Goal: Information Seeking & Learning: Find specific fact

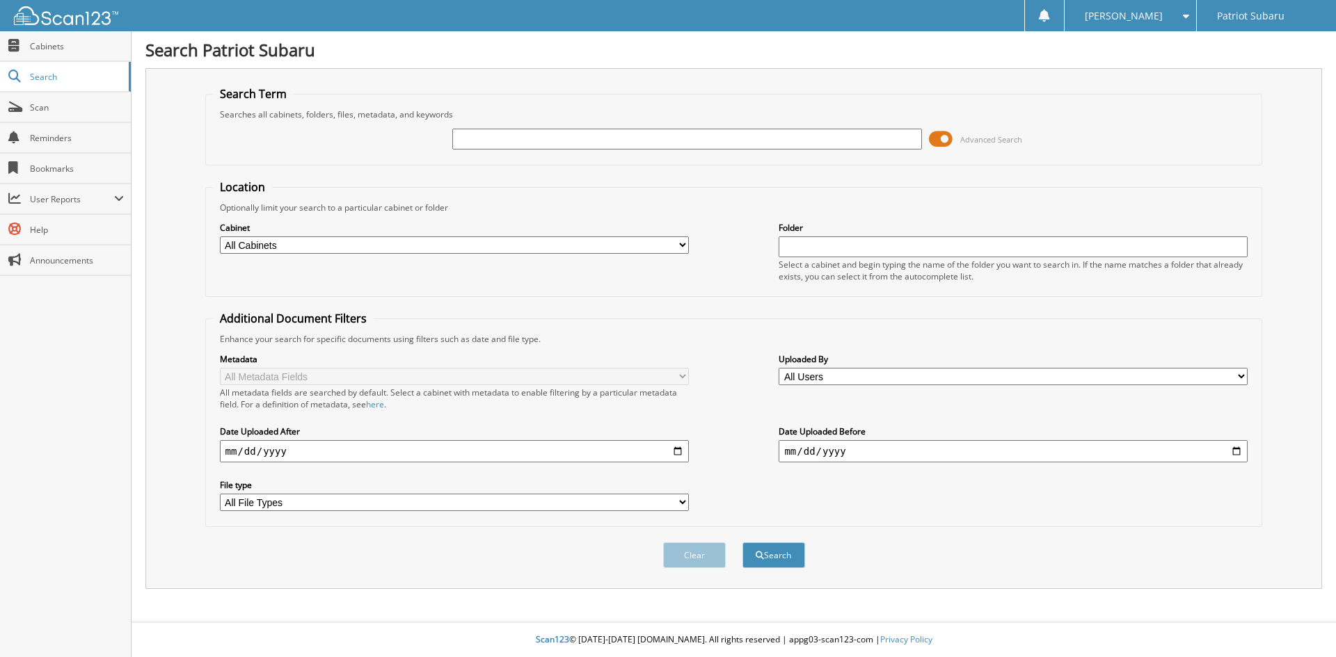
click at [685, 141] on input "text" at bounding box center [686, 139] width 469 height 21
type input "2512200"
click at [742, 543] on button "Search" at bounding box center [773, 556] width 63 height 26
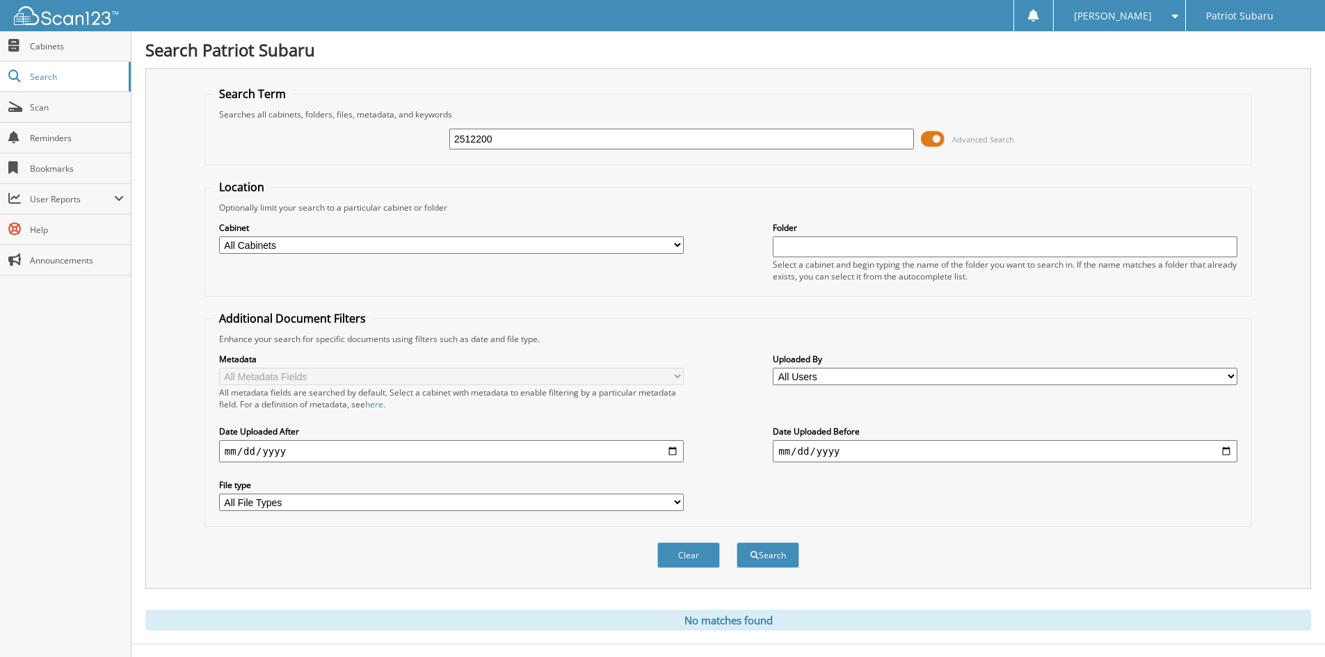
drag, startPoint x: 590, startPoint y: 143, endPoint x: 346, endPoint y: 141, distance: 243.5
click at [346, 141] on div "2512200 Advanced Search" at bounding box center [728, 139] width 1032 height 38
type input "2512289"
click at [737, 543] on button "Search" at bounding box center [768, 556] width 63 height 26
drag, startPoint x: 690, startPoint y: 145, endPoint x: 226, endPoint y: 143, distance: 464.0
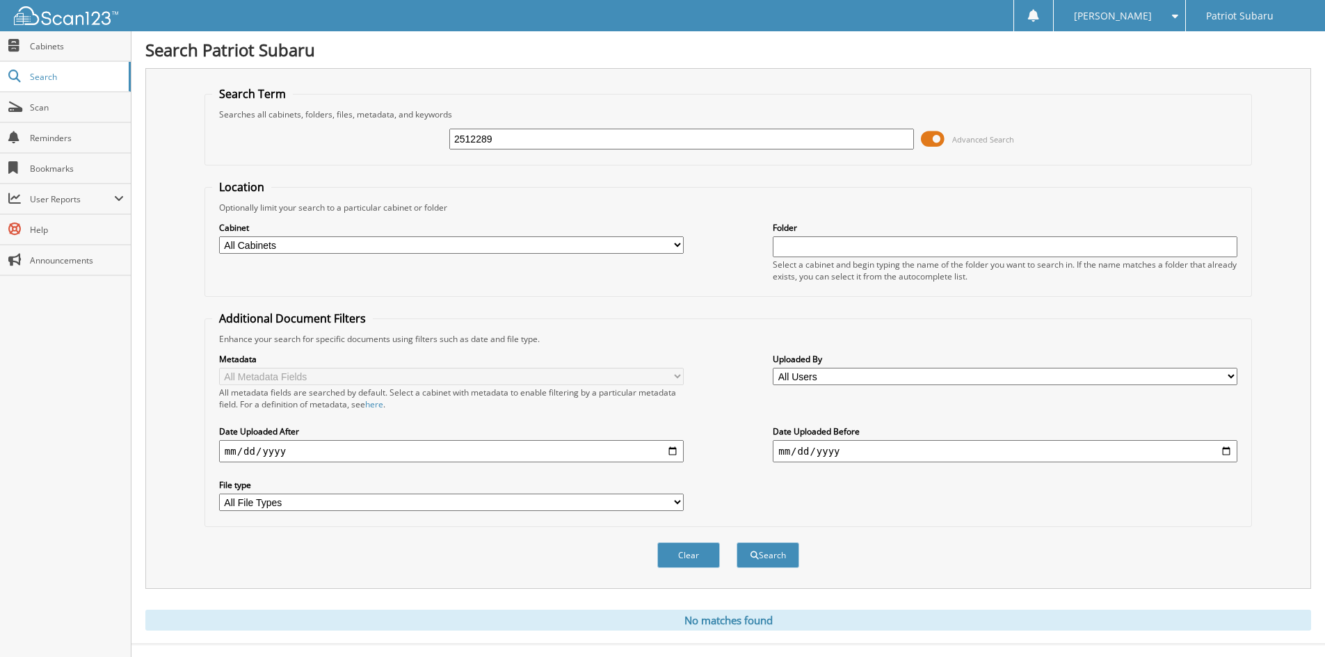
click at [226, 143] on div "2512289 Advanced Search" at bounding box center [728, 139] width 1032 height 38
type input "2512298"
click at [737, 543] on button "Search" at bounding box center [768, 556] width 63 height 26
drag, startPoint x: 527, startPoint y: 148, endPoint x: 348, endPoint y: 150, distance: 178.8
click at [348, 150] on div "2512298 Advanced Search" at bounding box center [728, 139] width 1032 height 38
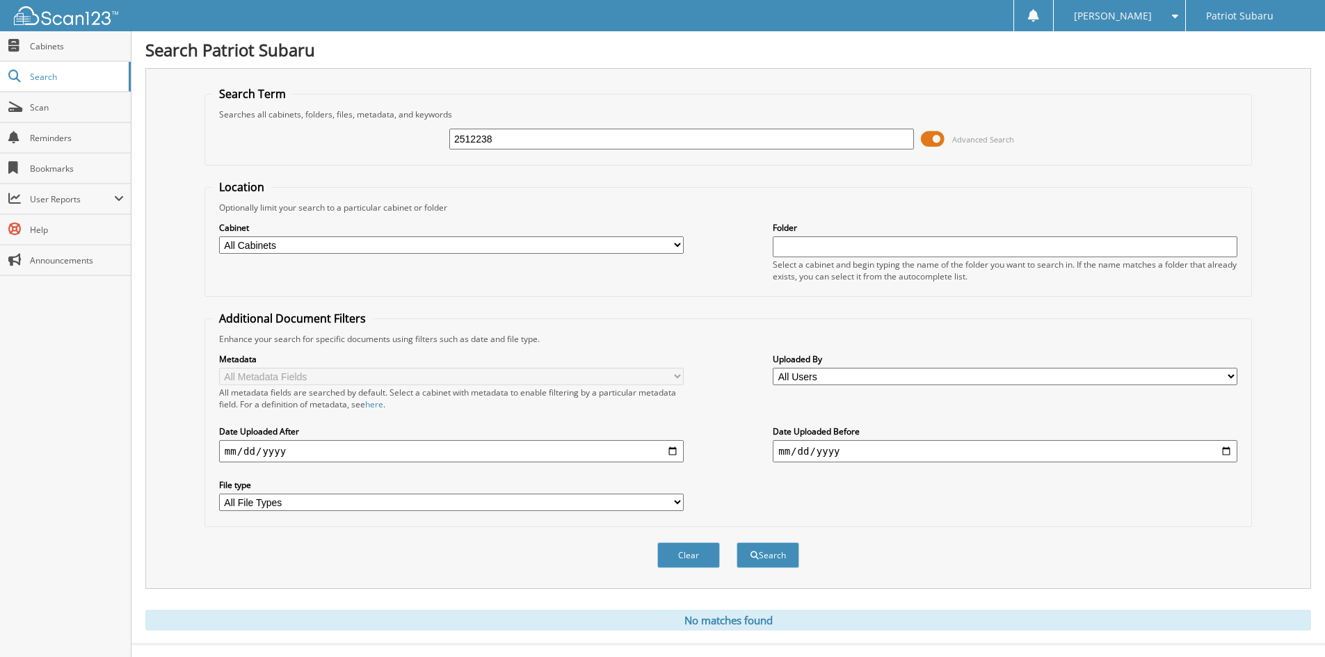
type input "2512238"
click at [737, 543] on button "Search" at bounding box center [768, 556] width 63 height 26
drag, startPoint x: 630, startPoint y: 142, endPoint x: 264, endPoint y: 147, distance: 366.7
click at [264, 147] on div "2512238 Advanced Search" at bounding box center [728, 139] width 1032 height 38
type input "2512225"
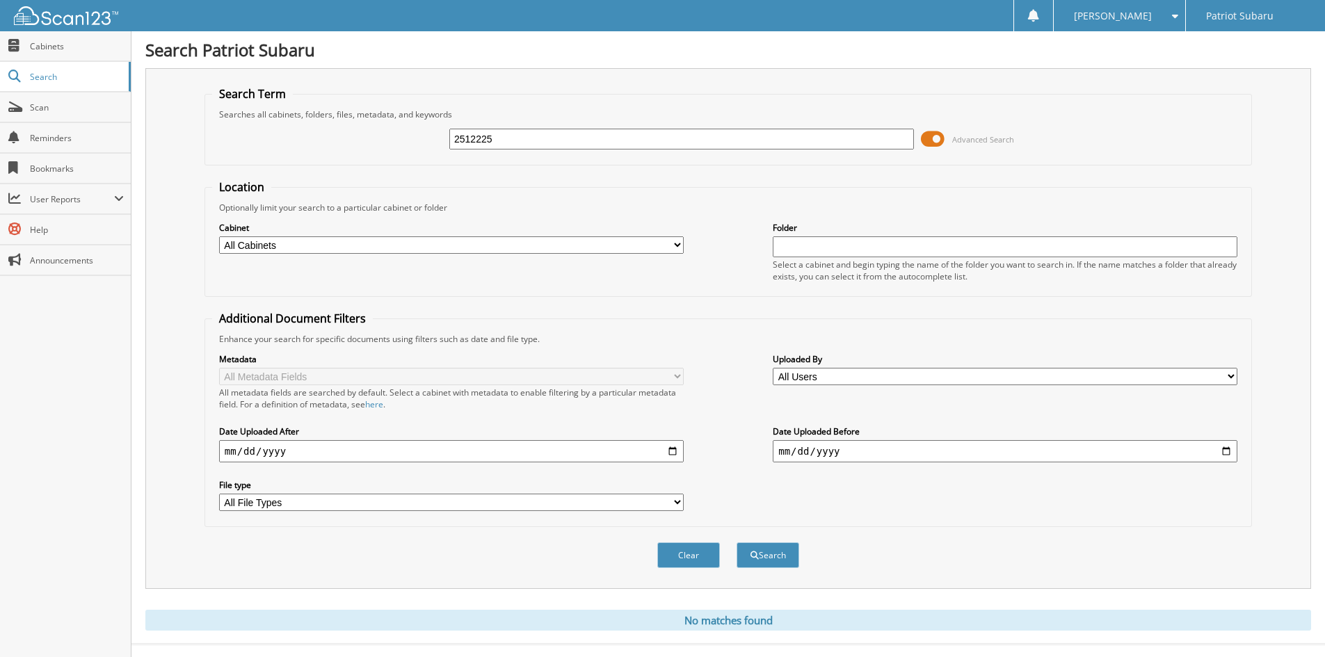
click at [737, 543] on button "Search" at bounding box center [768, 556] width 63 height 26
drag, startPoint x: 527, startPoint y: 136, endPoint x: 257, endPoint y: 134, distance: 270.6
click at [257, 134] on div "2512225 Advanced Search" at bounding box center [728, 139] width 1032 height 38
type input "2512261"
click at [737, 543] on button "Search" at bounding box center [768, 556] width 63 height 26
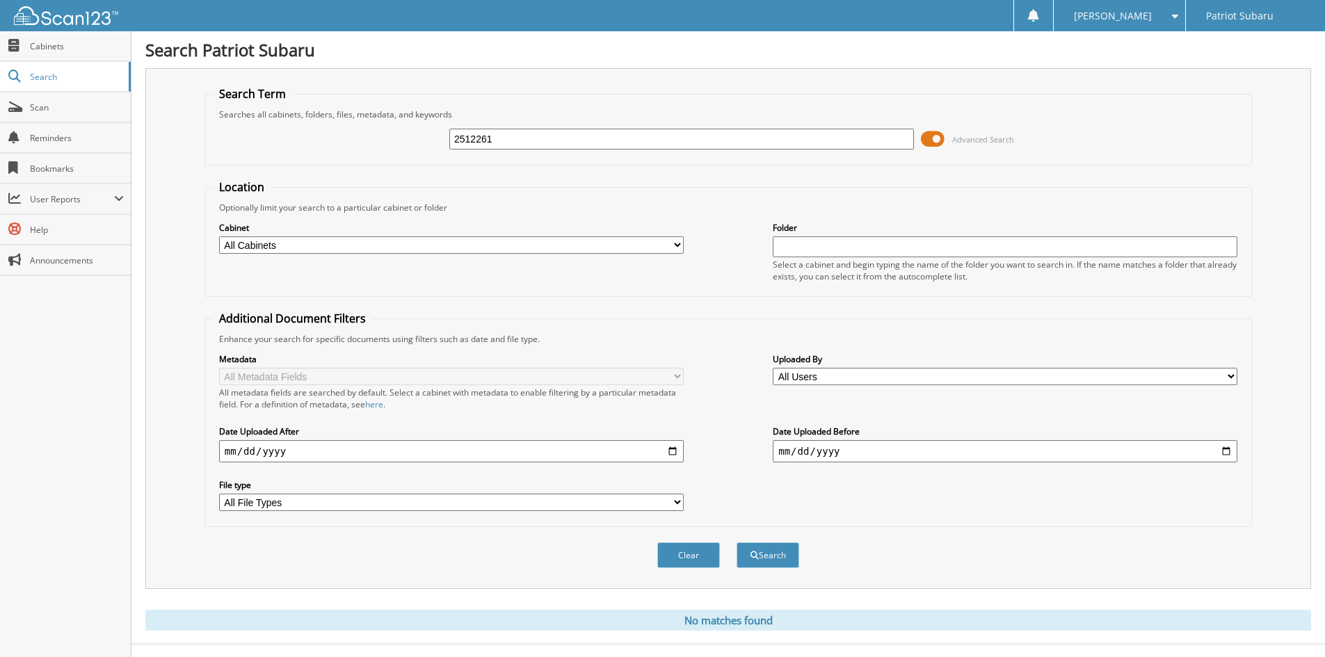
drag, startPoint x: 566, startPoint y: 134, endPoint x: 219, endPoint y: 131, distance: 347.2
click at [219, 131] on div "2512261 Advanced Search" at bounding box center [728, 139] width 1032 height 38
type input "2512189"
click at [737, 543] on button "Search" at bounding box center [768, 556] width 63 height 26
drag, startPoint x: 510, startPoint y: 141, endPoint x: 319, endPoint y: 141, distance: 190.6
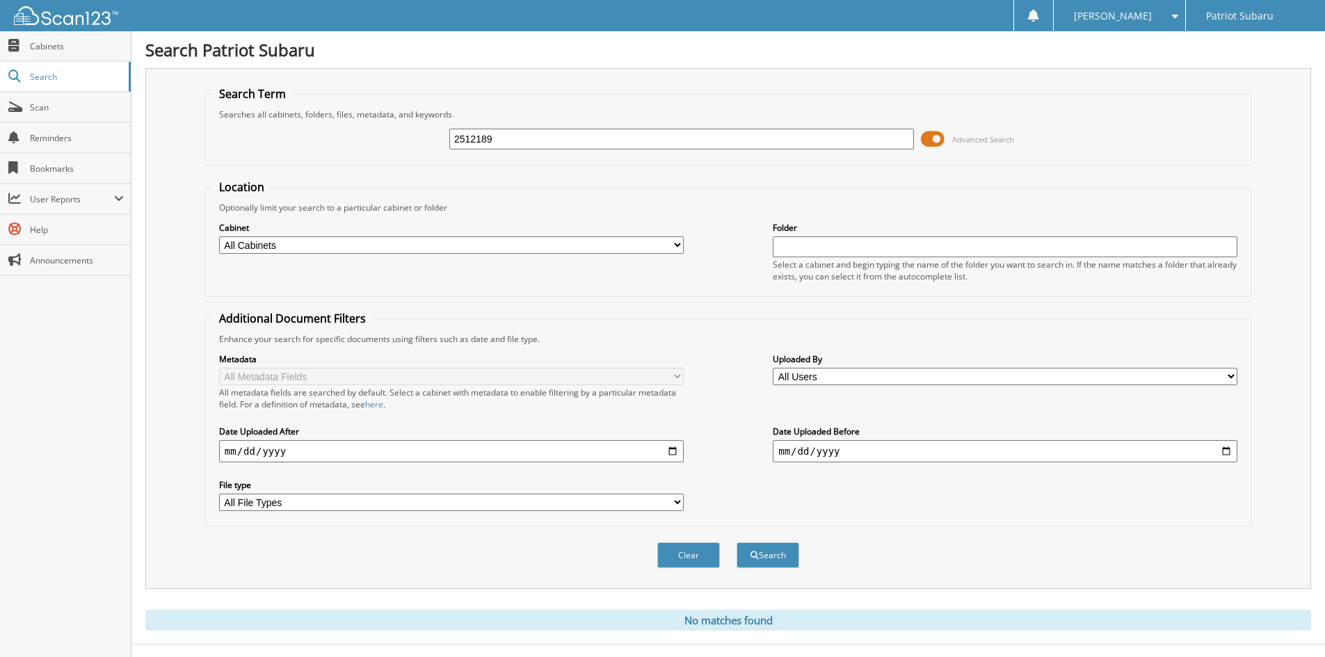
click at [319, 141] on div "2512189 Advanced Search" at bounding box center [728, 139] width 1032 height 38
type input "2512268"
click at [737, 543] on button "Search" at bounding box center [768, 556] width 63 height 26
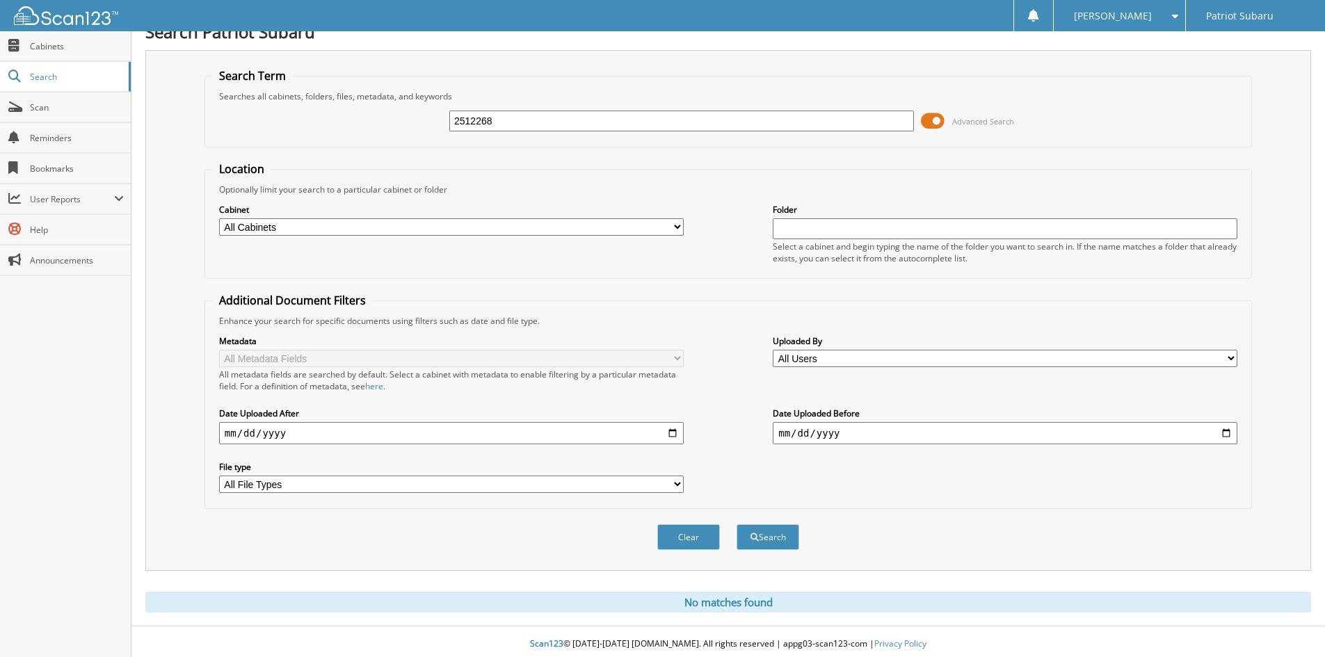
scroll to position [23, 0]
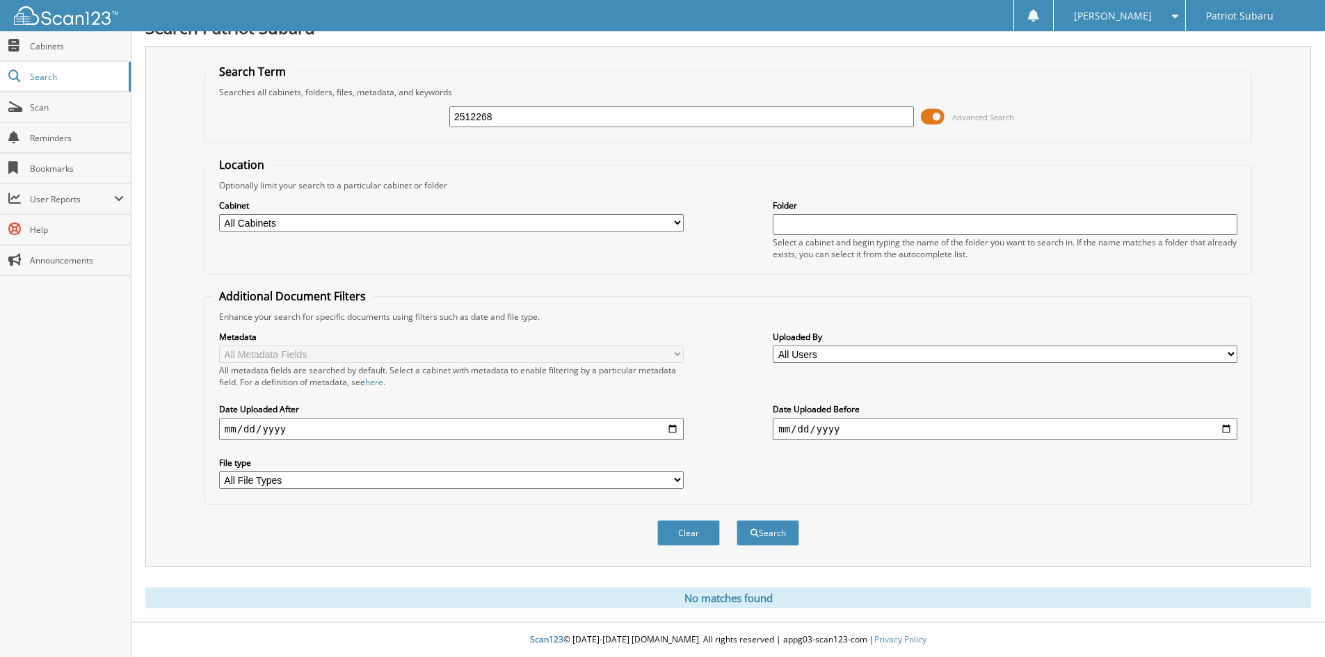
drag, startPoint x: 577, startPoint y: 115, endPoint x: 291, endPoint y: 121, distance: 285.3
click at [291, 121] on div "2512268 Advanced Search" at bounding box center [728, 117] width 1032 height 38
type input "2512083"
click at [737, 520] on button "Search" at bounding box center [768, 533] width 63 height 26
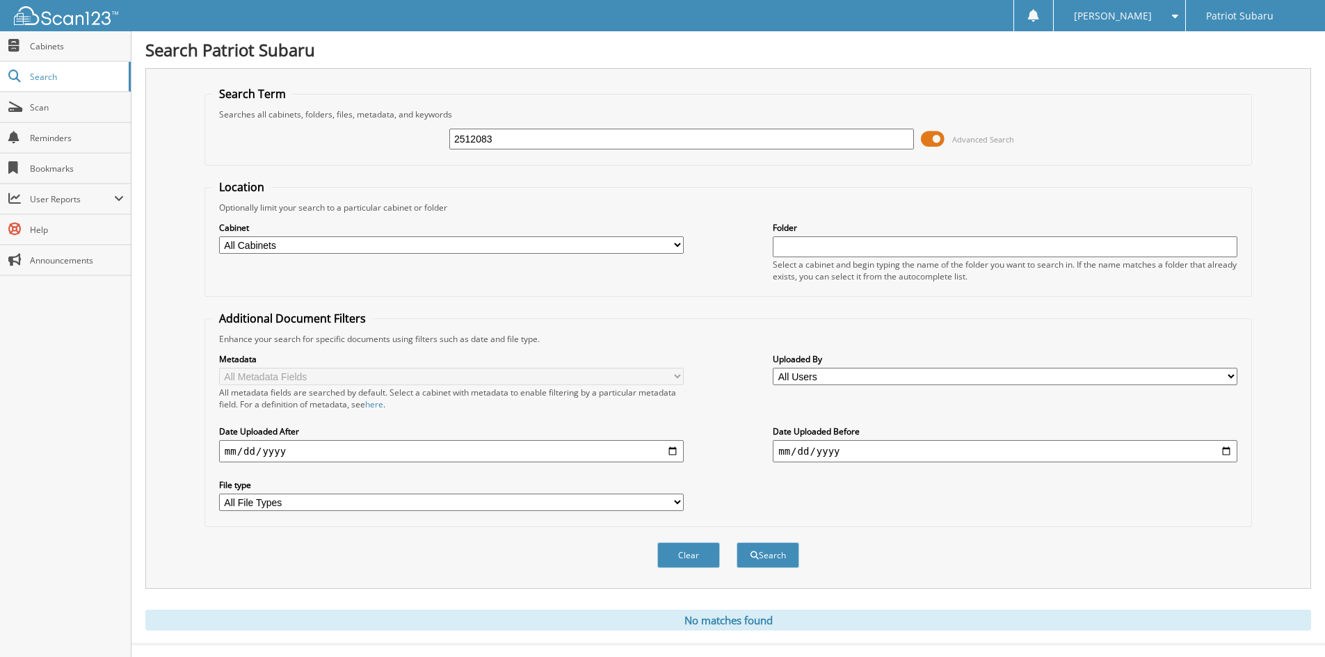
drag, startPoint x: 526, startPoint y: 143, endPoint x: 196, endPoint y: 143, distance: 329.8
click at [197, 143] on div "Search Term Searches all cabinets, folders, files, metadata, and keywords 25120…" at bounding box center [728, 328] width 1166 height 521
type input "2512039"
click at [737, 543] on button "Search" at bounding box center [768, 556] width 63 height 26
drag, startPoint x: 427, startPoint y: 140, endPoint x: 271, endPoint y: 141, distance: 155.8
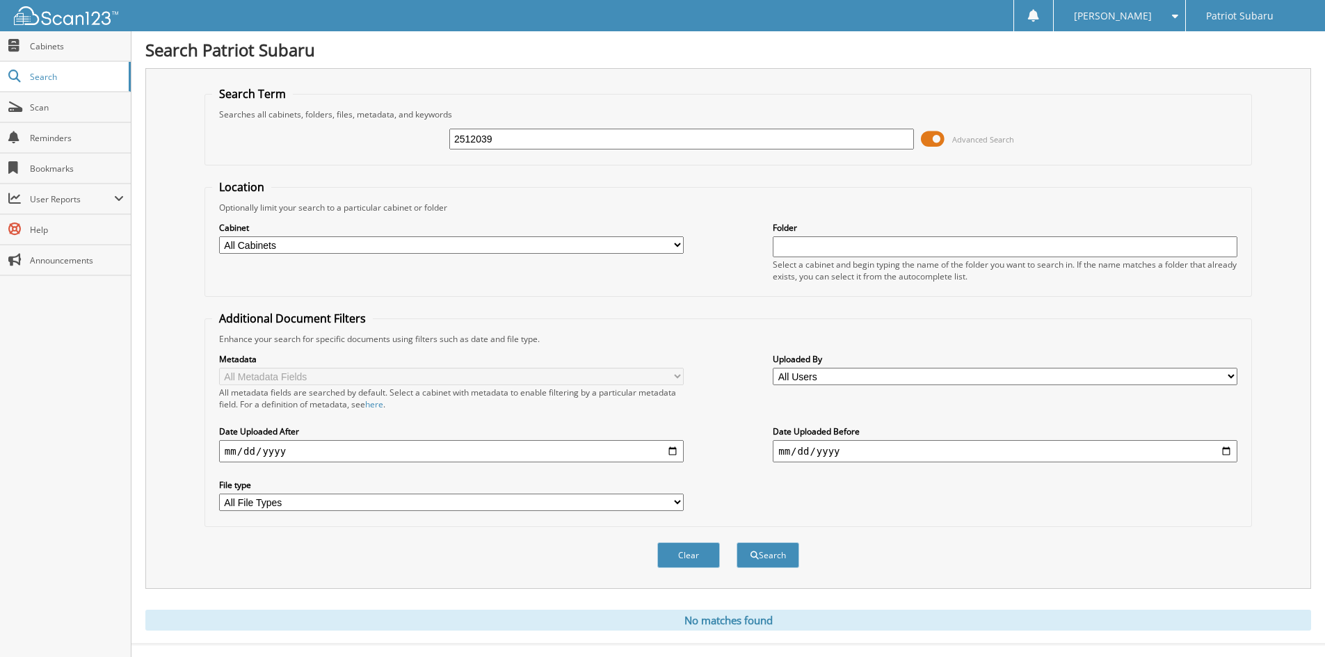
click at [271, 141] on div "2512039 Advanced Search" at bounding box center [728, 139] width 1032 height 38
type input "2511935"
click at [737, 543] on button "Search" at bounding box center [768, 556] width 63 height 26
drag, startPoint x: 405, startPoint y: 141, endPoint x: 361, endPoint y: 141, distance: 43.8
click at [361, 141] on div "2511905 Advanced Search" at bounding box center [728, 139] width 1032 height 38
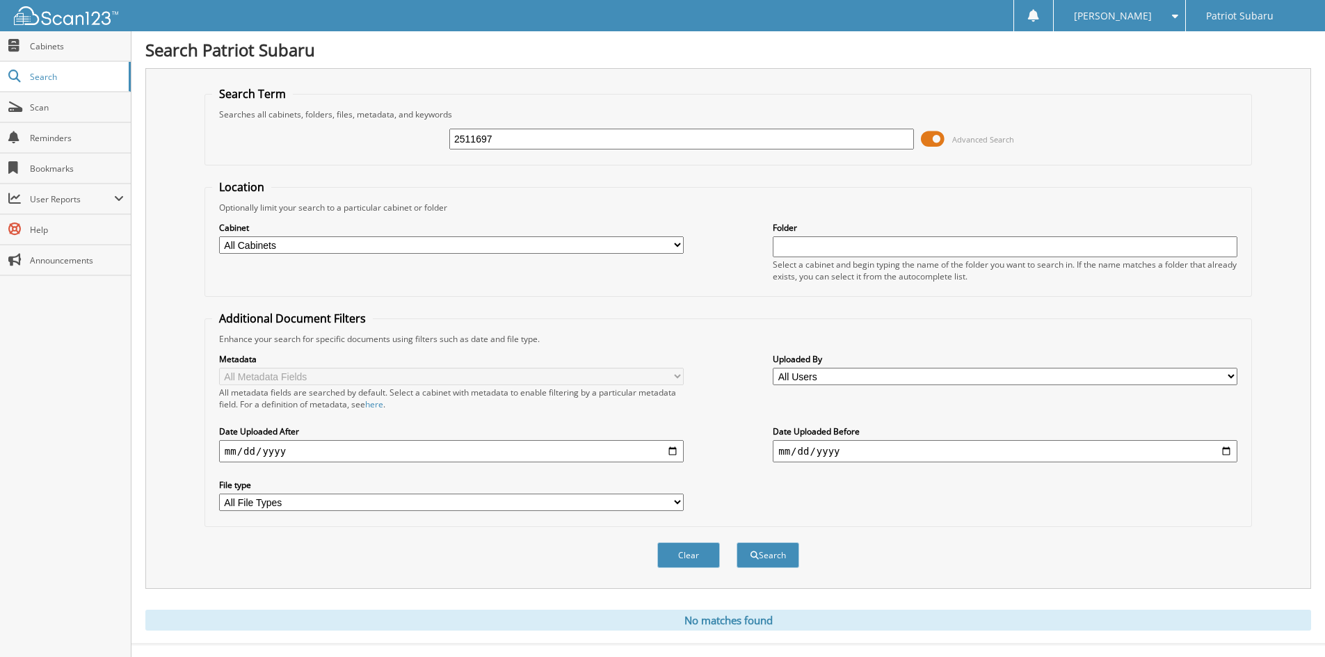
type input "2511697"
click at [737, 543] on button "Search" at bounding box center [768, 556] width 63 height 26
drag, startPoint x: 518, startPoint y: 146, endPoint x: 369, endPoint y: 148, distance: 148.2
click at [369, 148] on div "2511697 Advanced Search" at bounding box center [728, 139] width 1032 height 38
type input "2511777"
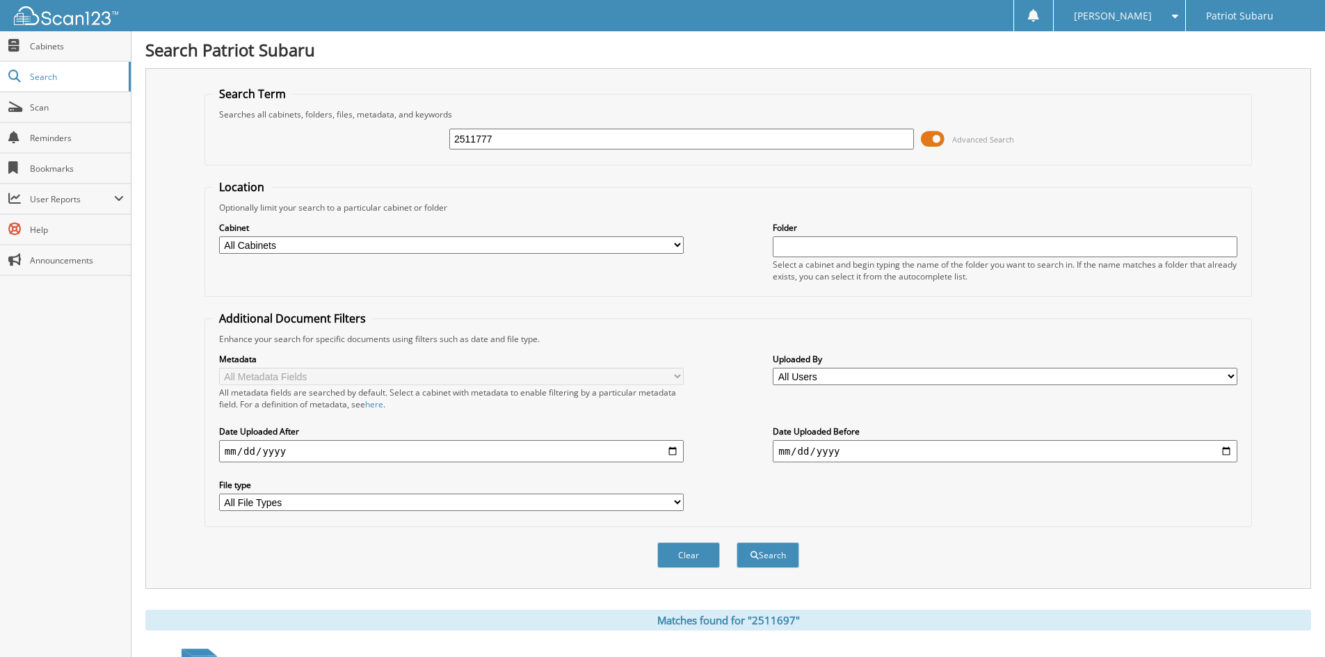
click at [737, 543] on button "Search" at bounding box center [768, 556] width 63 height 26
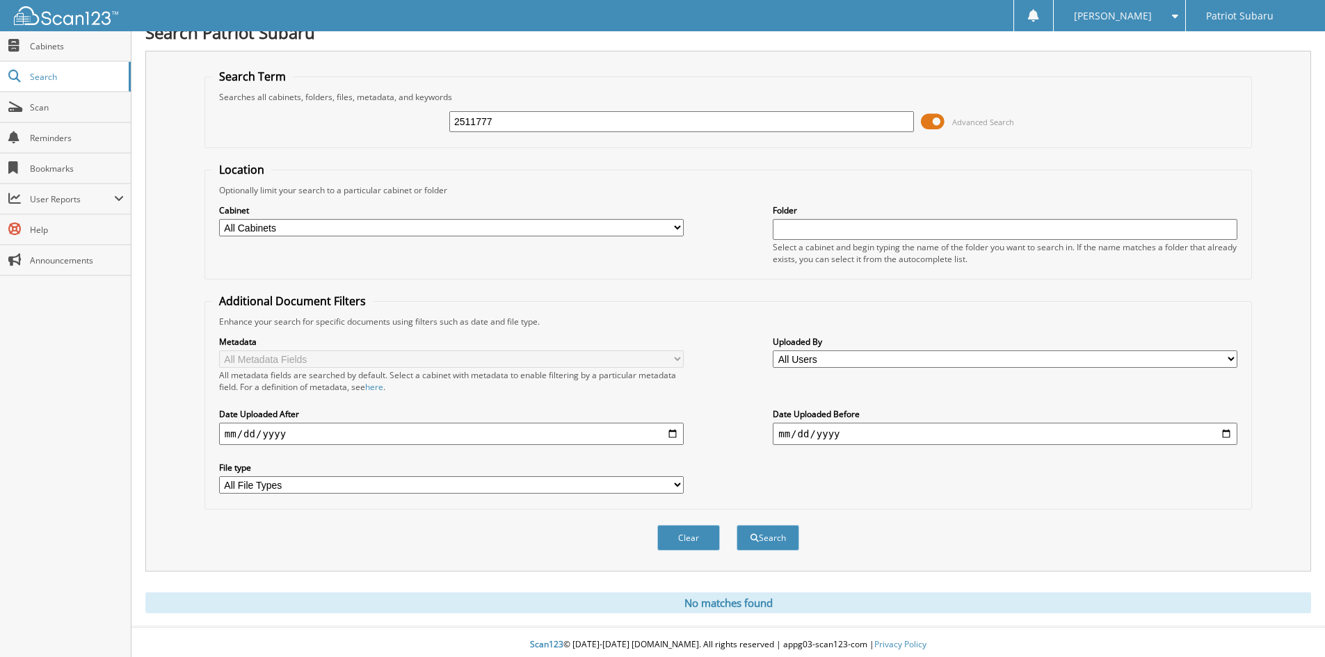
scroll to position [23, 0]
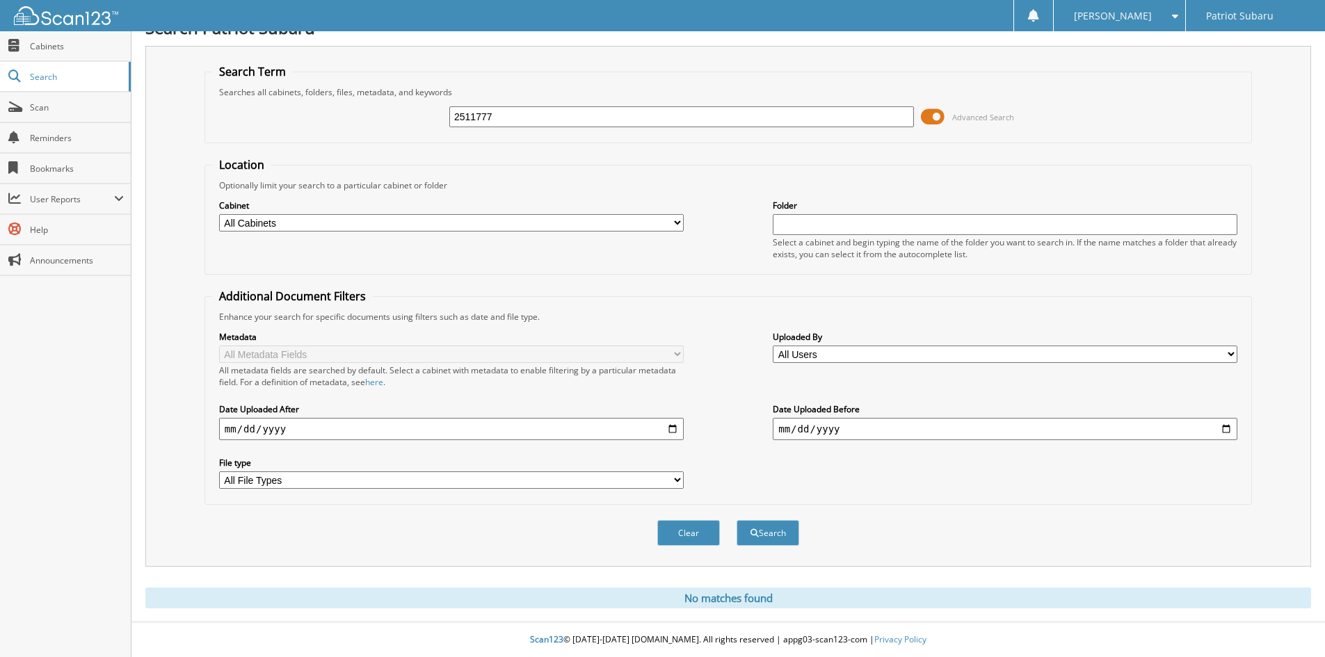
drag, startPoint x: 501, startPoint y: 116, endPoint x: 321, endPoint y: 115, distance: 179.5
click at [321, 115] on div "2511777 Advanced Search" at bounding box center [728, 117] width 1032 height 38
type input "2511412"
click at [737, 520] on button "Search" at bounding box center [768, 533] width 63 height 26
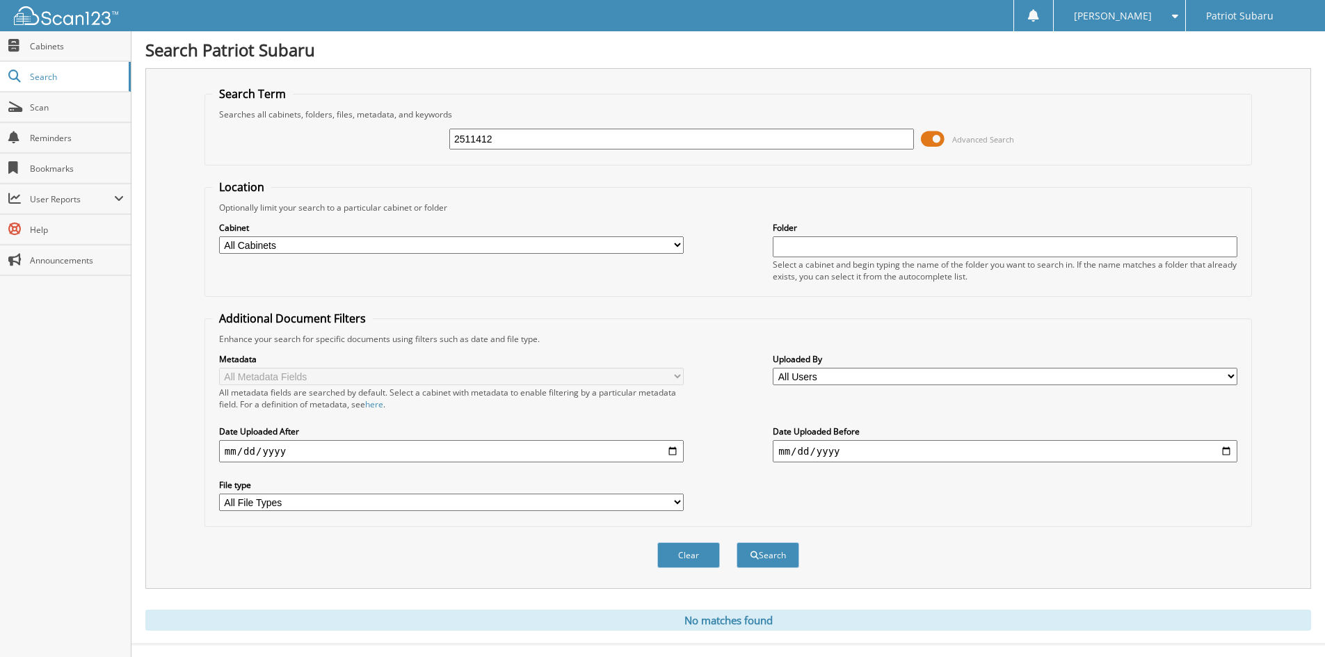
drag, startPoint x: 490, startPoint y: 142, endPoint x: 259, endPoint y: 141, distance: 231.0
click at [259, 141] on div "2511412 Advanced Search" at bounding box center [728, 139] width 1032 height 38
type input "2511397"
click at [737, 543] on button "Search" at bounding box center [768, 556] width 63 height 26
drag, startPoint x: 525, startPoint y: 143, endPoint x: 353, endPoint y: 132, distance: 171.5
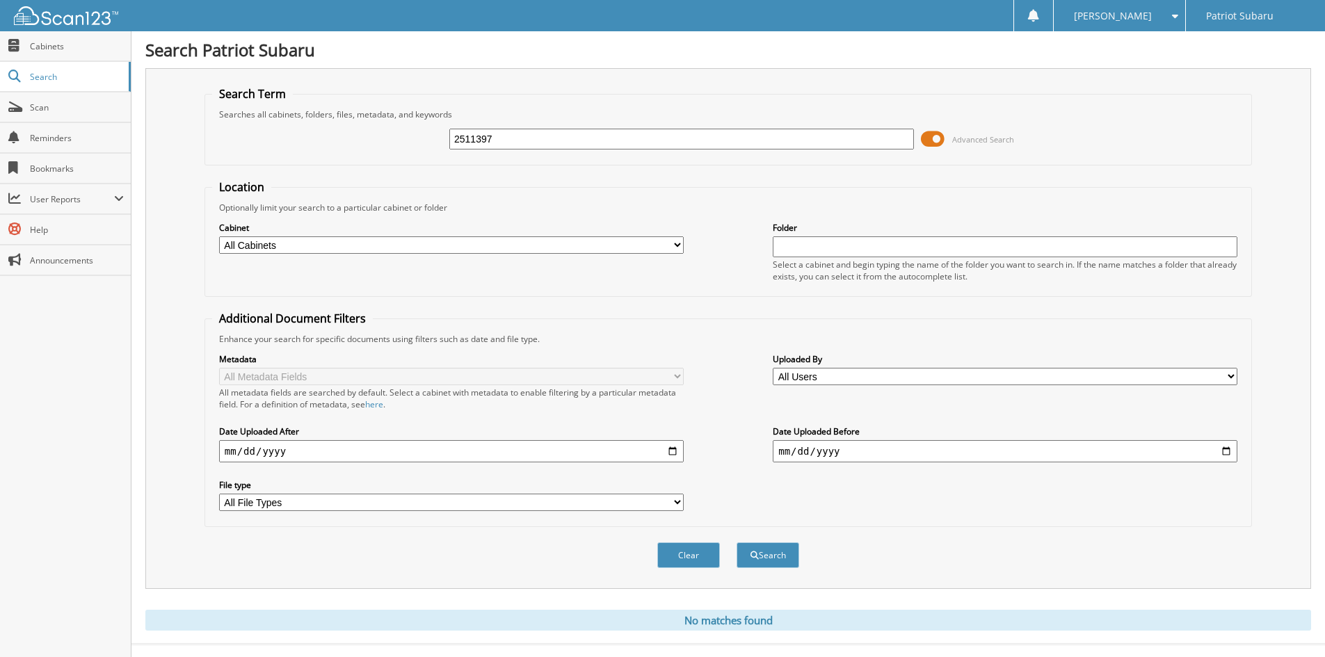
click at [353, 132] on div "2511397 Advanced Search" at bounding box center [728, 139] width 1032 height 38
type input "2511441"
click at [737, 543] on button "Search" at bounding box center [768, 556] width 63 height 26
drag, startPoint x: 402, startPoint y: 127, endPoint x: 286, endPoint y: 122, distance: 116.3
click at [288, 122] on div "2511441 Advanced Search" at bounding box center [728, 139] width 1032 height 38
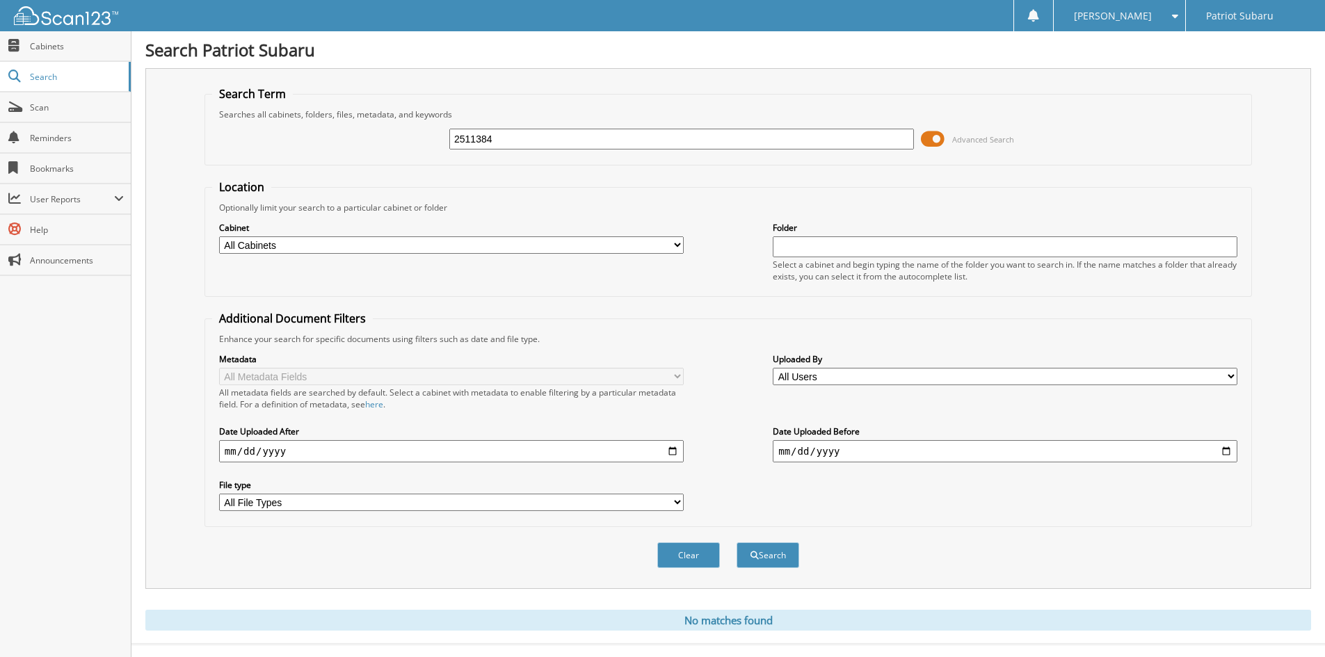
type input "2511384"
click at [737, 543] on button "Search" at bounding box center [768, 556] width 63 height 26
drag, startPoint x: 510, startPoint y: 136, endPoint x: 296, endPoint y: 122, distance: 214.7
click at [296, 122] on div "2511384 Advanced Search" at bounding box center [728, 139] width 1032 height 38
type input "2511335"
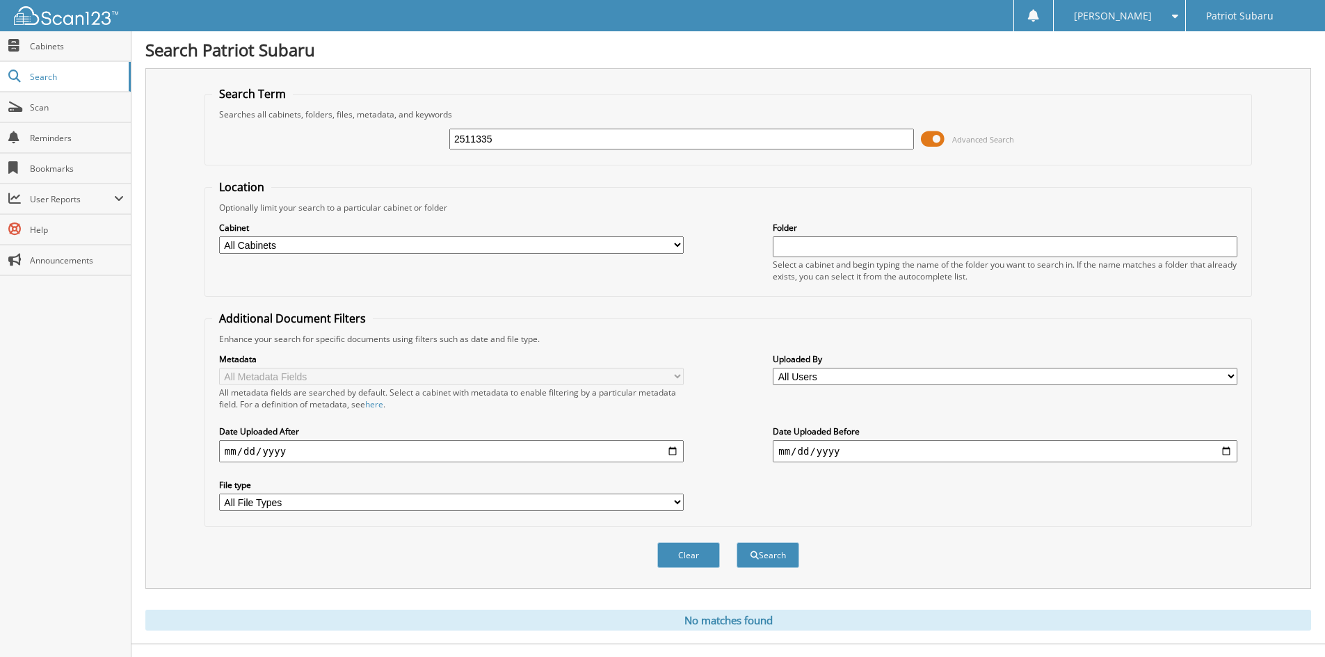
click at [737, 543] on button "Search" at bounding box center [768, 556] width 63 height 26
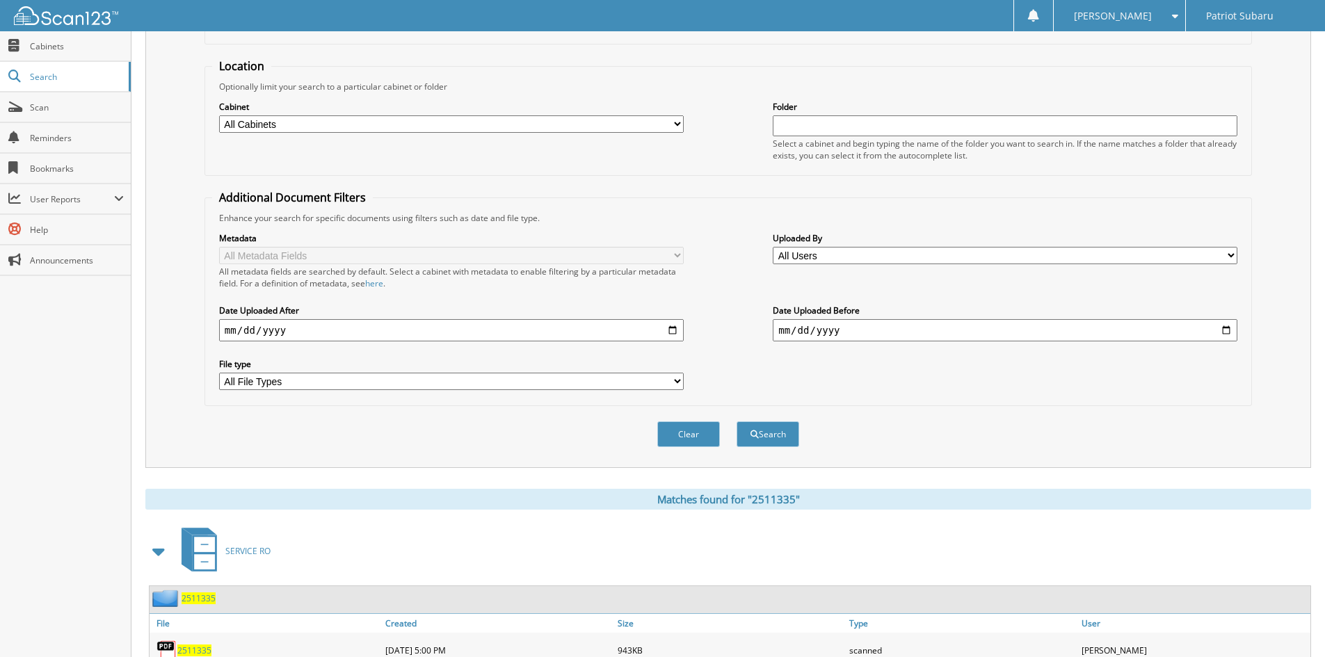
scroll to position [175, 0]
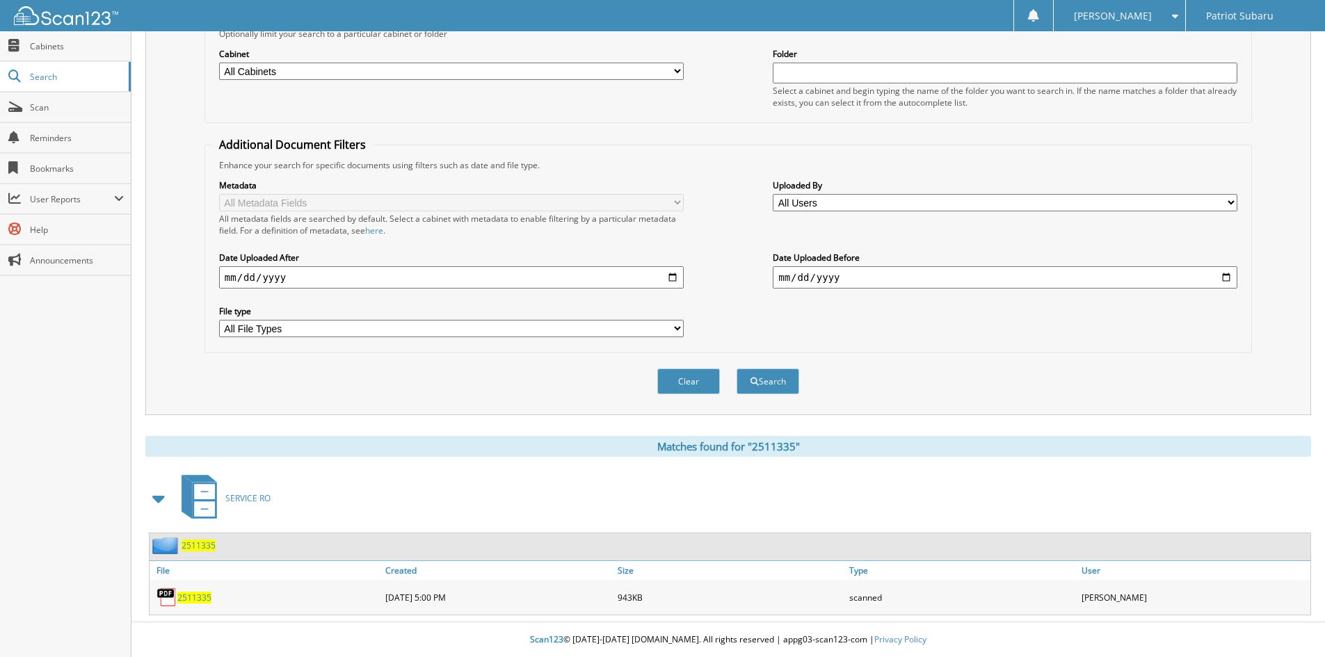
click at [194, 602] on span "2511335" at bounding box center [194, 598] width 34 height 12
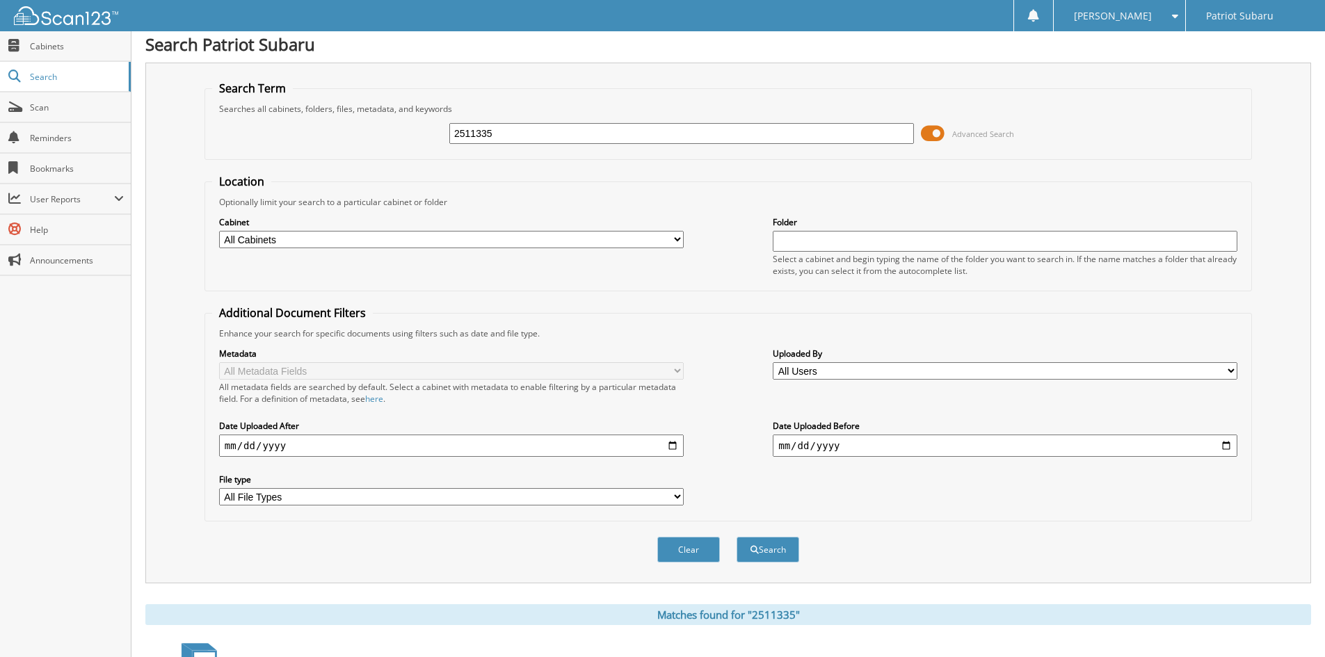
scroll to position [0, 0]
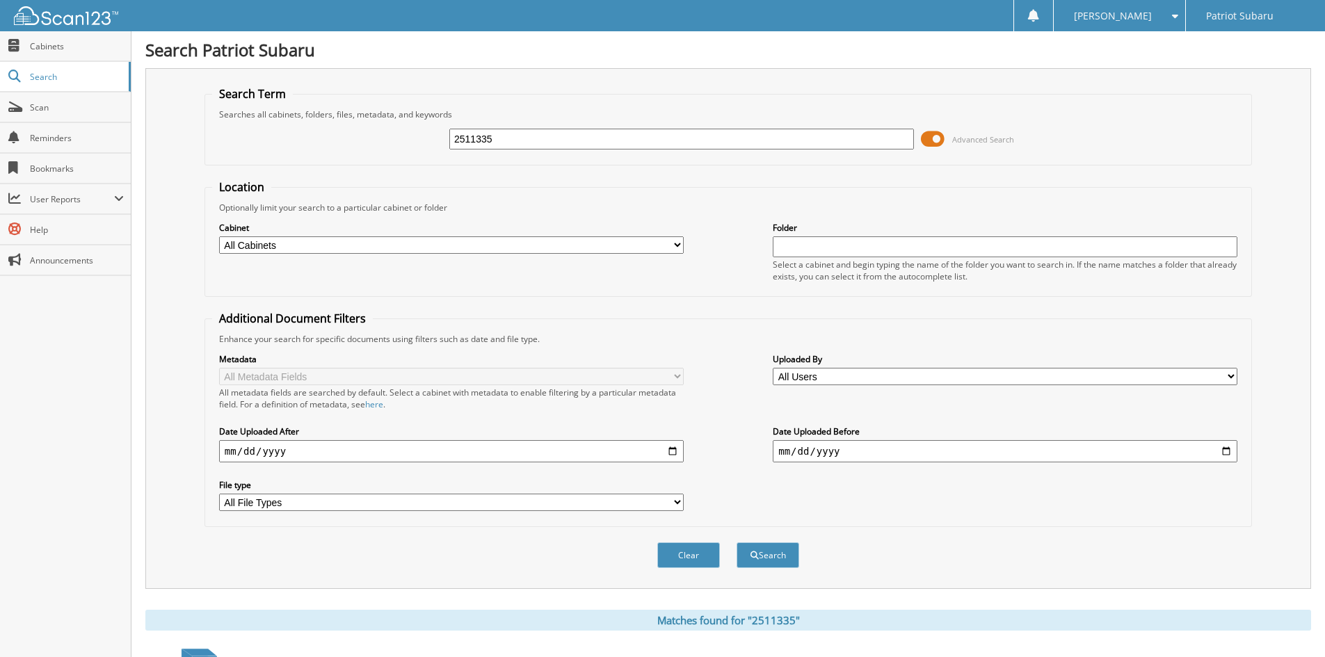
drag, startPoint x: 520, startPoint y: 140, endPoint x: 361, endPoint y: 139, distance: 158.6
click at [361, 139] on div "2511335 Advanced Search" at bounding box center [728, 139] width 1032 height 38
type input "2512200"
click at [737, 543] on button "Search" at bounding box center [768, 556] width 63 height 26
drag, startPoint x: 558, startPoint y: 145, endPoint x: 285, endPoint y: 145, distance: 273.4
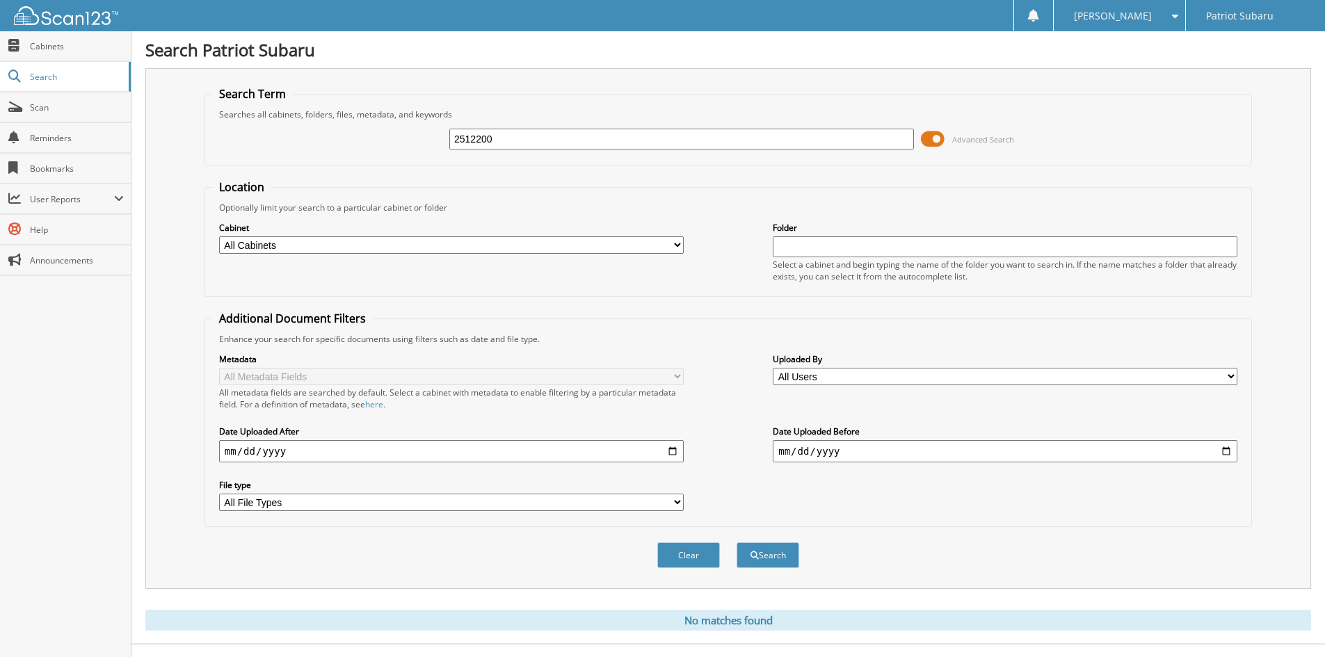
click at [285, 145] on div "2512200 Advanced Search" at bounding box center [728, 139] width 1032 height 38
type input "2512289"
click at [737, 543] on button "Search" at bounding box center [768, 556] width 63 height 26
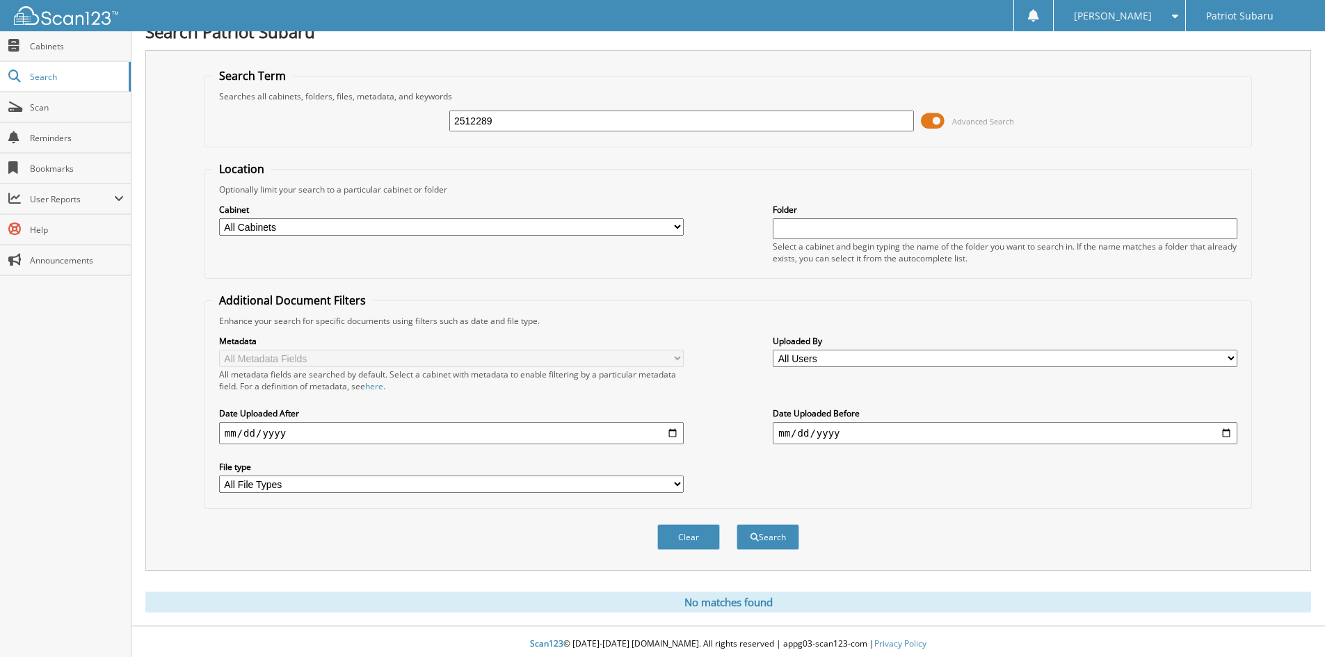
scroll to position [23, 0]
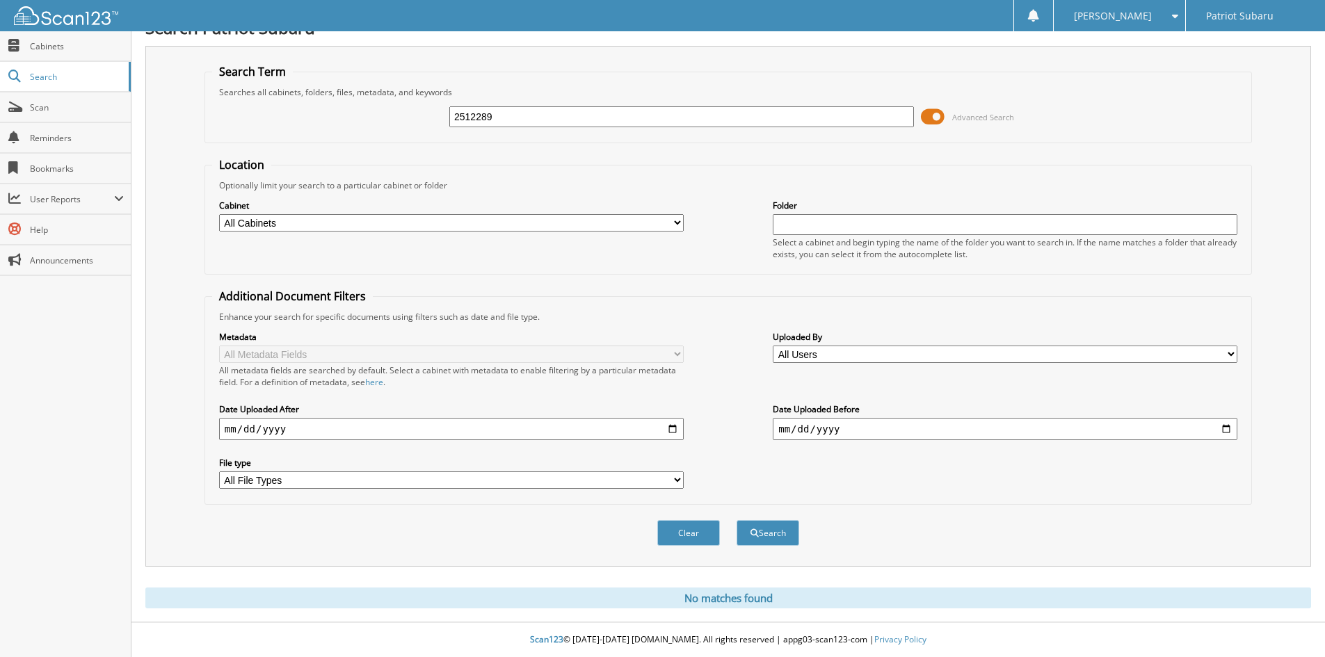
click at [578, 118] on input "2512289" at bounding box center [681, 116] width 465 height 21
type input "2512298"
click at [737, 520] on button "Search" at bounding box center [768, 533] width 63 height 26
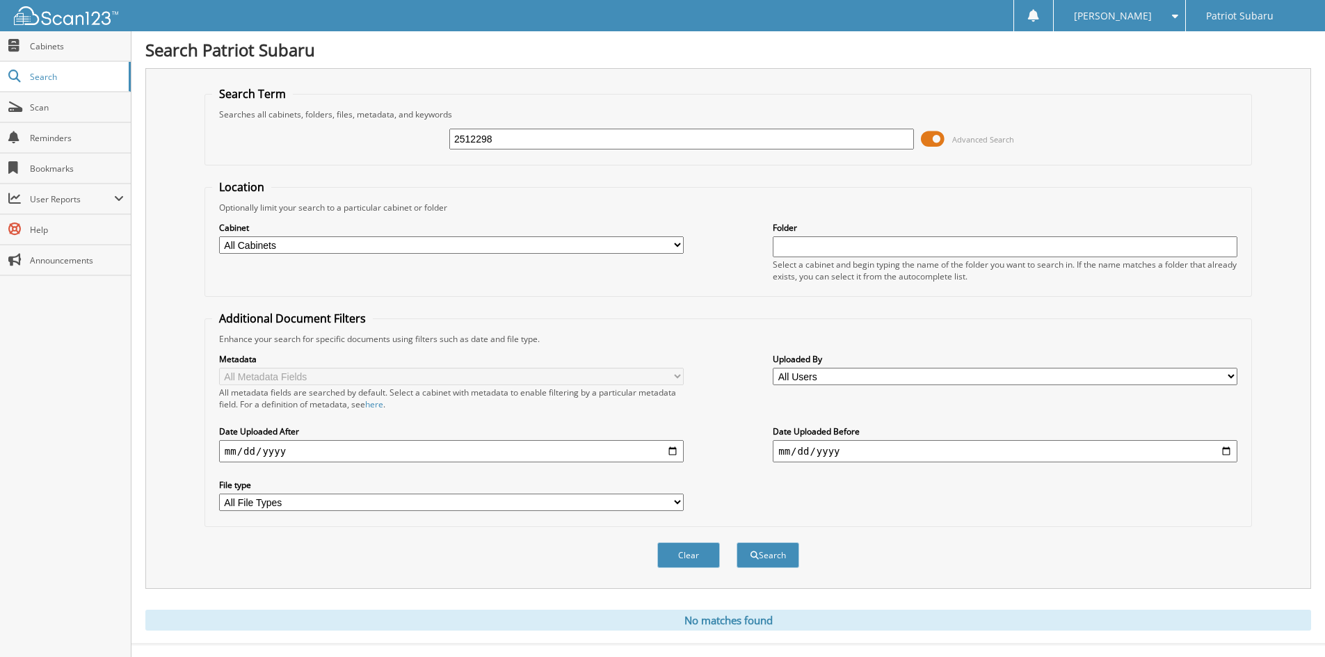
drag, startPoint x: 514, startPoint y: 139, endPoint x: 356, endPoint y: 140, distance: 157.9
click at [364, 138] on div "2512298 Advanced Search" at bounding box center [728, 139] width 1032 height 38
type input "2512238"
click at [737, 543] on button "Search" at bounding box center [768, 556] width 63 height 26
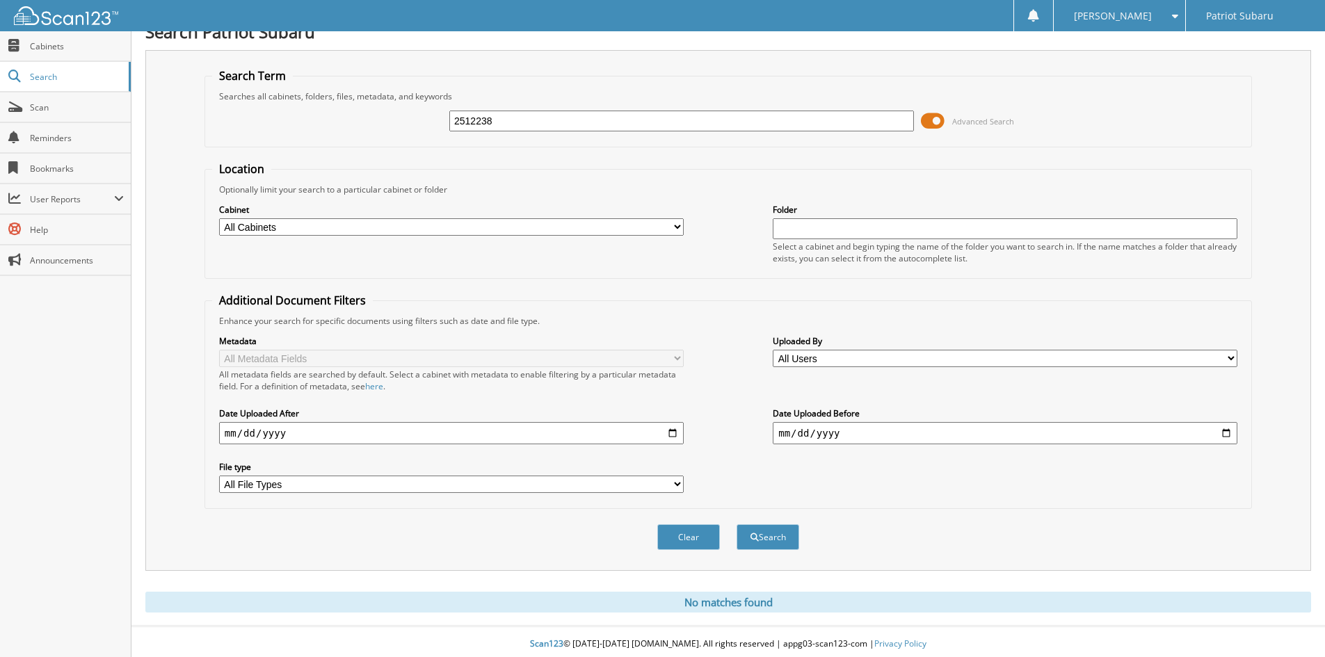
scroll to position [23, 0]
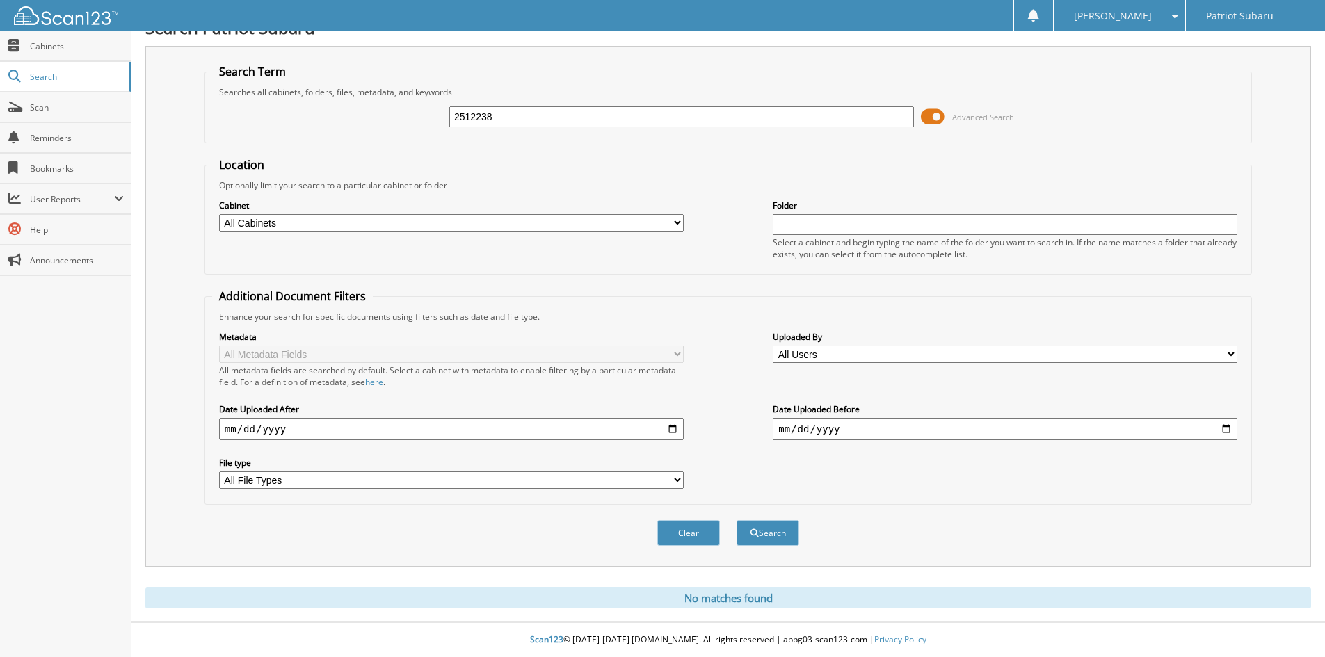
drag, startPoint x: 616, startPoint y: 109, endPoint x: 282, endPoint y: 118, distance: 333.4
click at [283, 117] on div "2512238 Advanced Search" at bounding box center [728, 117] width 1032 height 38
type input "2512225"
click at [737, 520] on button "Search" at bounding box center [768, 533] width 63 height 26
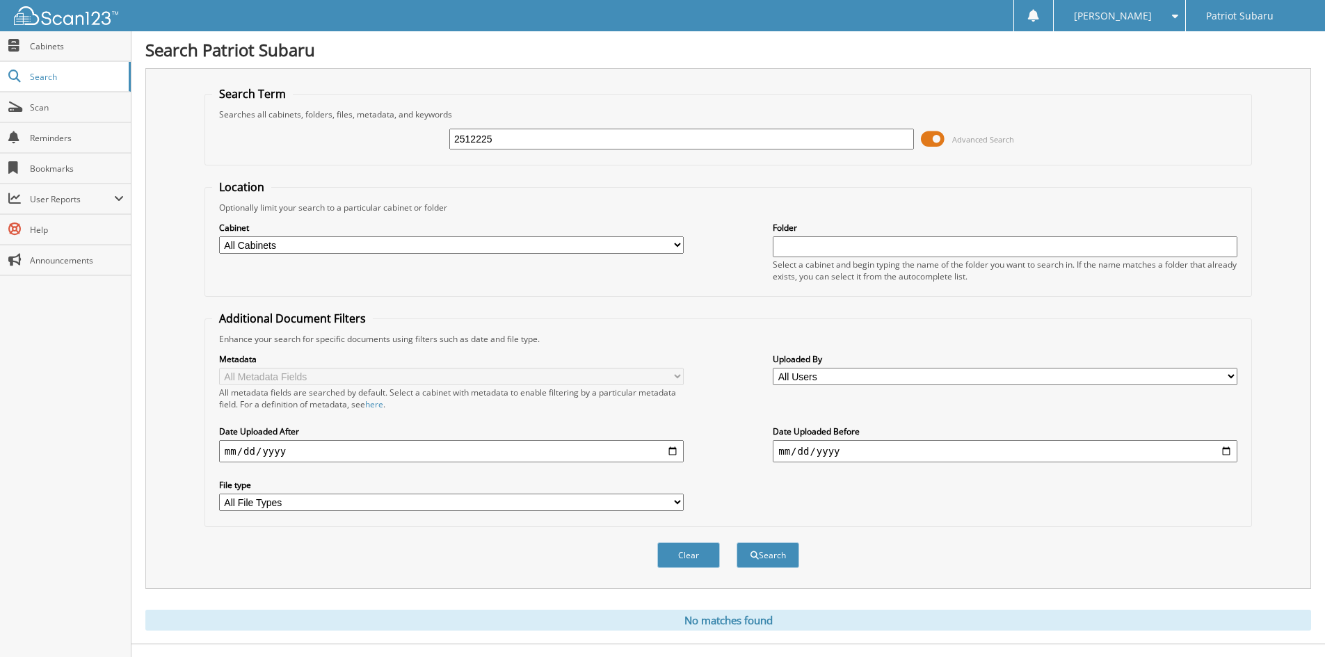
drag, startPoint x: 527, startPoint y: 141, endPoint x: 265, endPoint y: 144, distance: 261.6
click at [271, 143] on div "2512225 Advanced Search" at bounding box center [728, 139] width 1032 height 38
type input "2512261"
click at [737, 543] on button "Search" at bounding box center [768, 556] width 63 height 26
click at [582, 145] on input "2512261" at bounding box center [681, 139] width 465 height 21
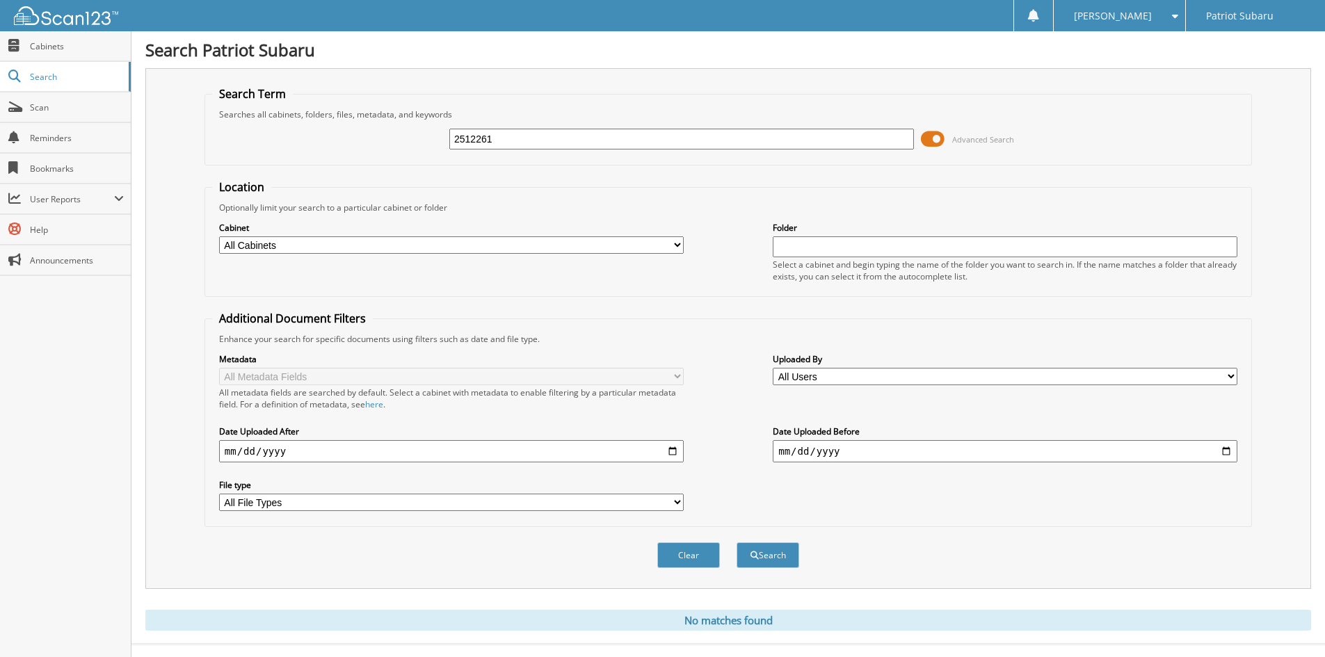
click at [582, 145] on input "2512261" at bounding box center [681, 139] width 465 height 21
type input "2512225"
click at [737, 543] on button "Search" at bounding box center [768, 556] width 63 height 26
drag, startPoint x: 465, startPoint y: 144, endPoint x: 339, endPoint y: 143, distance: 125.9
click at [339, 143] on div "2512225 Advanced Search" at bounding box center [728, 139] width 1032 height 38
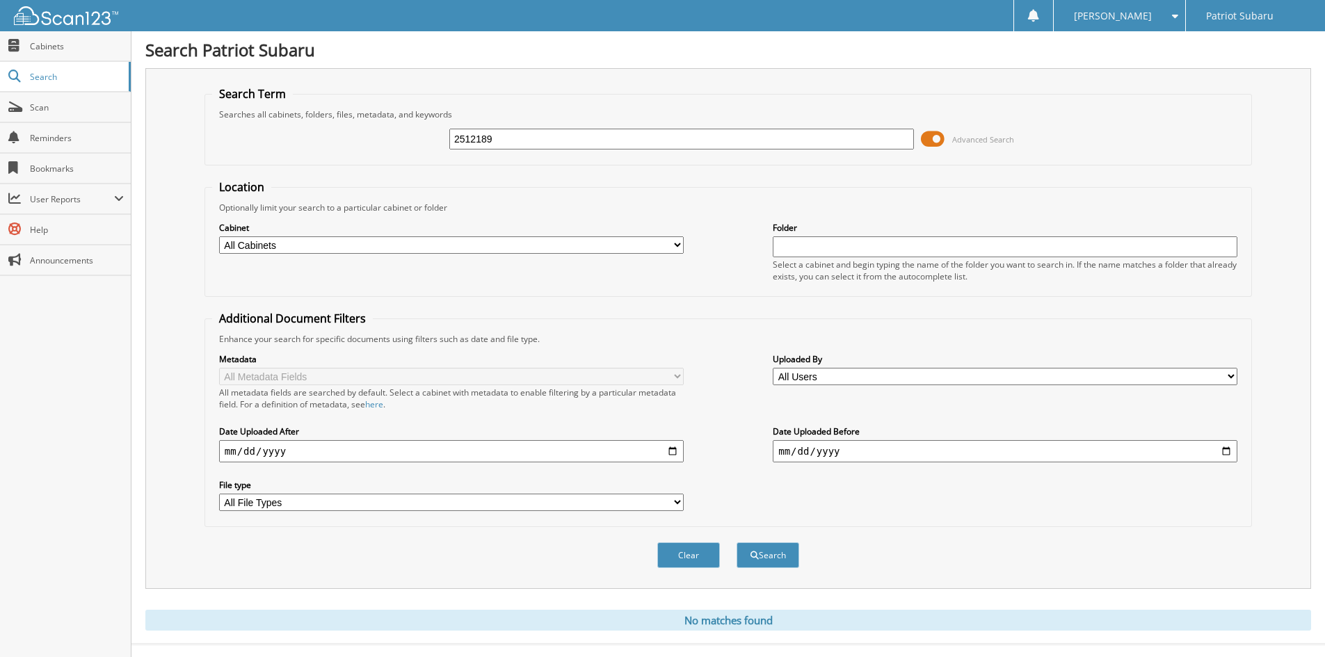
type input "2512189"
click at [737, 543] on button "Search" at bounding box center [768, 556] width 63 height 26
drag, startPoint x: 521, startPoint y: 141, endPoint x: 310, endPoint y: 140, distance: 211.5
click at [310, 140] on div "2512189 Advanced Search" at bounding box center [728, 139] width 1032 height 38
type input "2512268"
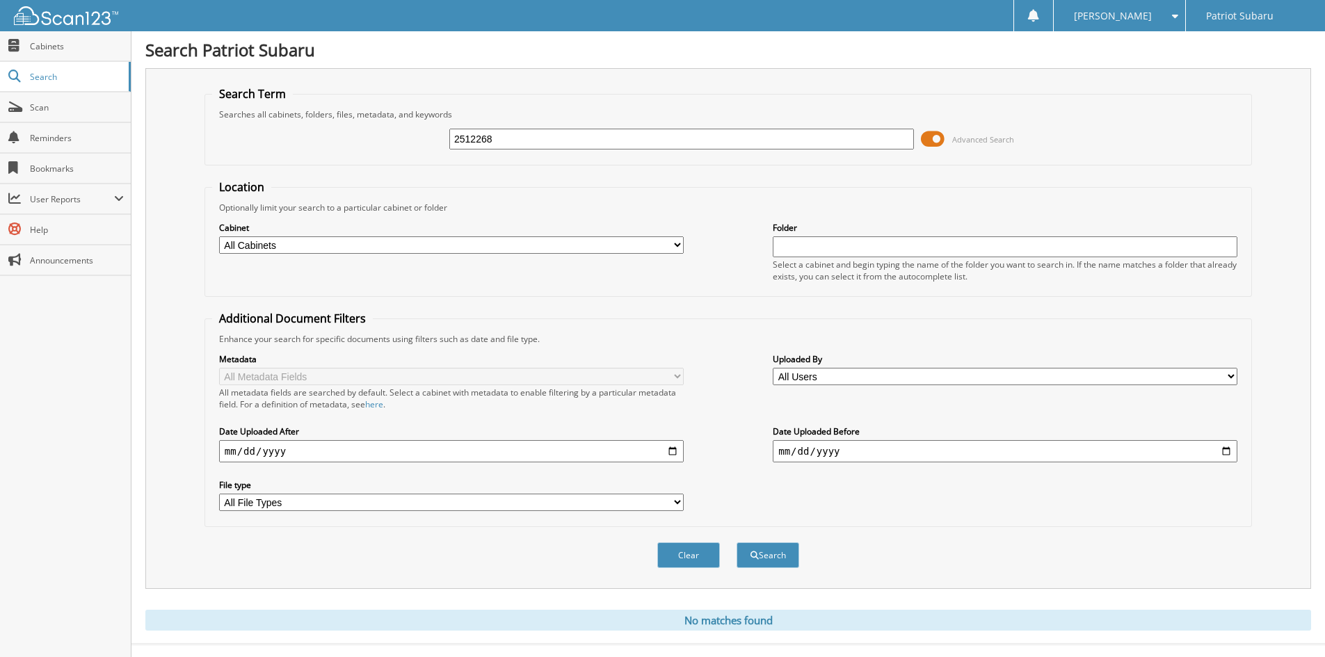
click at [737, 543] on button "Search" at bounding box center [768, 556] width 63 height 26
drag, startPoint x: 522, startPoint y: 145, endPoint x: 375, endPoint y: 136, distance: 147.1
click at [375, 136] on div "2512268 Advanced Search" at bounding box center [728, 139] width 1032 height 38
type input "2512083"
click at [737, 543] on button "Search" at bounding box center [768, 556] width 63 height 26
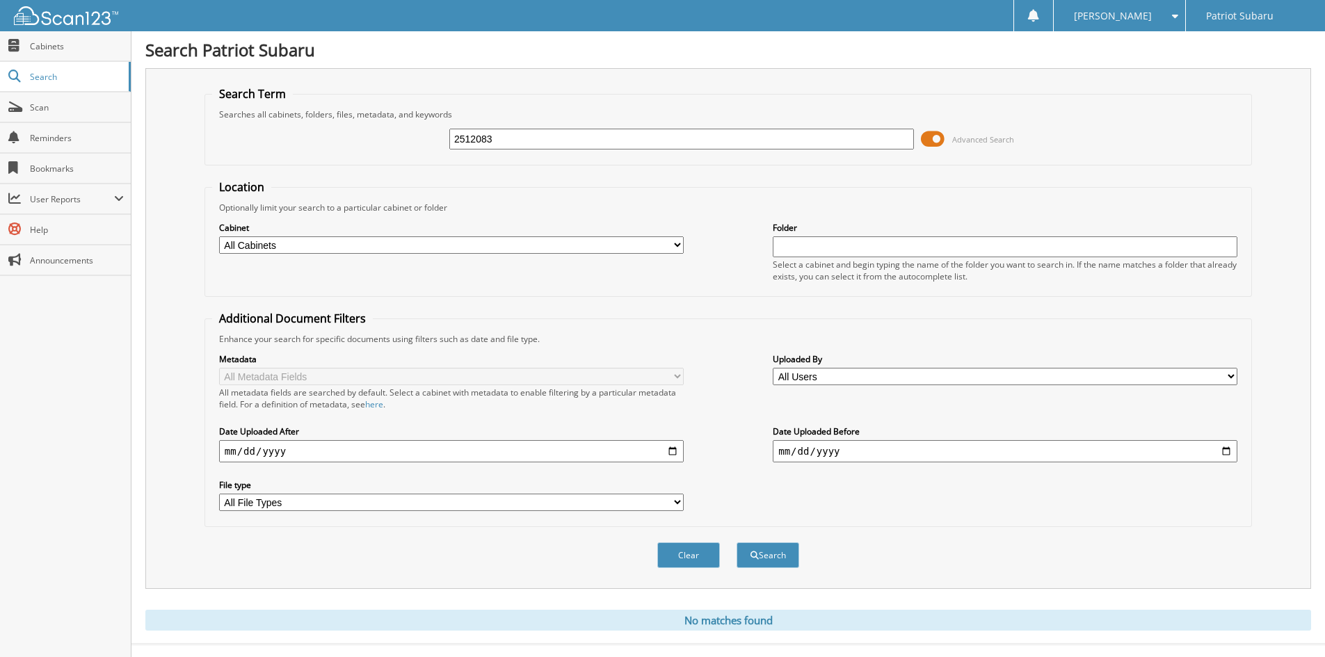
drag, startPoint x: 447, startPoint y: 143, endPoint x: 321, endPoint y: 139, distance: 125.3
click at [321, 139] on div "2512083 Advanced Search" at bounding box center [728, 139] width 1032 height 38
type input "2512039"
click at [737, 543] on button "Search" at bounding box center [768, 556] width 63 height 26
drag, startPoint x: 531, startPoint y: 147, endPoint x: 374, endPoint y: 133, distance: 157.9
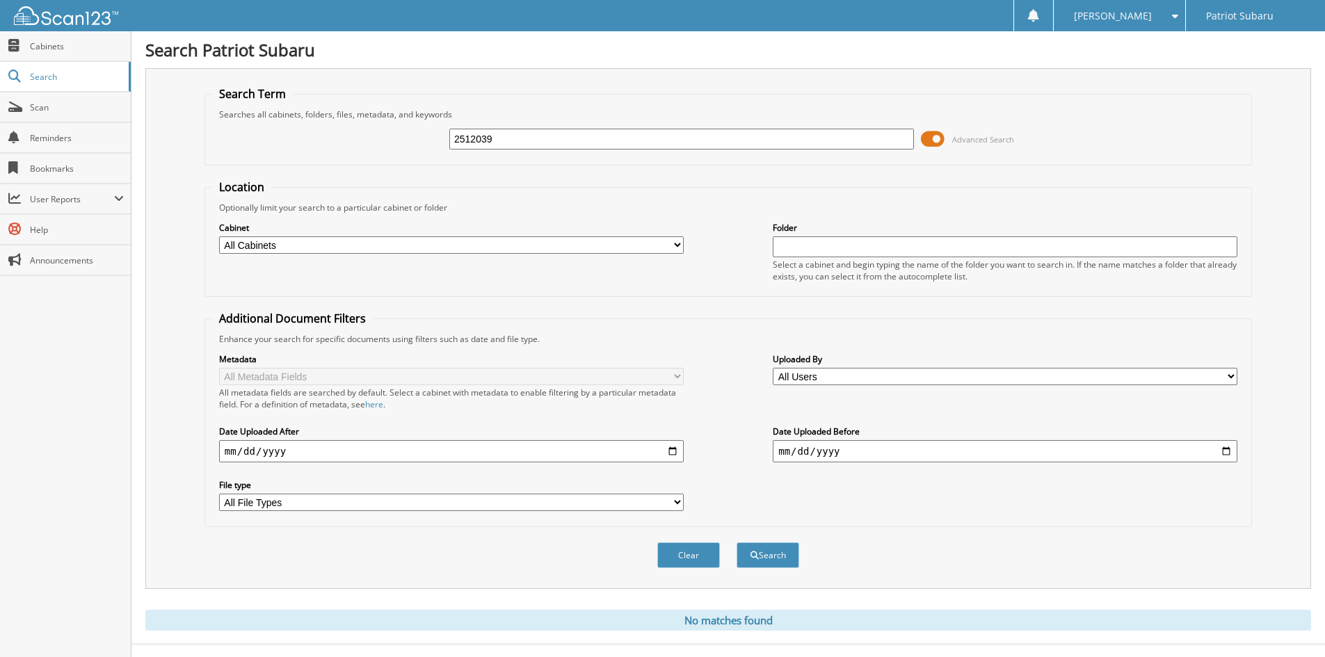
click at [374, 133] on div "2512039 Advanced Search" at bounding box center [728, 139] width 1032 height 38
type input "2511935"
click at [737, 543] on button "Search" at bounding box center [768, 556] width 63 height 26
drag, startPoint x: 516, startPoint y: 136, endPoint x: 361, endPoint y: 123, distance: 155.7
click at [361, 123] on div "2511935 Advanced Search" at bounding box center [728, 139] width 1032 height 38
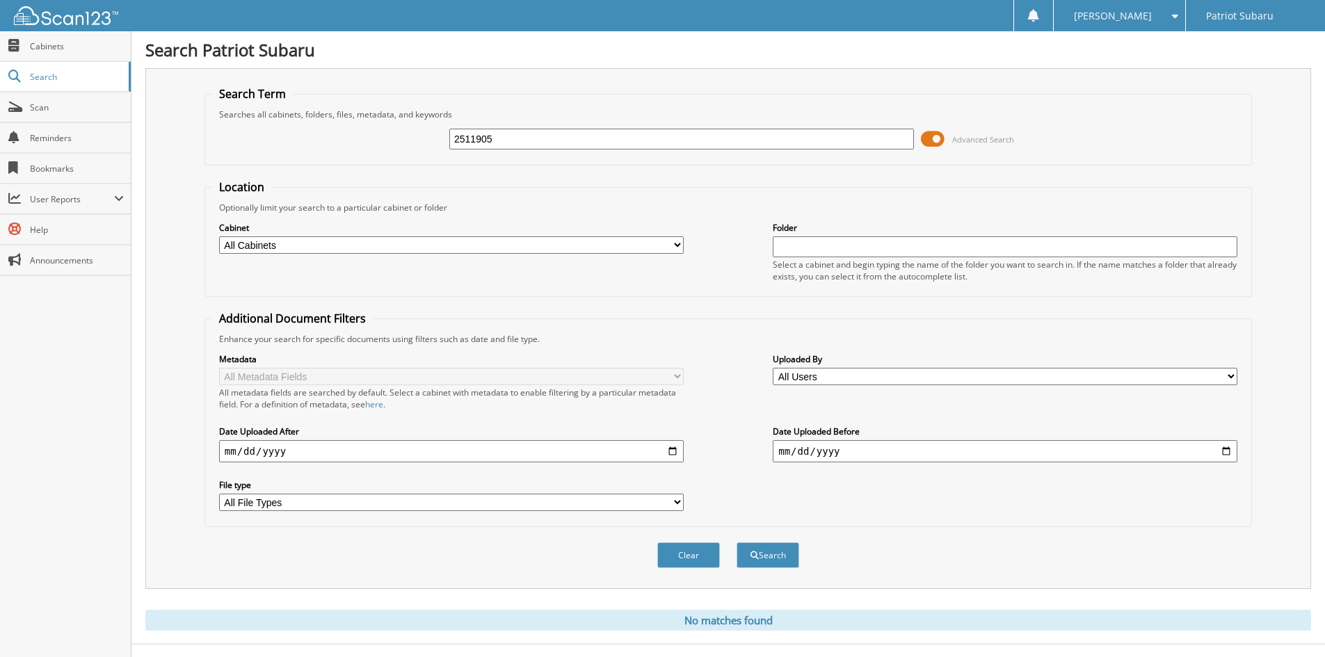
type input "2511905"
click at [737, 543] on button "Search" at bounding box center [768, 556] width 63 height 26
drag, startPoint x: 532, startPoint y: 139, endPoint x: 254, endPoint y: 135, distance: 278.3
click at [257, 135] on div "2511905 Advanced Search" at bounding box center [728, 139] width 1032 height 38
type input "2511697"
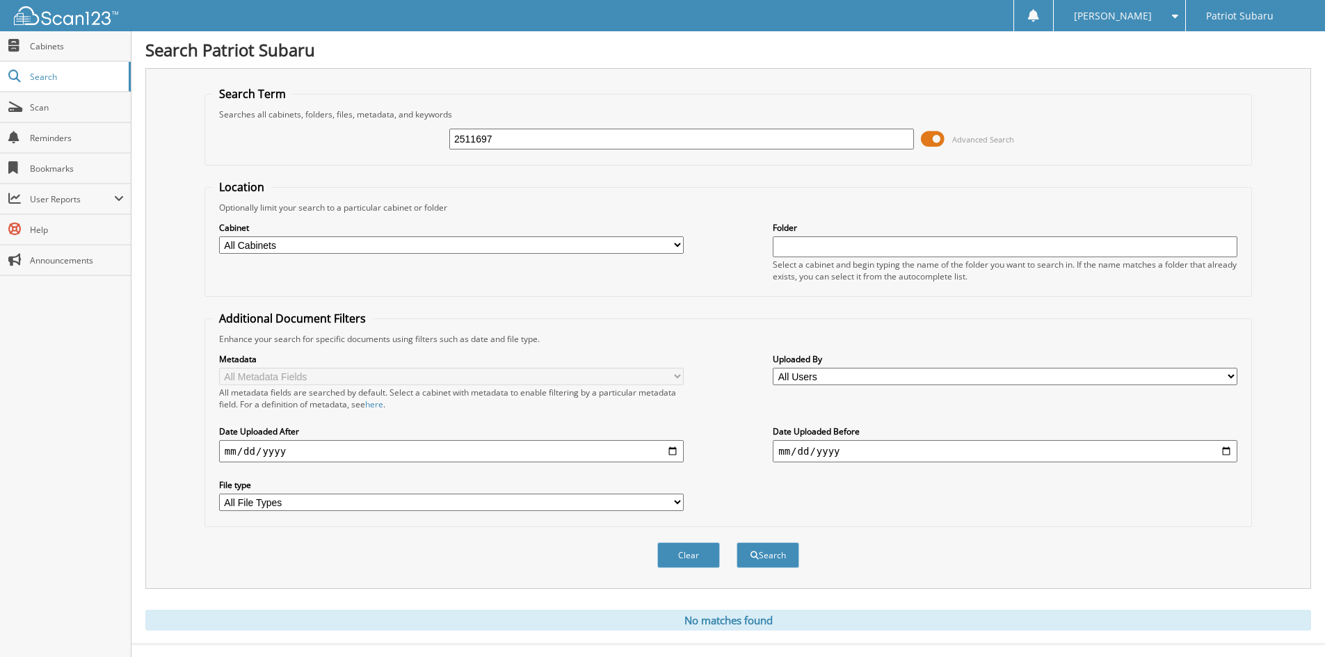
click at [737, 543] on button "Search" at bounding box center [768, 556] width 63 height 26
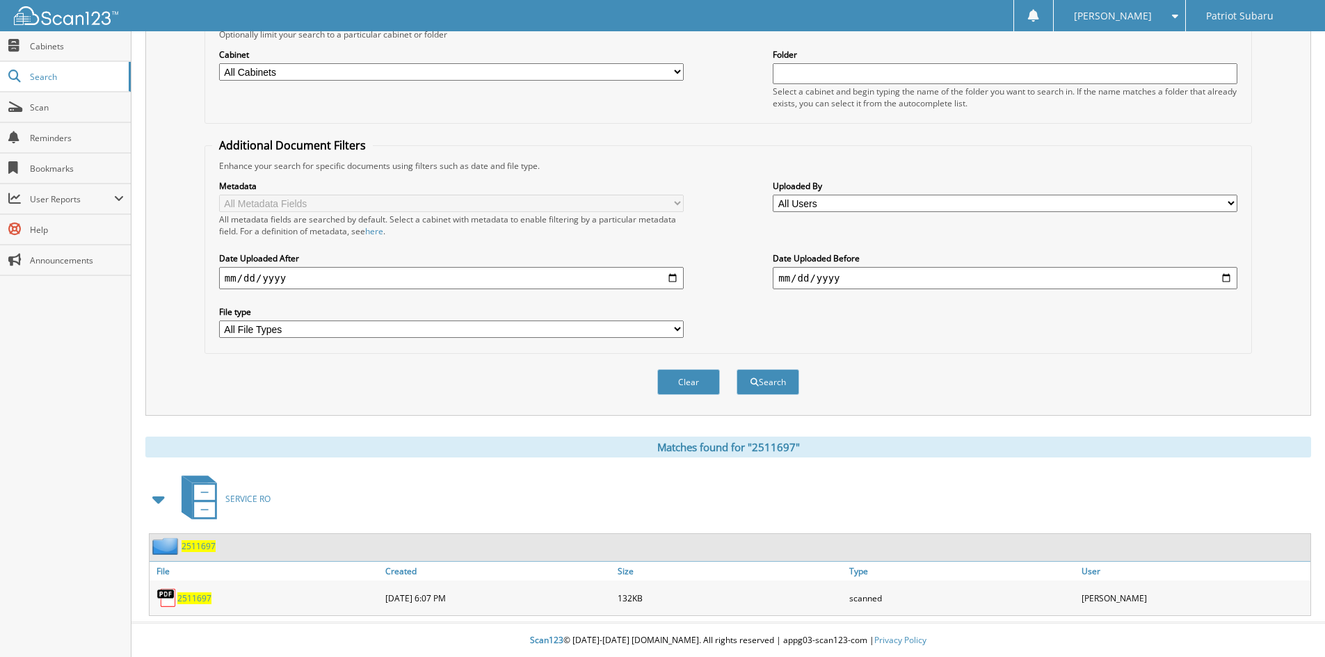
scroll to position [175, 0]
click at [197, 596] on span "2511697" at bounding box center [194, 598] width 34 height 12
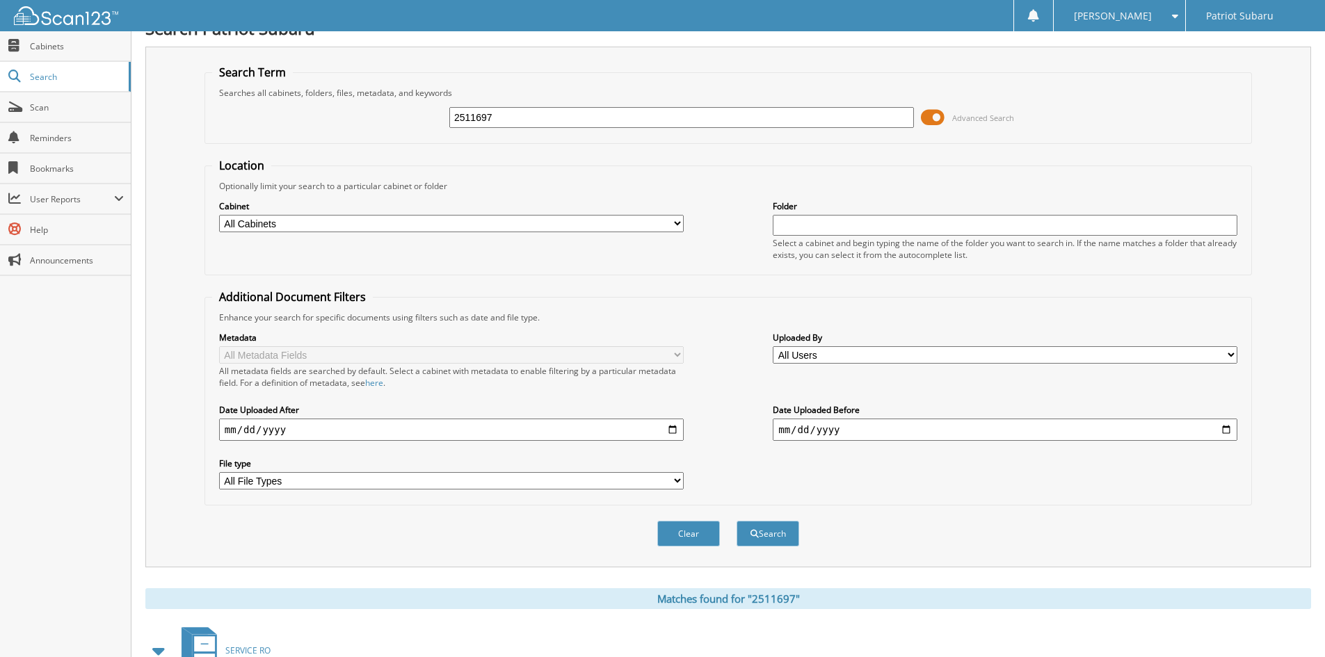
scroll to position [0, 0]
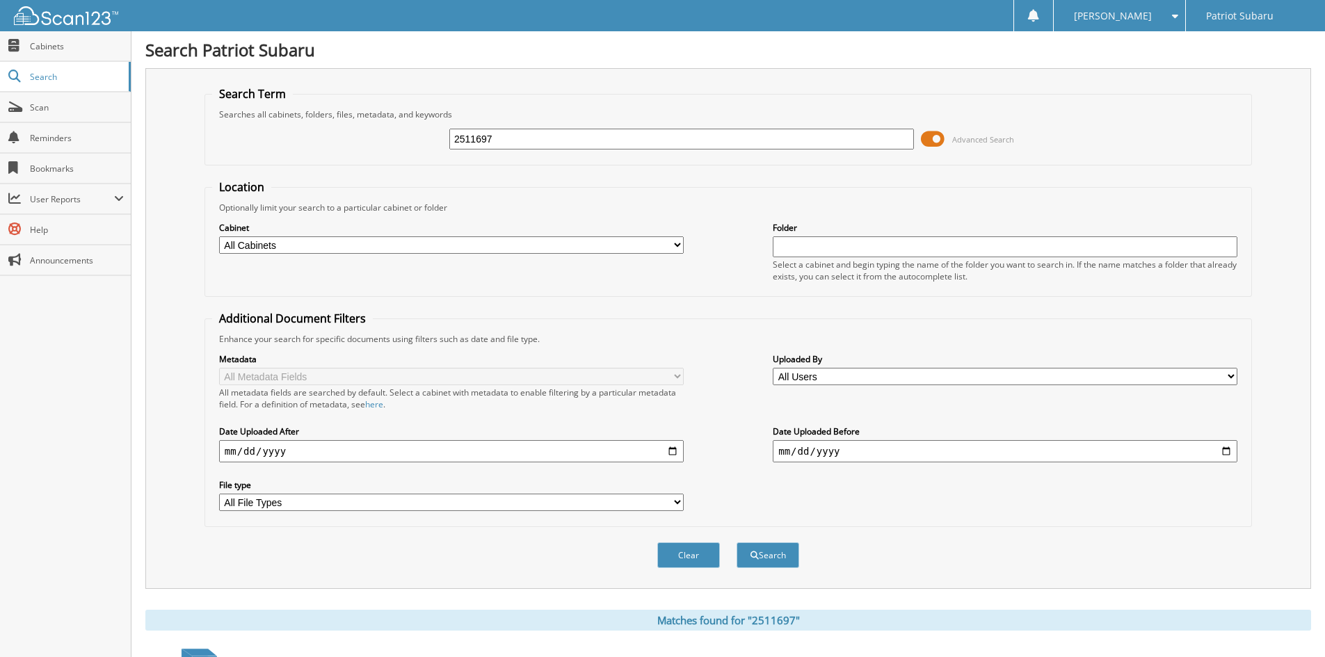
drag, startPoint x: 534, startPoint y: 140, endPoint x: 273, endPoint y: 136, distance: 260.9
click at [302, 136] on div "2511697 Advanced Search" at bounding box center [728, 139] width 1032 height 38
type input "2511777"
click at [737, 543] on button "Search" at bounding box center [768, 556] width 63 height 26
drag, startPoint x: 513, startPoint y: 143, endPoint x: 373, endPoint y: 143, distance: 139.8
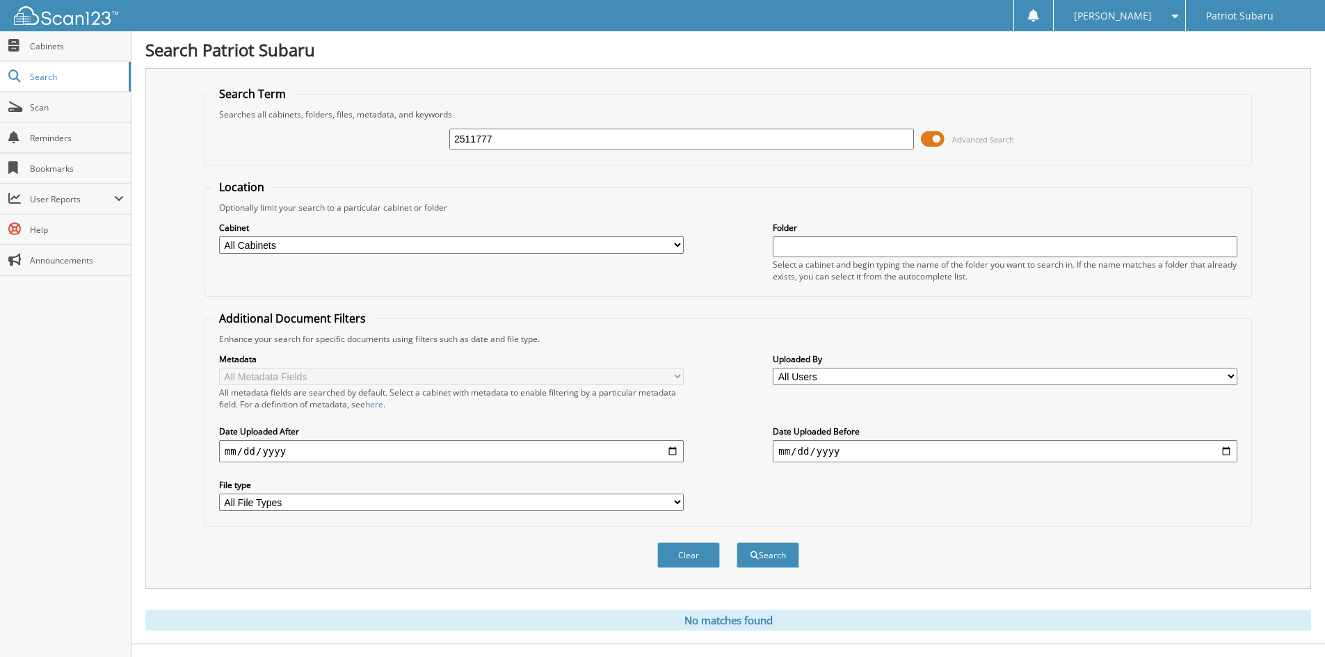
click at [373, 143] on div "2511777 Advanced Search" at bounding box center [728, 139] width 1032 height 38
type input "2511412"
click at [737, 543] on button "Search" at bounding box center [768, 556] width 63 height 26
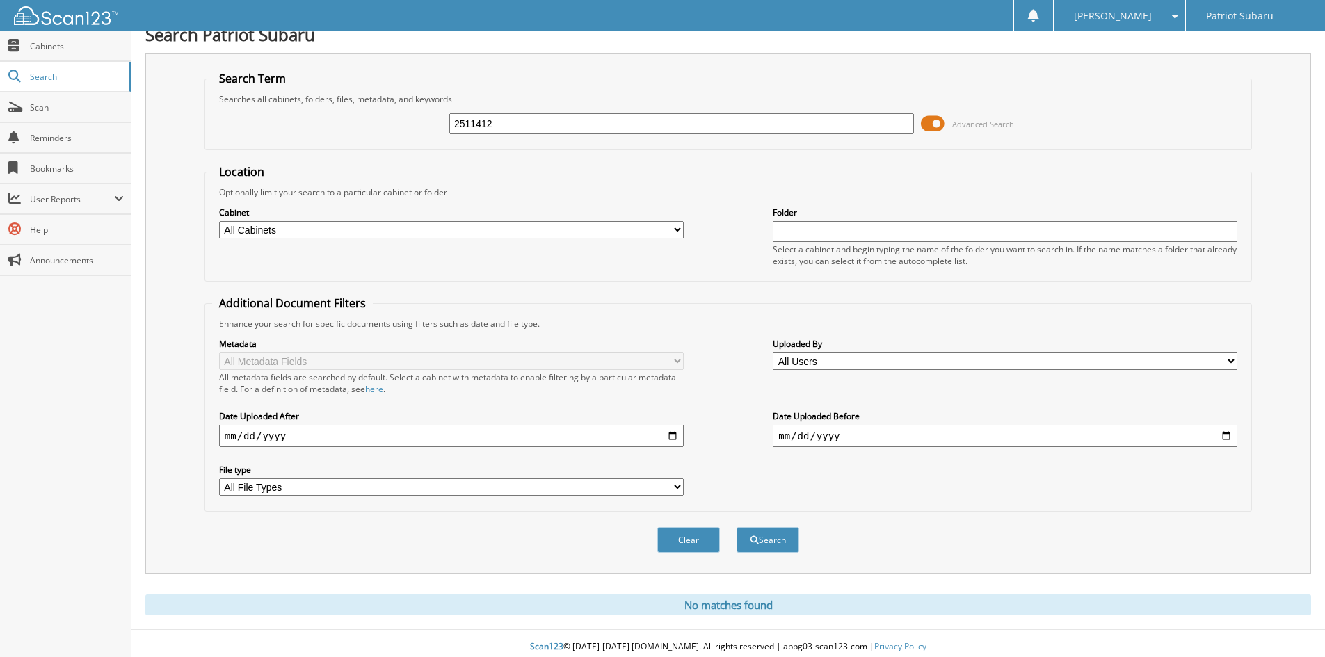
scroll to position [23, 0]
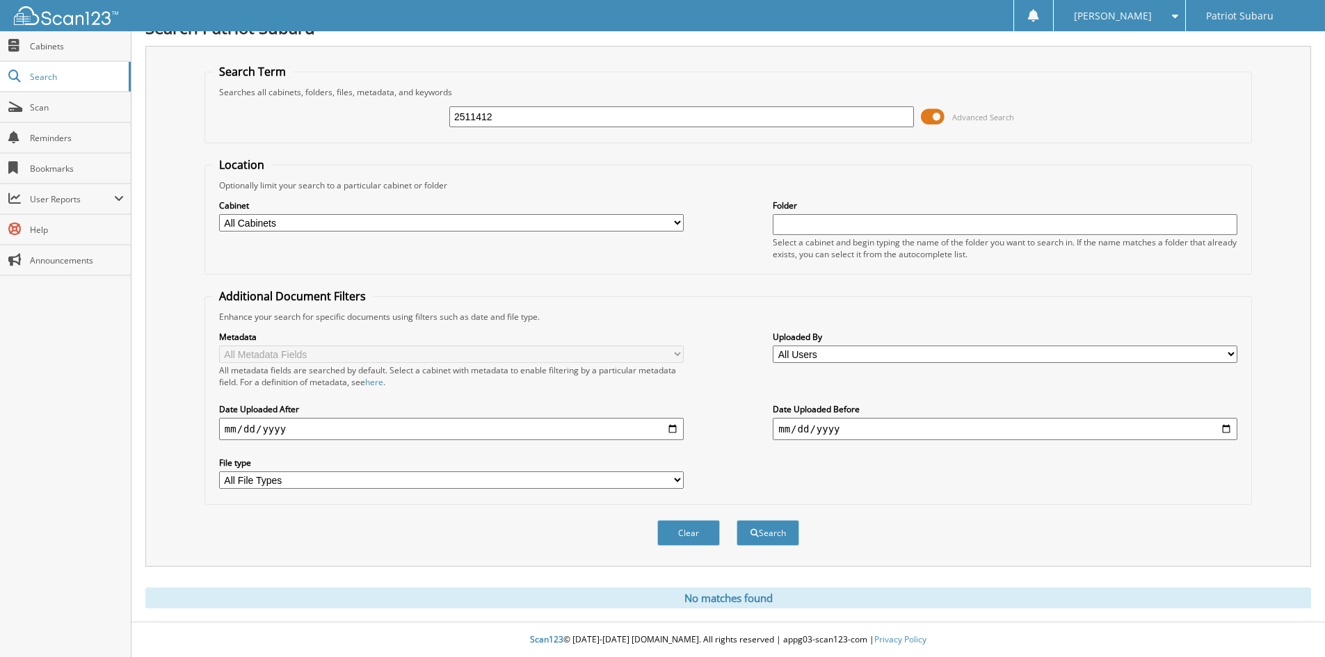
click at [548, 111] on input "2511412" at bounding box center [681, 116] width 465 height 21
type input "2a511397"
click at [737, 520] on button "Search" at bounding box center [768, 533] width 63 height 26
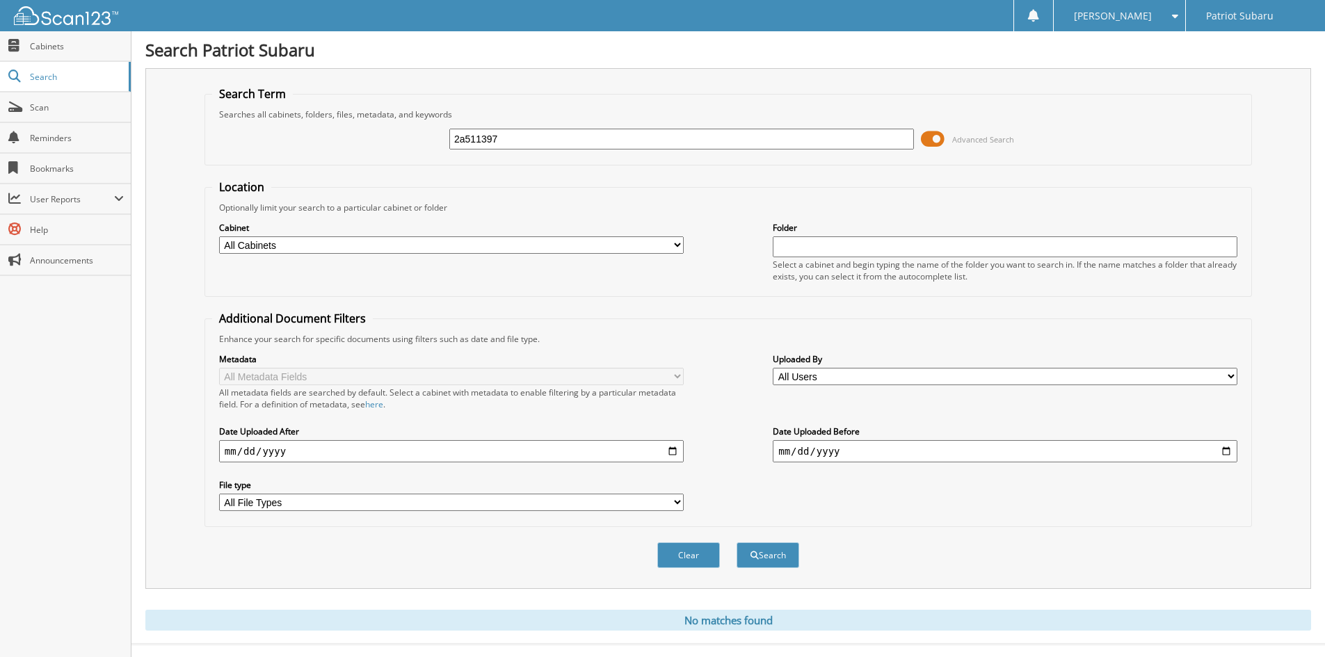
drag, startPoint x: 534, startPoint y: 141, endPoint x: 245, endPoint y: 154, distance: 289.7
click at [250, 152] on div "2a511397 Advanced Search" at bounding box center [728, 139] width 1032 height 38
type input "2511397"
click at [737, 543] on button "Search" at bounding box center [768, 556] width 63 height 26
drag, startPoint x: 523, startPoint y: 141, endPoint x: 320, endPoint y: 138, distance: 203.2
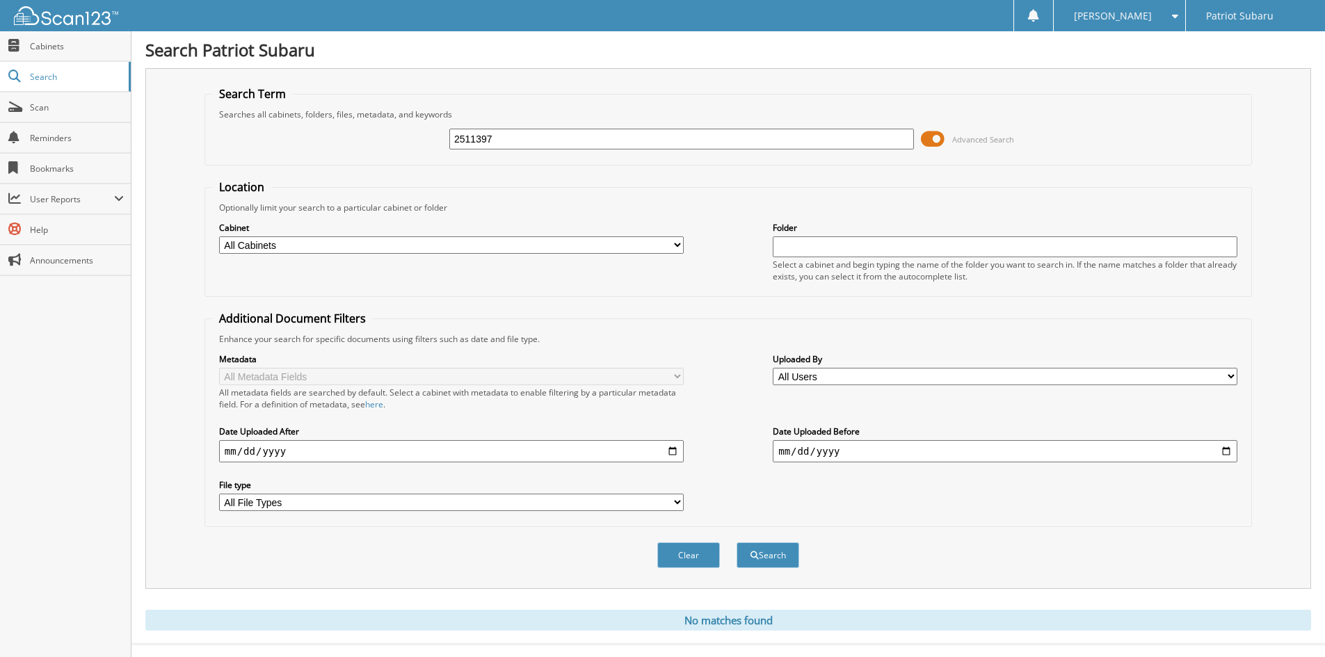
click at [320, 138] on div "2511397 Advanced Search" at bounding box center [728, 139] width 1032 height 38
type input "2511441"
click at [737, 543] on button "Search" at bounding box center [768, 556] width 63 height 26
drag, startPoint x: 541, startPoint y: 145, endPoint x: 285, endPoint y: 146, distance: 256.7
click at [285, 146] on div "2511441 Advanced Search" at bounding box center [728, 139] width 1032 height 38
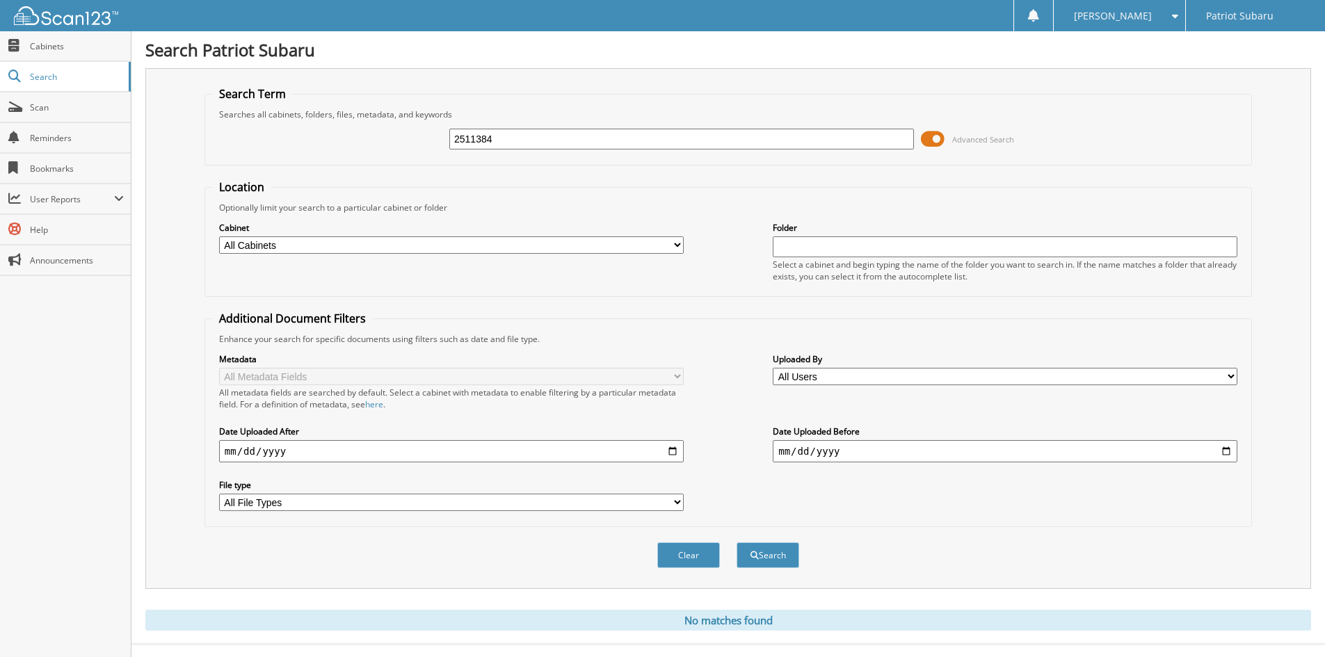
type input "2511384"
click at [737, 543] on button "Search" at bounding box center [768, 556] width 63 height 26
click at [534, 127] on div "2511384 Advanced Search" at bounding box center [728, 139] width 1032 height 38
click at [532, 136] on input "2511384" at bounding box center [681, 139] width 465 height 21
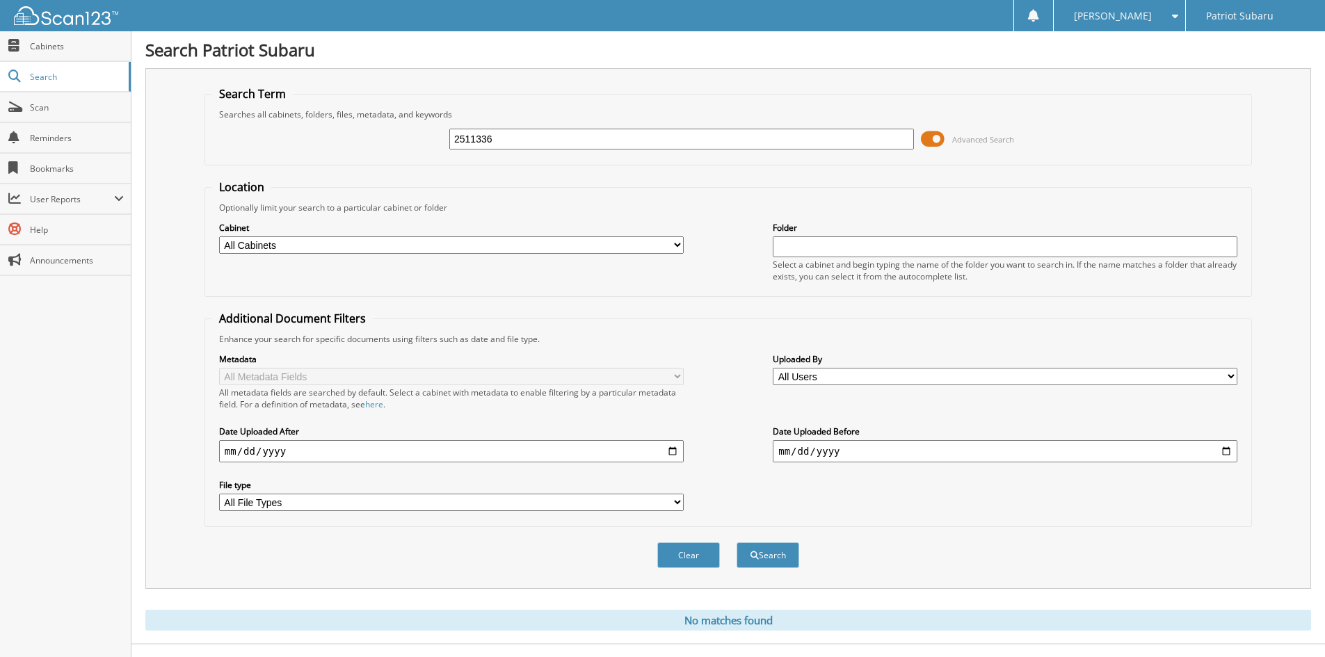
type input "2511336"
click at [737, 543] on button "Search" at bounding box center [768, 556] width 63 height 26
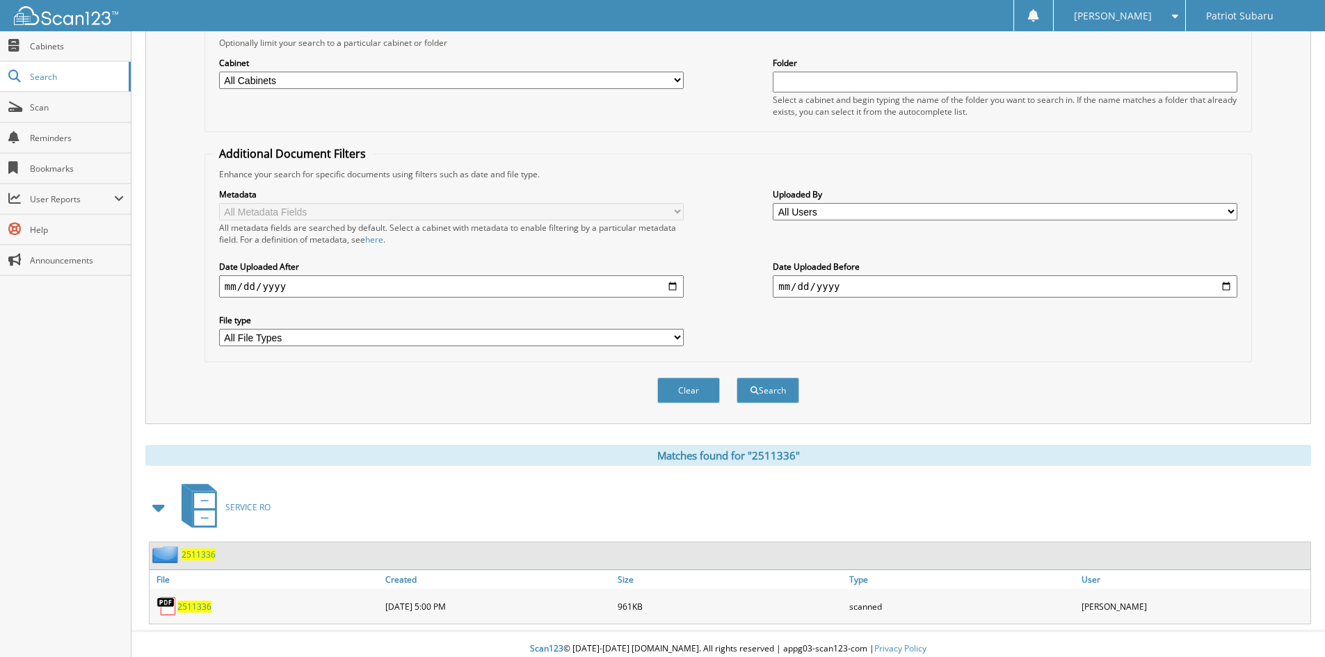
scroll to position [175, 0]
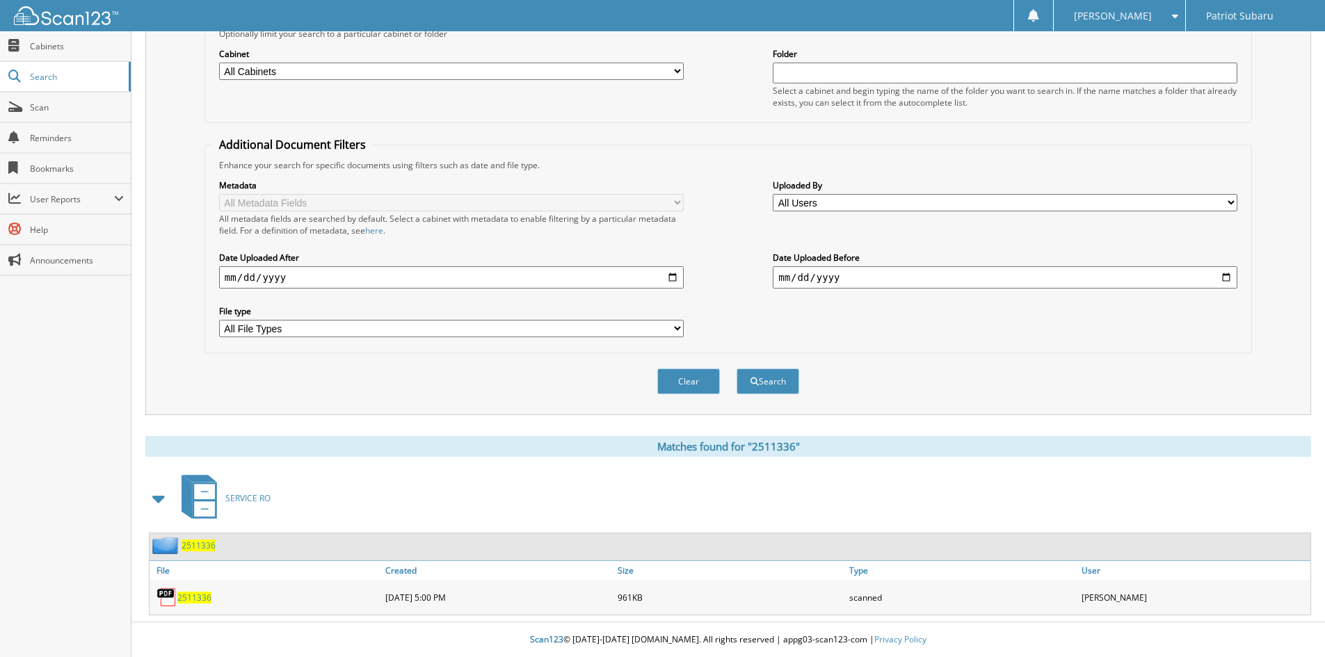
click at [190, 600] on span "2511336" at bounding box center [194, 598] width 34 height 12
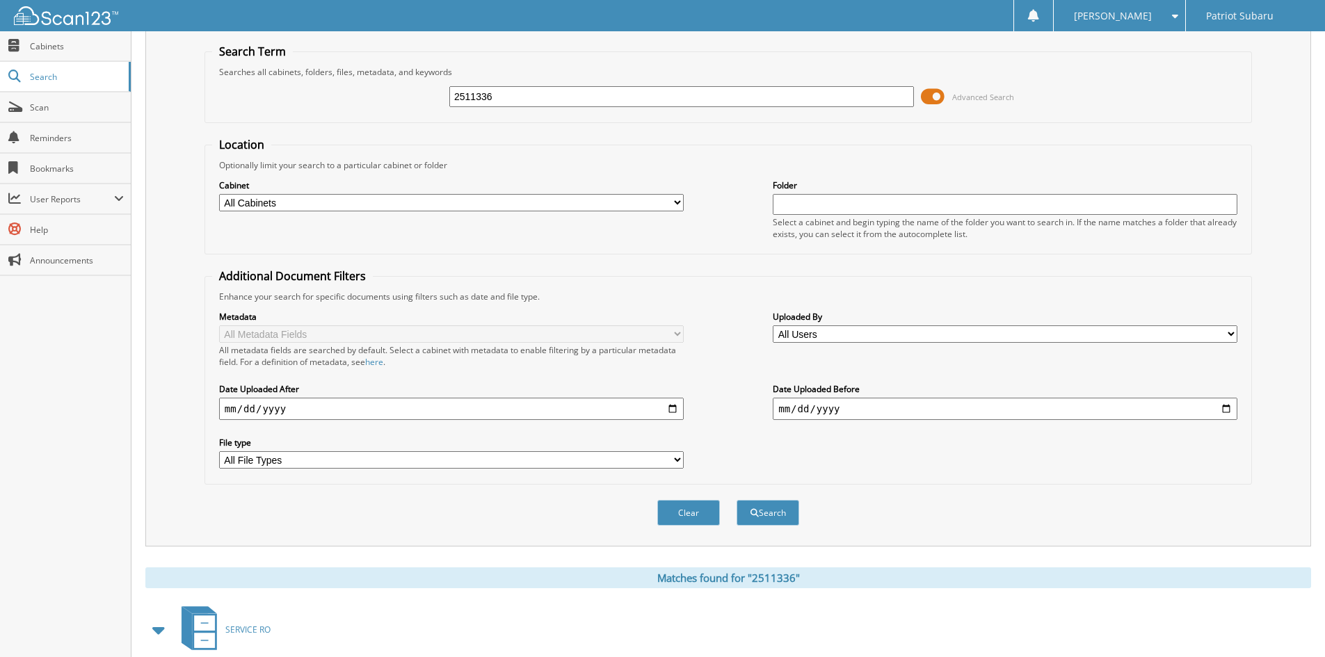
scroll to position [0, 0]
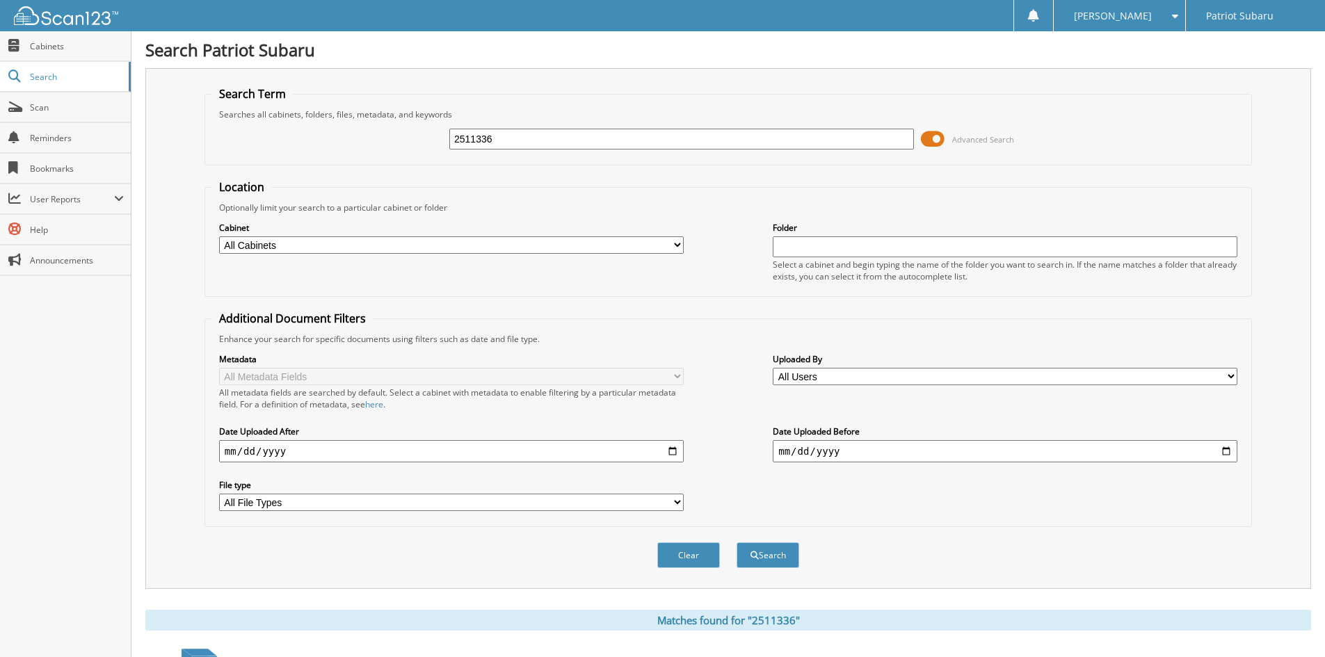
drag, startPoint x: 534, startPoint y: 143, endPoint x: 310, endPoint y: 143, distance: 224.0
click at [310, 143] on div "2511336 Advanced Search" at bounding box center [728, 139] width 1032 height 38
type input "2511188"
click at [737, 543] on button "Search" at bounding box center [768, 556] width 63 height 26
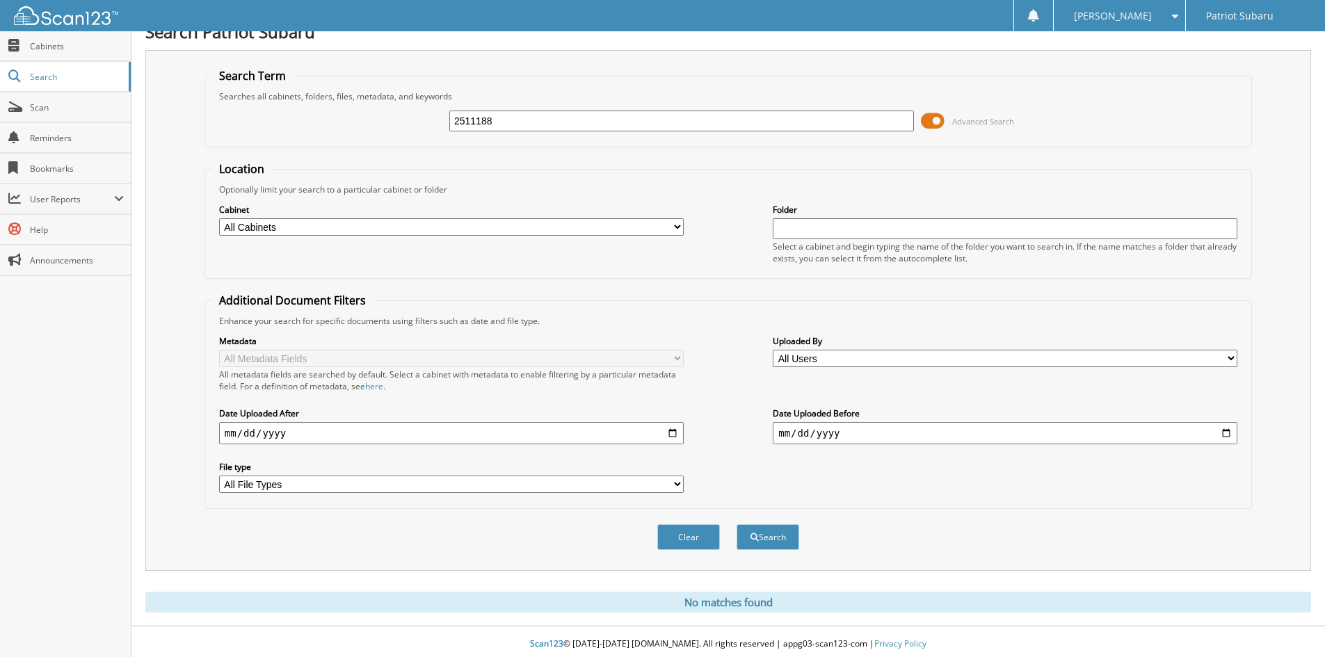
scroll to position [23, 0]
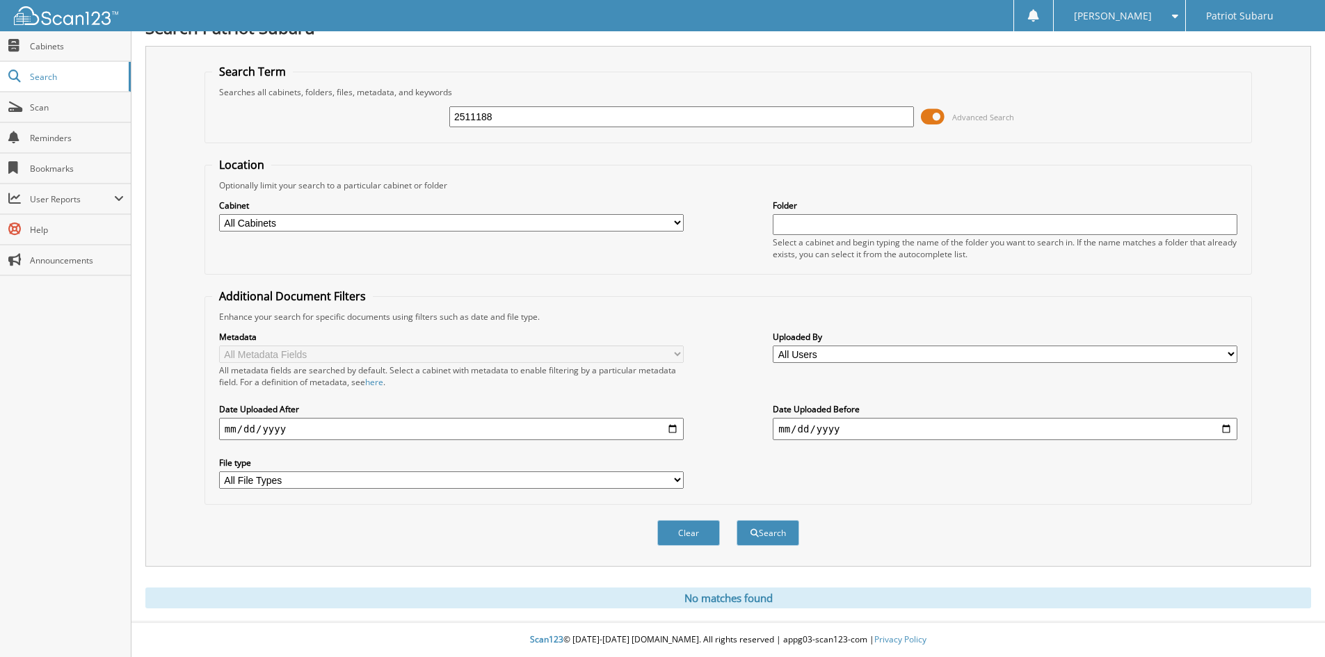
drag, startPoint x: 527, startPoint y: 119, endPoint x: 376, endPoint y: 105, distance: 152.3
click at [376, 105] on div "2511188 Advanced Search" at bounding box center [728, 117] width 1032 height 38
type input "2511189"
click at [737, 520] on button "Search" at bounding box center [768, 533] width 63 height 26
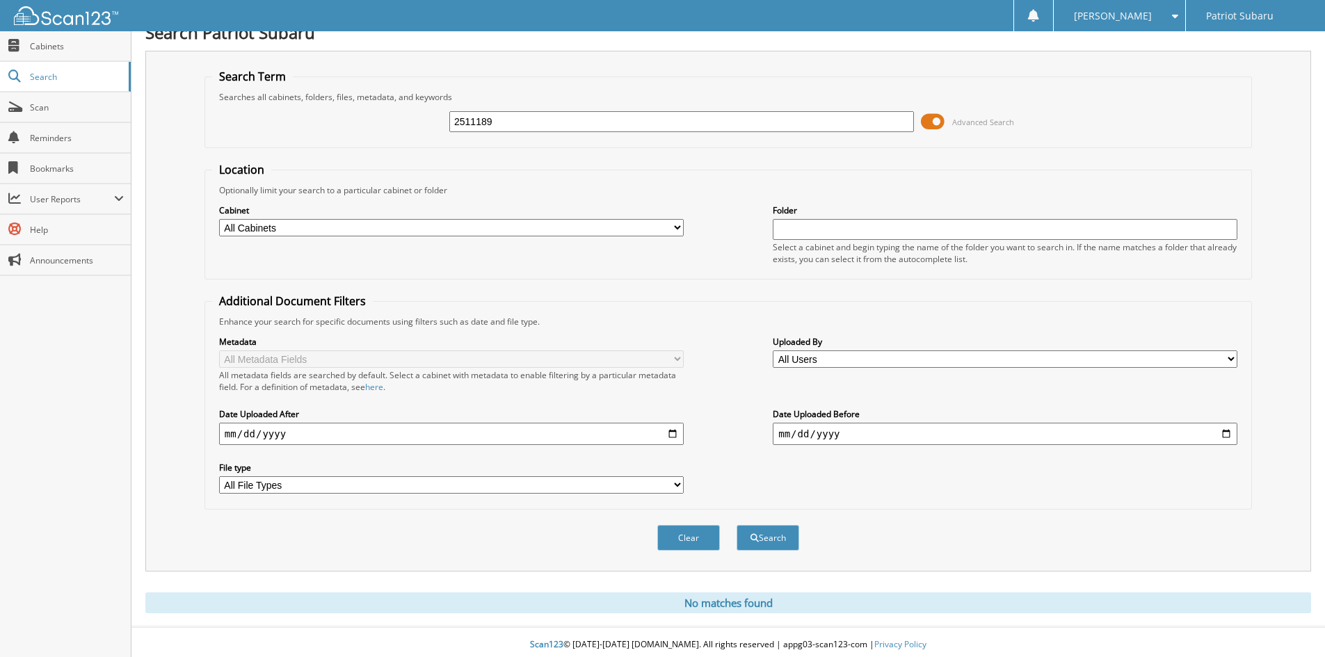
scroll to position [23, 0]
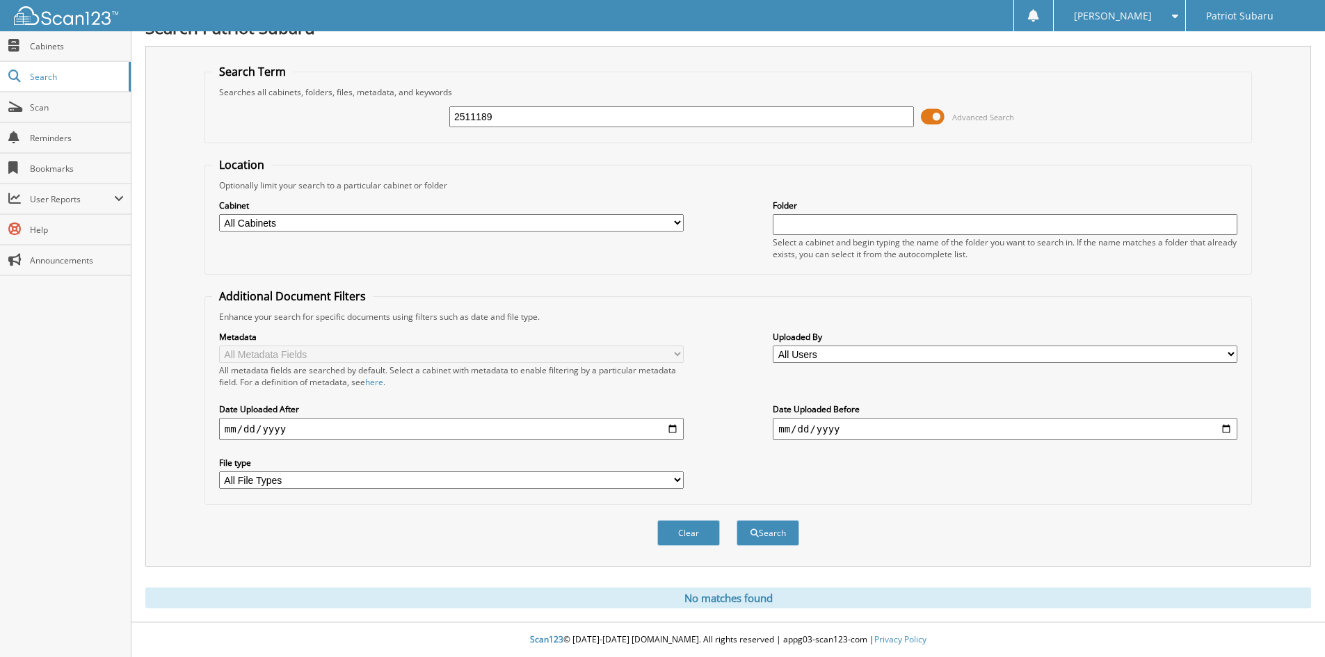
drag, startPoint x: 526, startPoint y: 113, endPoint x: 352, endPoint y: 108, distance: 174.0
click at [352, 107] on div "2511189 Advanced Search" at bounding box center [728, 117] width 1032 height 38
type input "2511186"
click at [737, 520] on button "Search" at bounding box center [768, 533] width 63 height 26
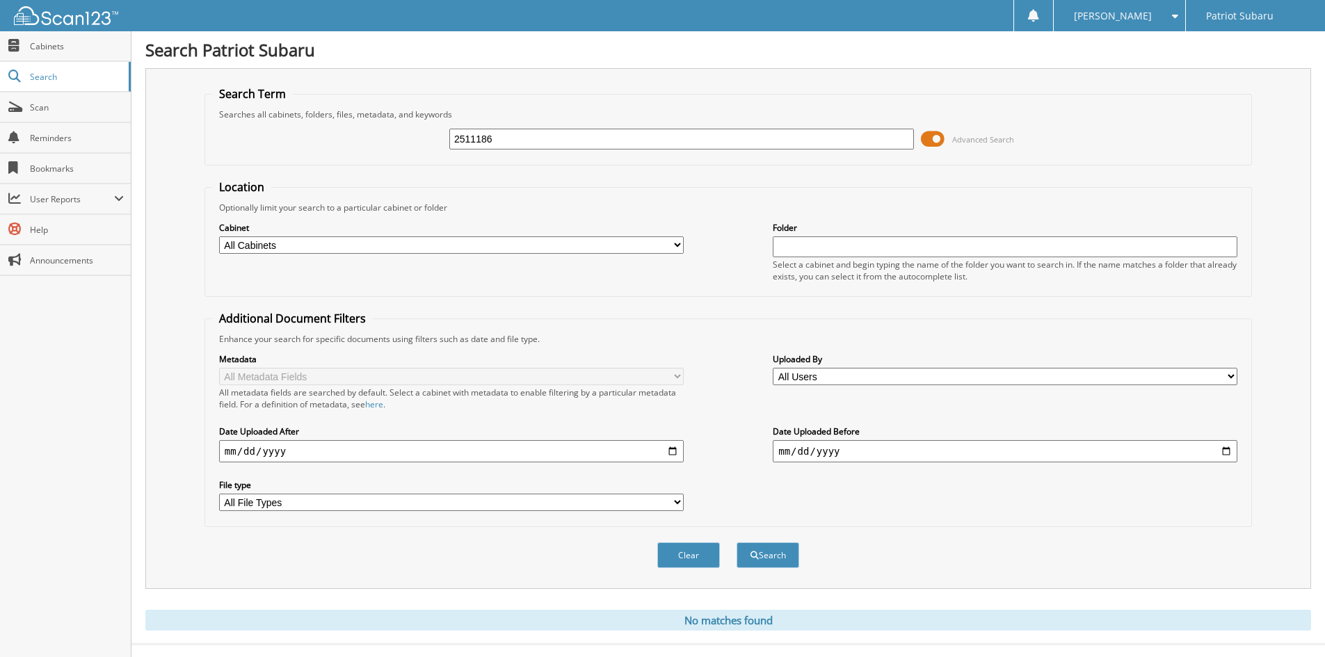
click at [535, 149] on input "2511186" at bounding box center [681, 139] width 465 height 21
type input "2510816"
click at [737, 543] on button "Search" at bounding box center [768, 556] width 63 height 26
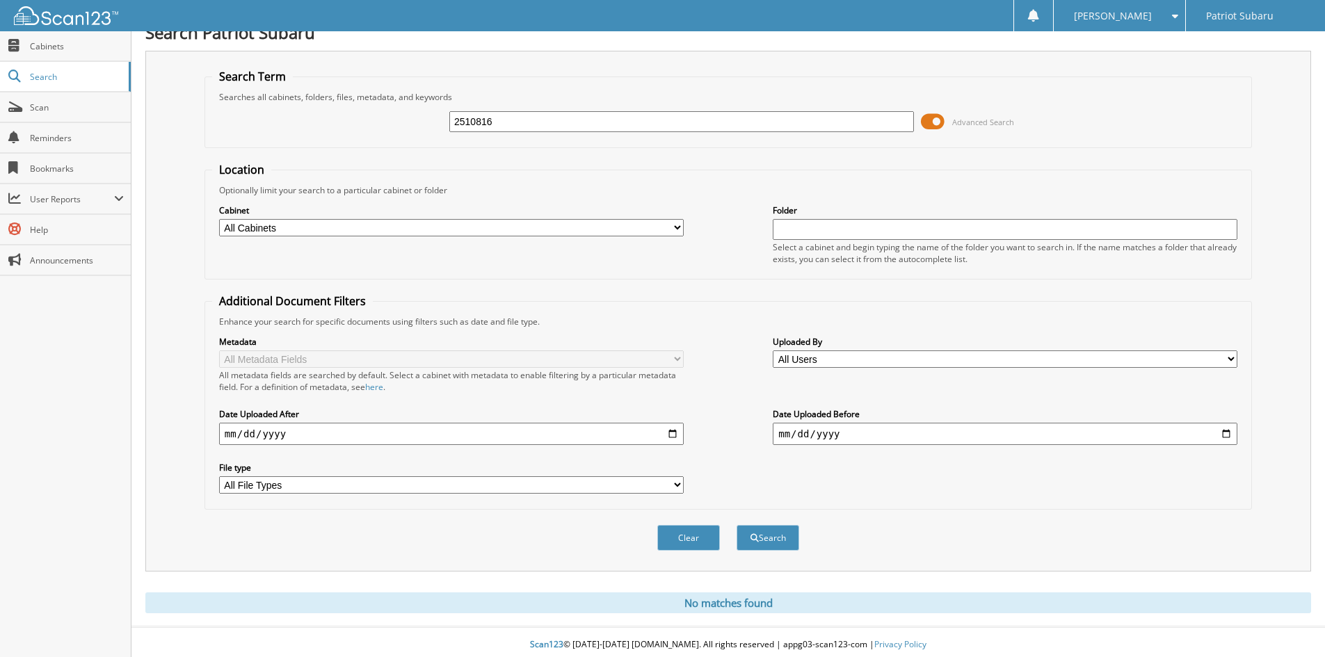
scroll to position [23, 0]
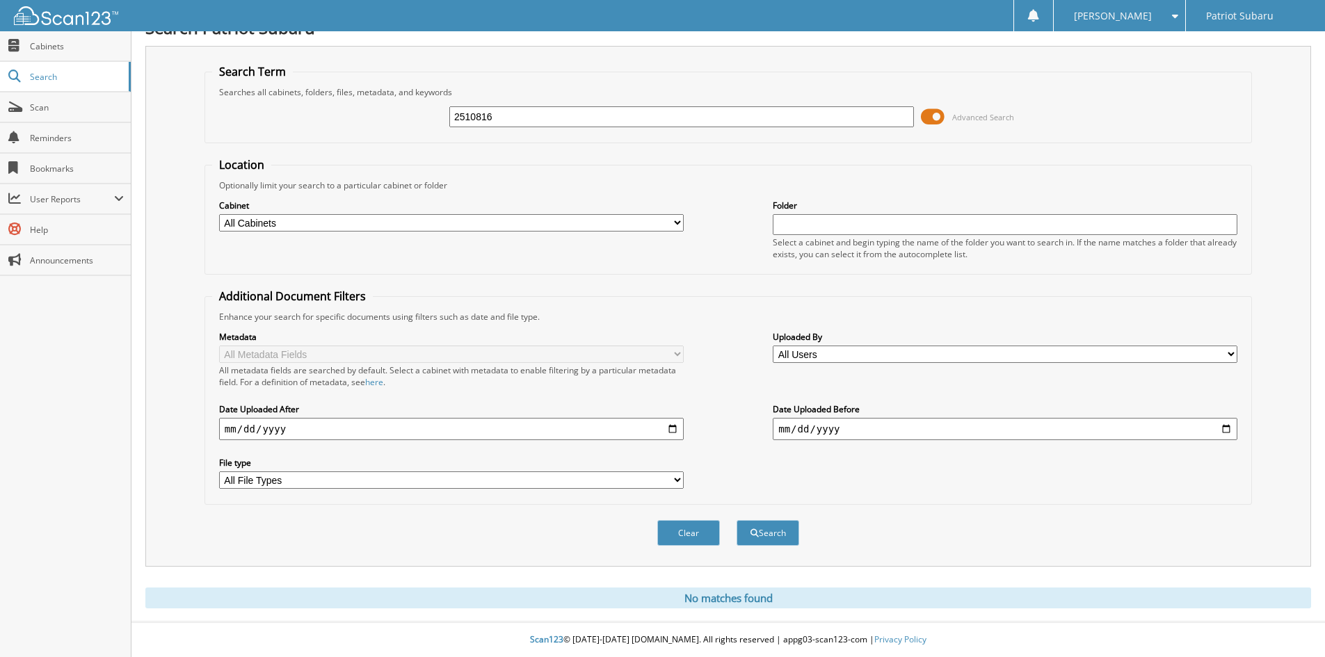
click at [564, 120] on input "2510816" at bounding box center [681, 116] width 465 height 21
type input "2510865"
click at [737, 520] on button "Search" at bounding box center [768, 533] width 63 height 26
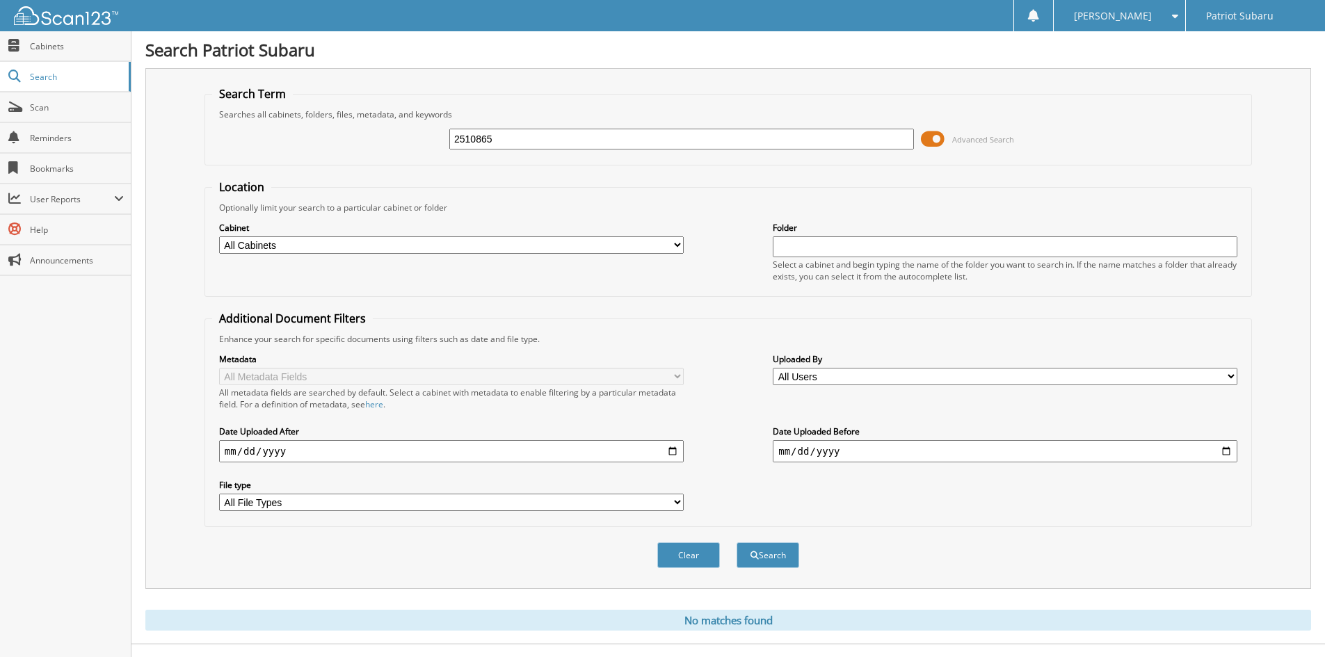
click at [551, 130] on input "2510865" at bounding box center [681, 139] width 465 height 21
type input "2510608"
click at [737, 543] on button "Search" at bounding box center [768, 556] width 63 height 26
drag, startPoint x: 490, startPoint y: 149, endPoint x: 337, endPoint y: 149, distance: 153.7
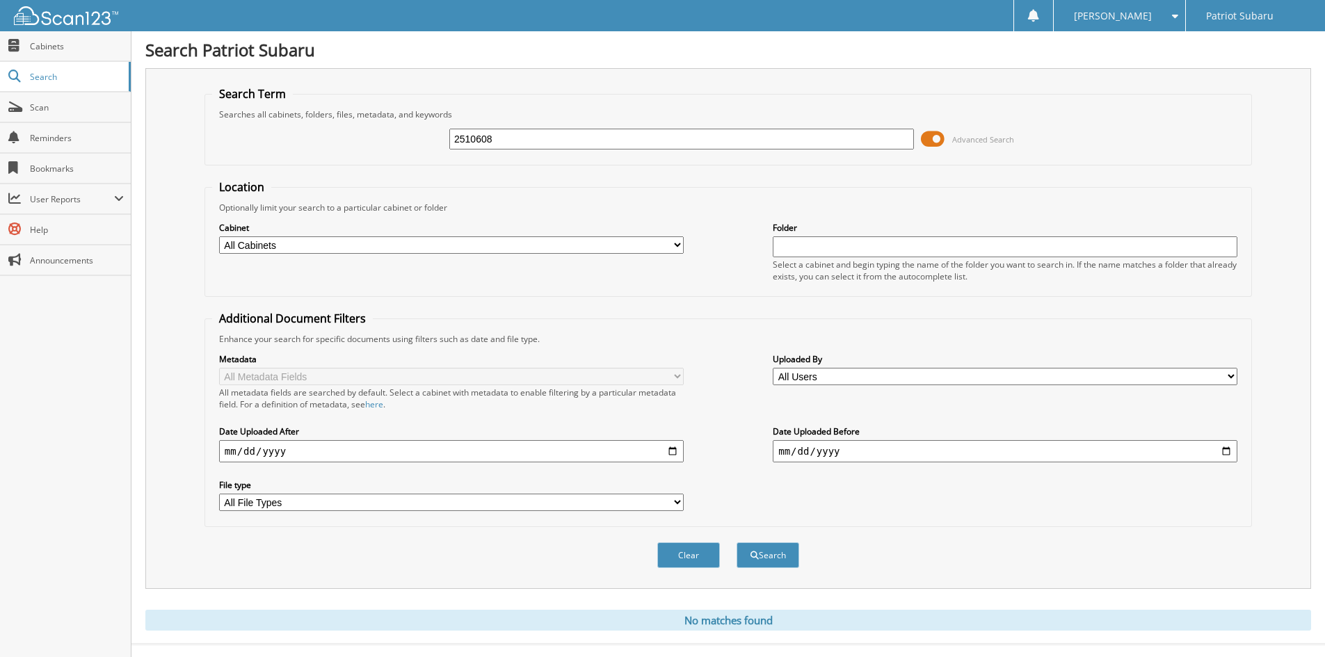
click at [337, 149] on div "2510608 Advanced Search" at bounding box center [728, 139] width 1032 height 38
type input "2510253"
click at [737, 543] on button "Search" at bounding box center [768, 556] width 63 height 26
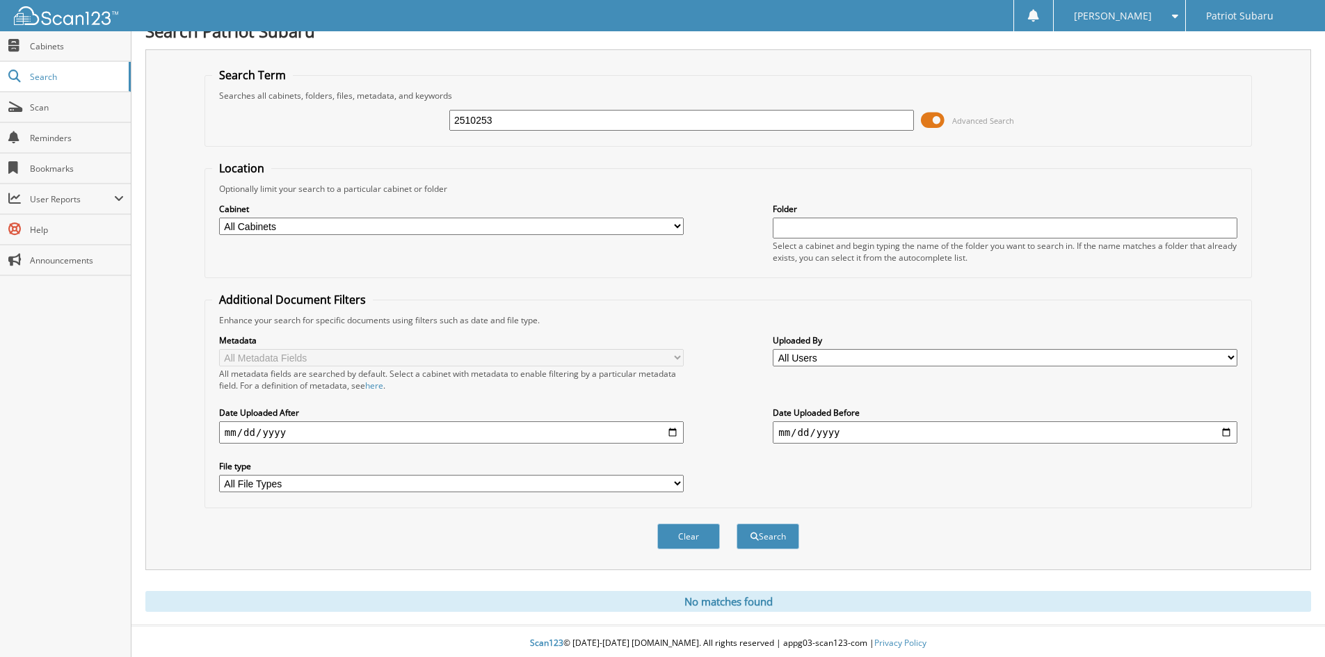
scroll to position [23, 0]
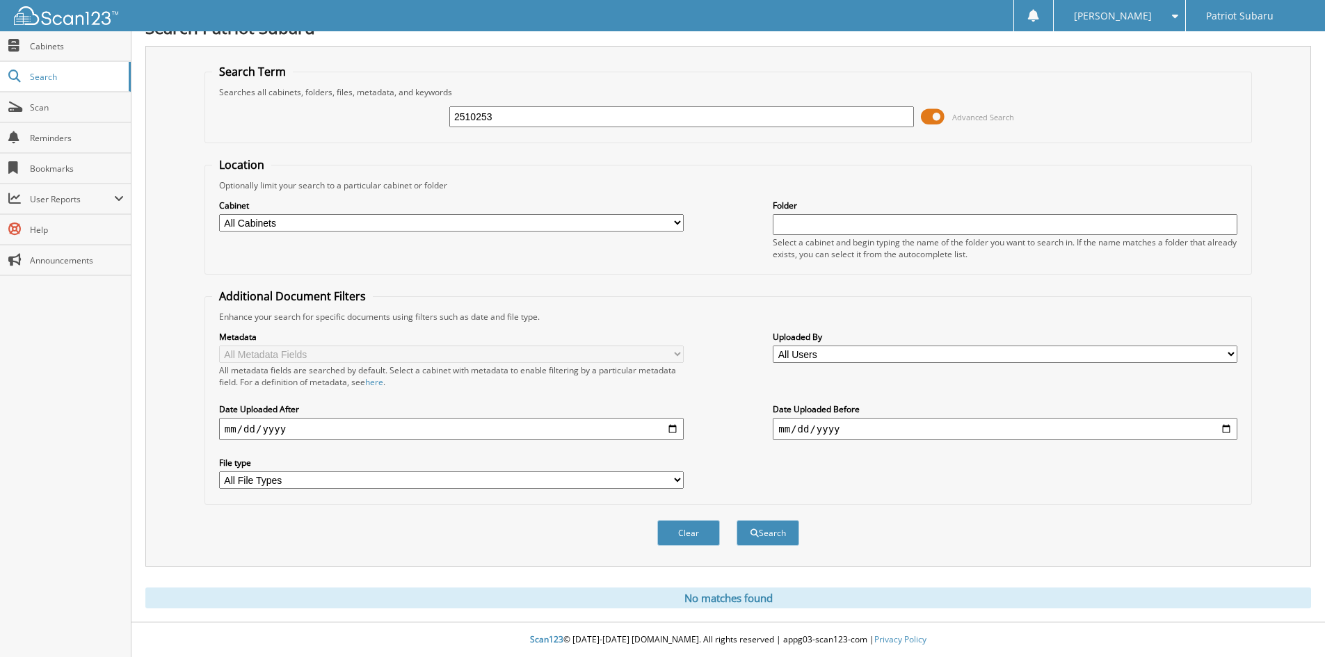
drag, startPoint x: 515, startPoint y: 109, endPoint x: 365, endPoint y: 113, distance: 150.3
click at [365, 110] on div "2510253 Advanced Search" at bounding box center [728, 117] width 1032 height 38
type input "2510058"
click at [737, 520] on button "Search" at bounding box center [768, 533] width 63 height 26
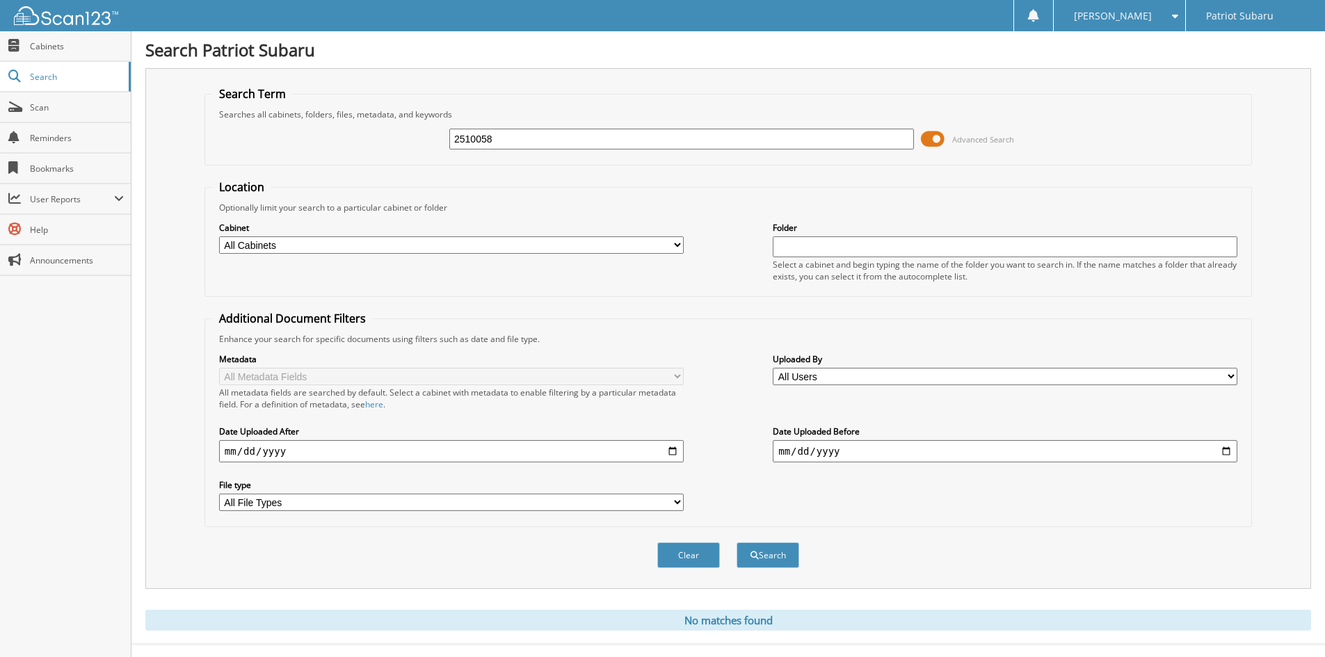
drag, startPoint x: 547, startPoint y: 133, endPoint x: 349, endPoint y: 133, distance: 197.6
click at [349, 133] on div "2510058 Advanced Search" at bounding box center [728, 139] width 1032 height 38
type input "2599834"
click at [737, 543] on button "Search" at bounding box center [768, 556] width 63 height 26
drag, startPoint x: 573, startPoint y: 134, endPoint x: 358, endPoint y: 134, distance: 215.7
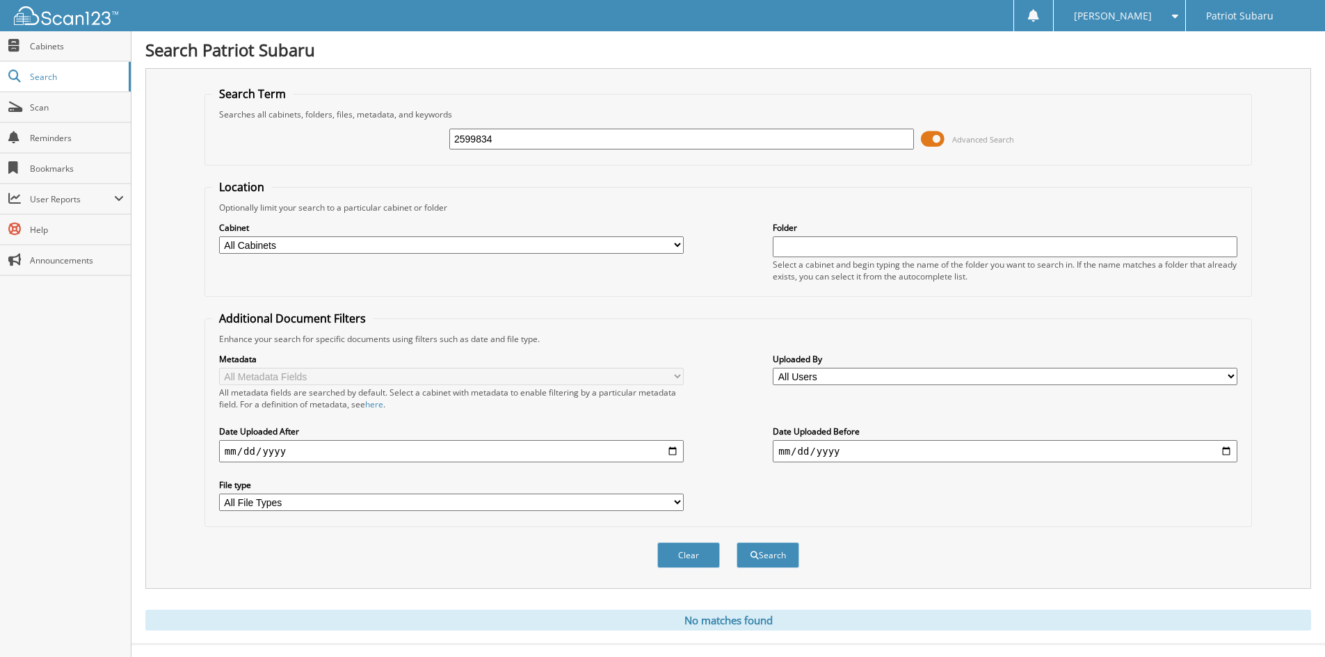
click at [358, 134] on div "2599834 Advanced Search" at bounding box center [728, 139] width 1032 height 38
type input "2599604"
click at [737, 543] on button "Search" at bounding box center [768, 556] width 63 height 26
click at [510, 142] on input "2599604" at bounding box center [681, 139] width 465 height 21
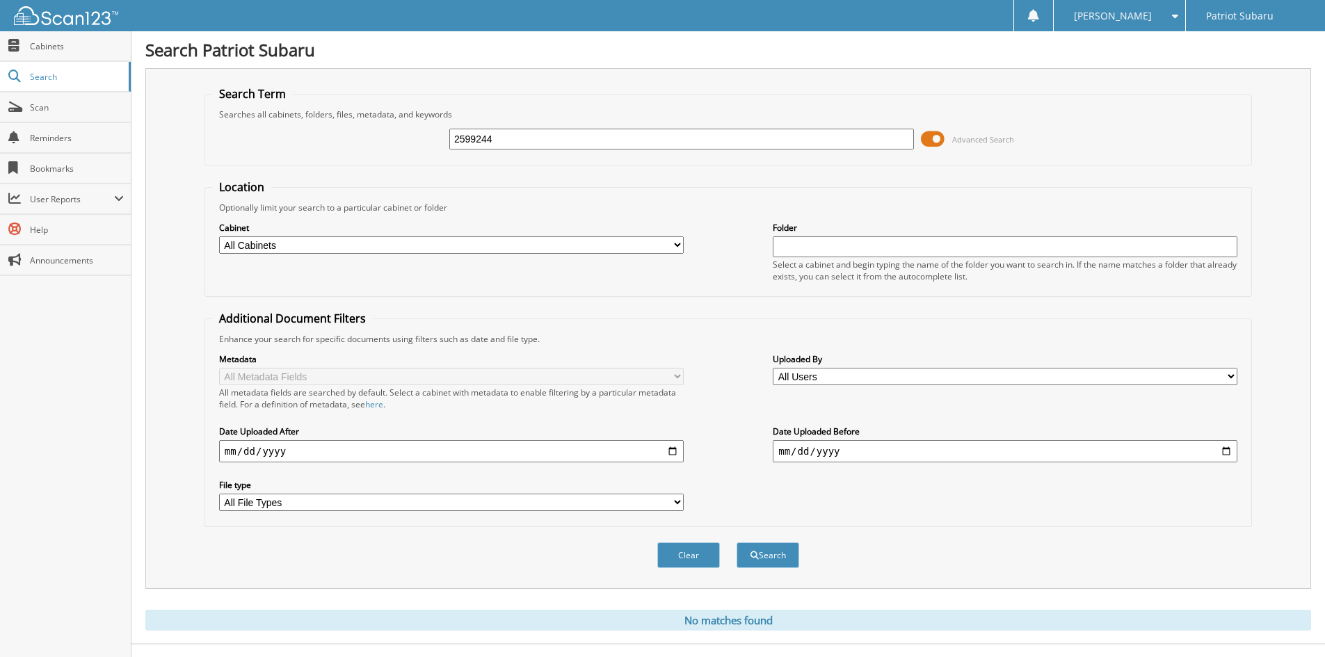
type input "2599244"
click at [737, 543] on button "Search" at bounding box center [768, 556] width 63 height 26
click at [539, 132] on input "2599244" at bounding box center [681, 139] width 465 height 21
click at [539, 133] on input "2599244" at bounding box center [681, 139] width 465 height 21
type input "2599145"
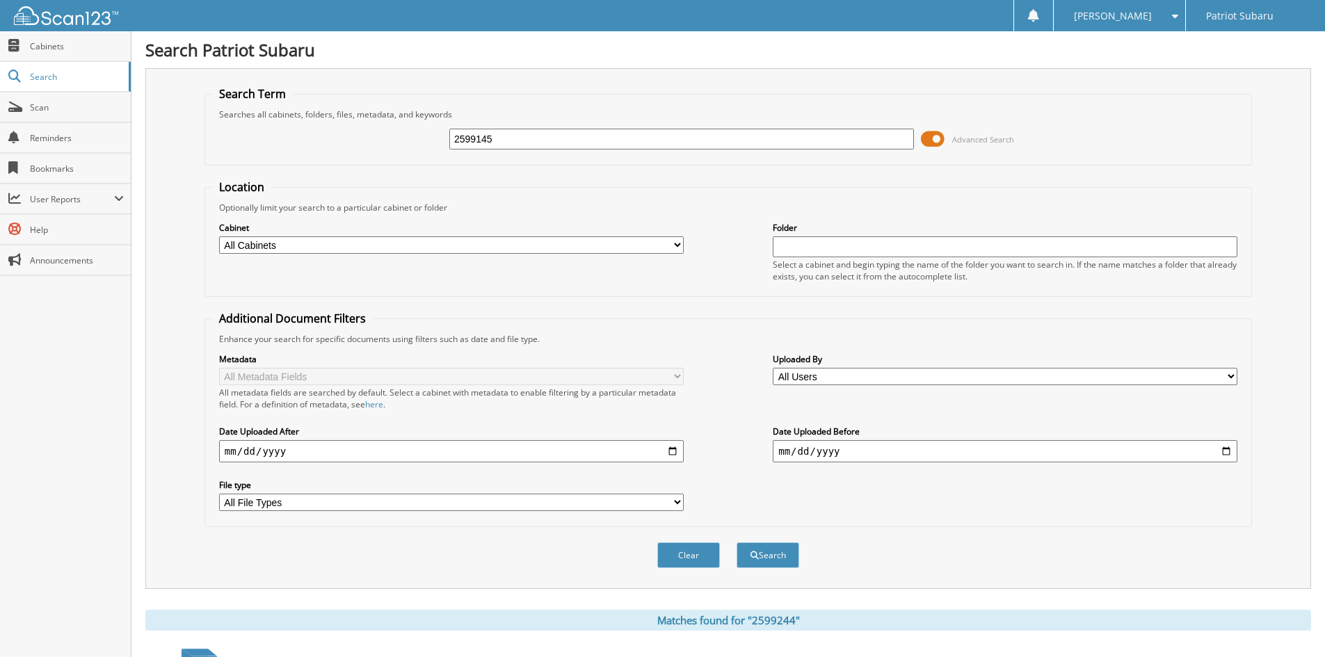
click at [737, 543] on button "Search" at bounding box center [768, 556] width 63 height 26
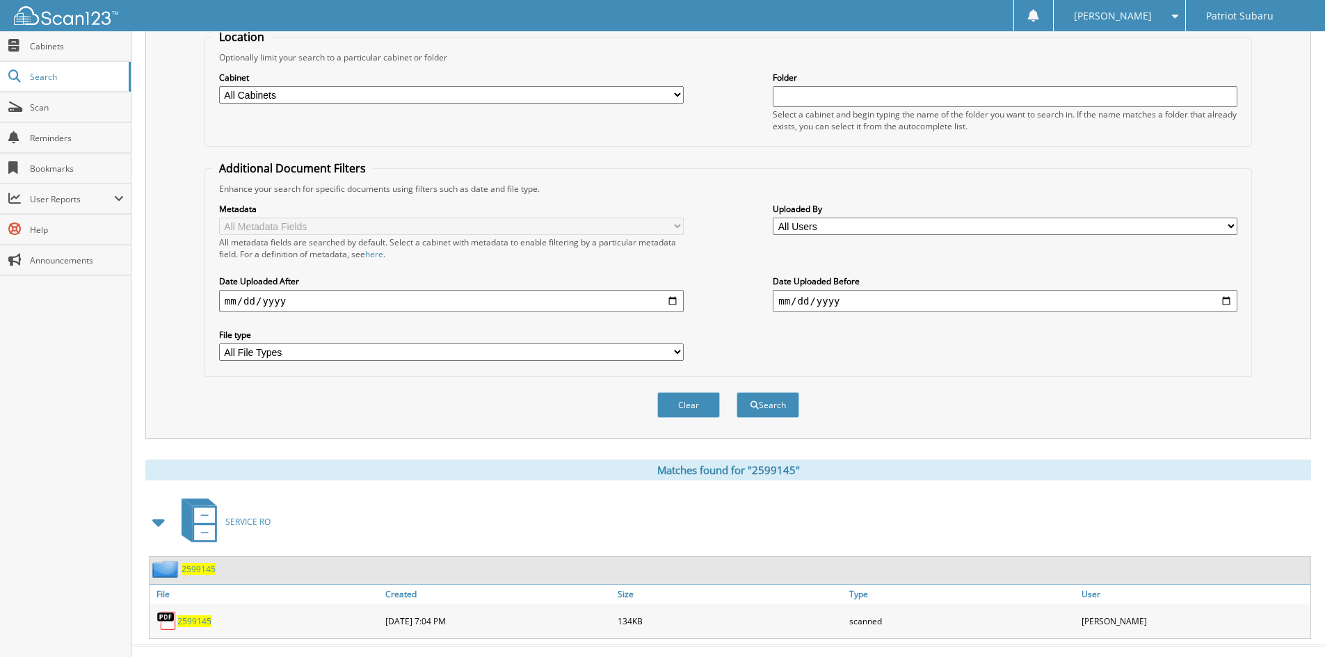
scroll to position [175, 0]
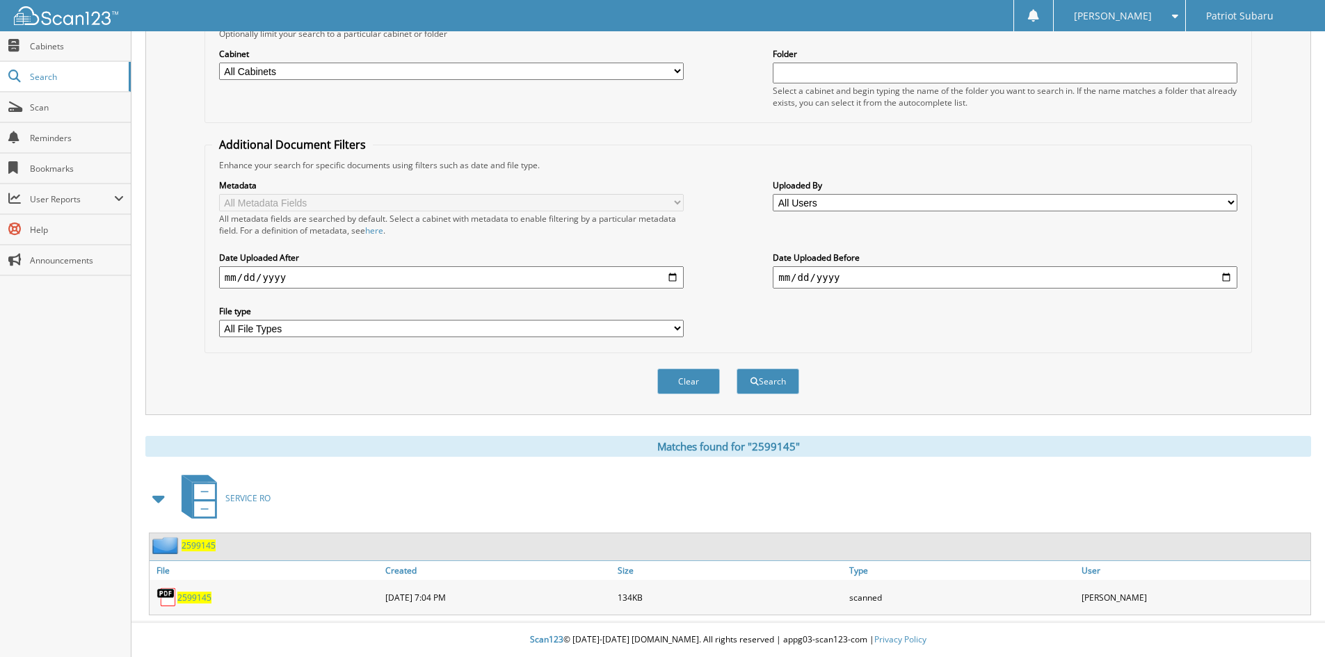
click at [189, 605] on div "2599145" at bounding box center [266, 598] width 232 height 28
click at [191, 600] on span "2599145" at bounding box center [194, 598] width 34 height 12
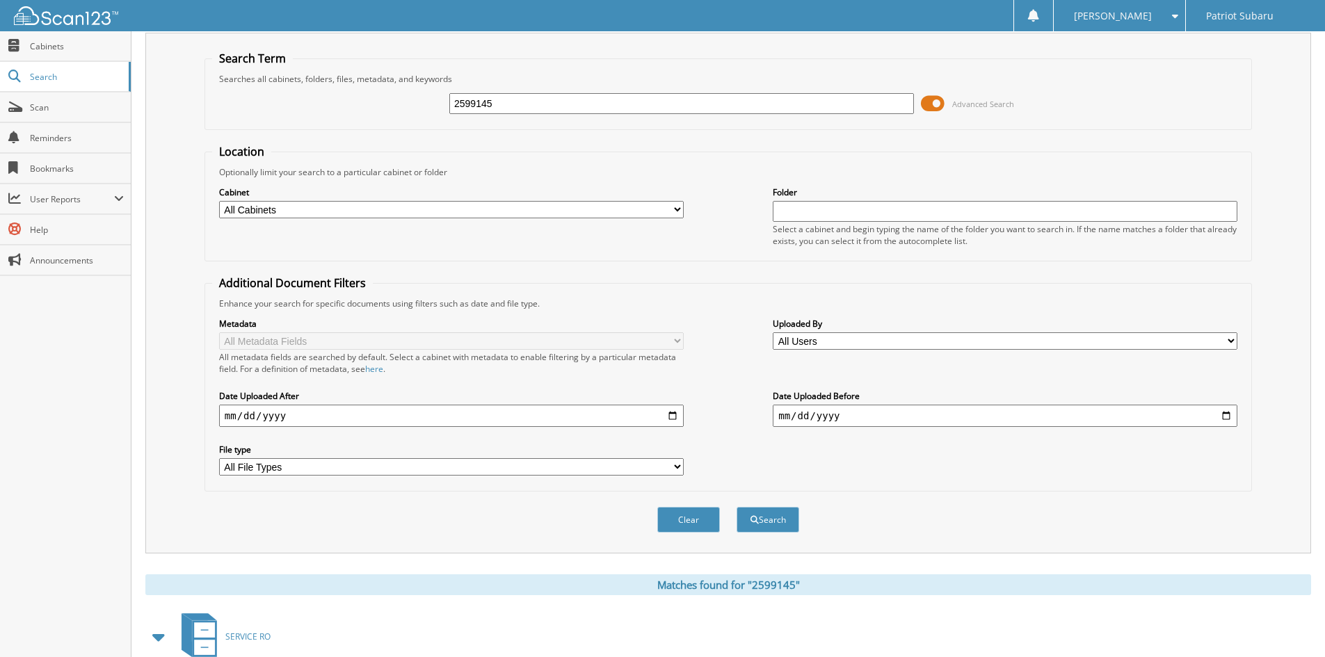
scroll to position [0, 0]
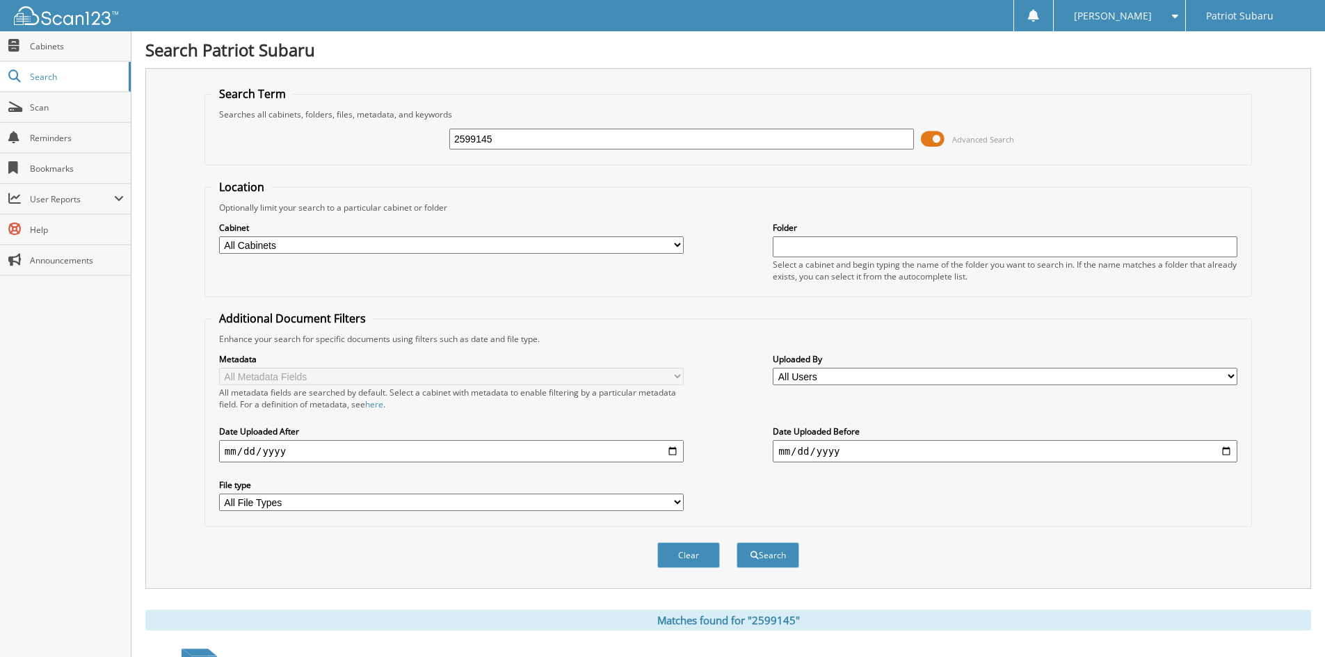
click at [529, 138] on input "2599145" at bounding box center [681, 139] width 465 height 21
type input "2598877"
click at [737, 543] on button "Search" at bounding box center [768, 556] width 63 height 26
click at [532, 136] on input "2598877" at bounding box center [681, 139] width 465 height 21
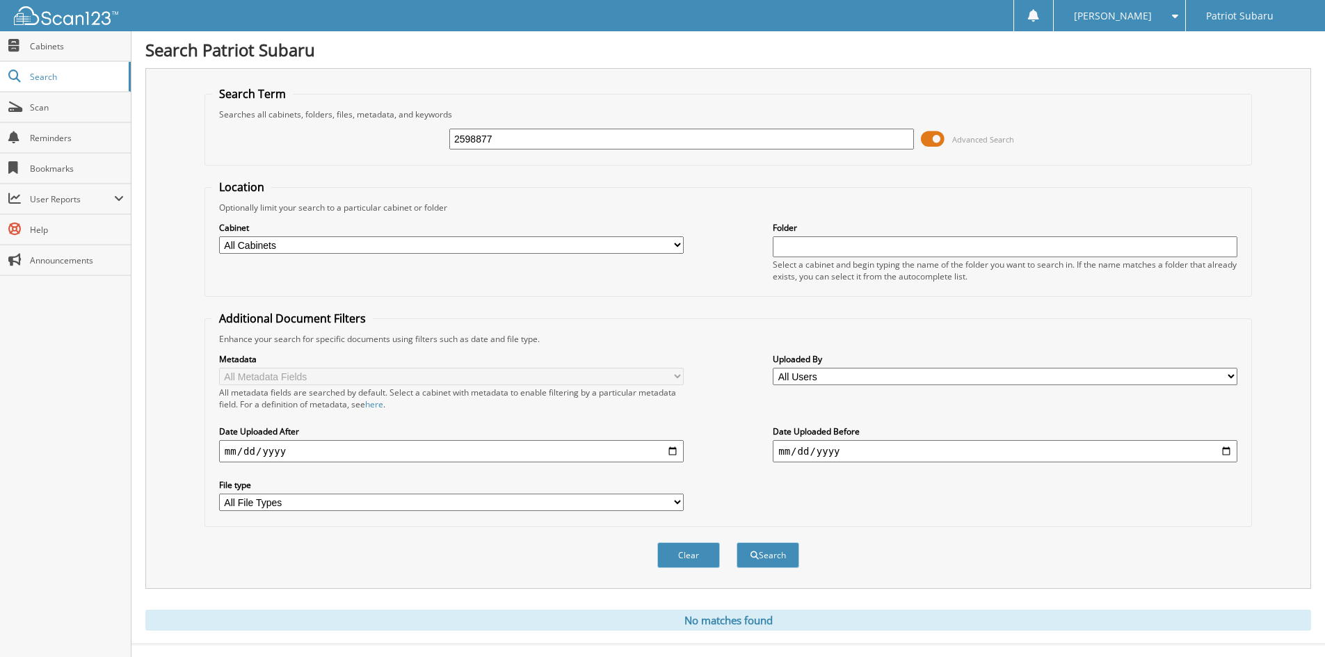
click at [532, 136] on input "2598877" at bounding box center [681, 139] width 465 height 21
type input "2598822"
click at [737, 543] on button "Search" at bounding box center [768, 556] width 63 height 26
click at [522, 123] on div "2598822 Advanced Search" at bounding box center [728, 139] width 1032 height 38
click at [525, 138] on input "2598822" at bounding box center [681, 139] width 465 height 21
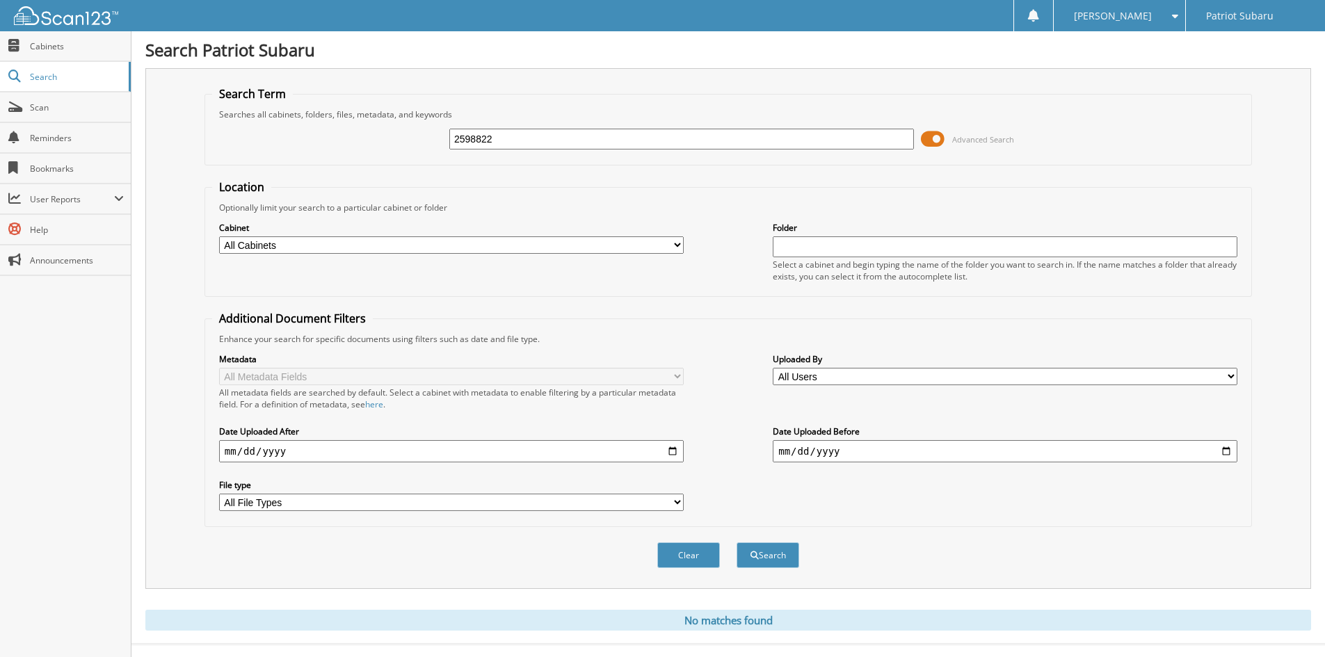
click at [525, 138] on input "2598822" at bounding box center [681, 139] width 465 height 21
type input "2598824"
click at [737, 543] on button "Search" at bounding box center [768, 556] width 63 height 26
click at [522, 141] on input "2598824" at bounding box center [681, 139] width 465 height 21
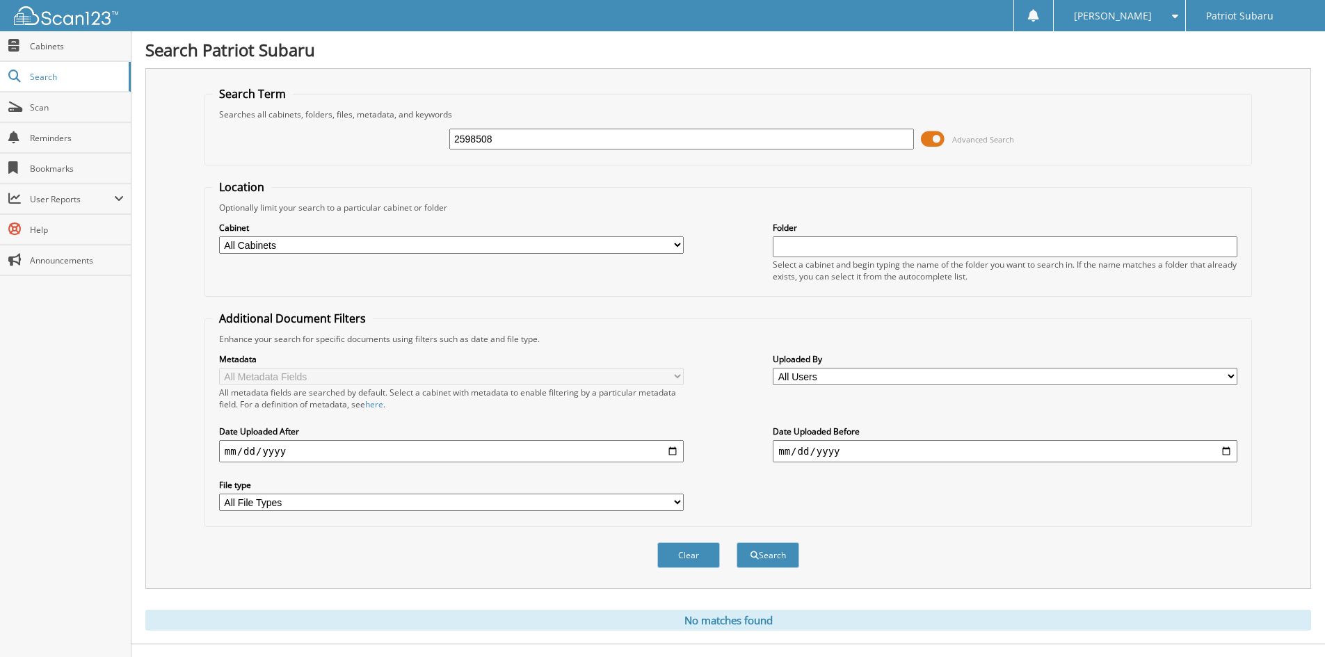
type input "2598508"
click at [737, 543] on button "Search" at bounding box center [768, 556] width 63 height 26
click at [590, 146] on input "2598508" at bounding box center [681, 139] width 465 height 21
type input "2598453"
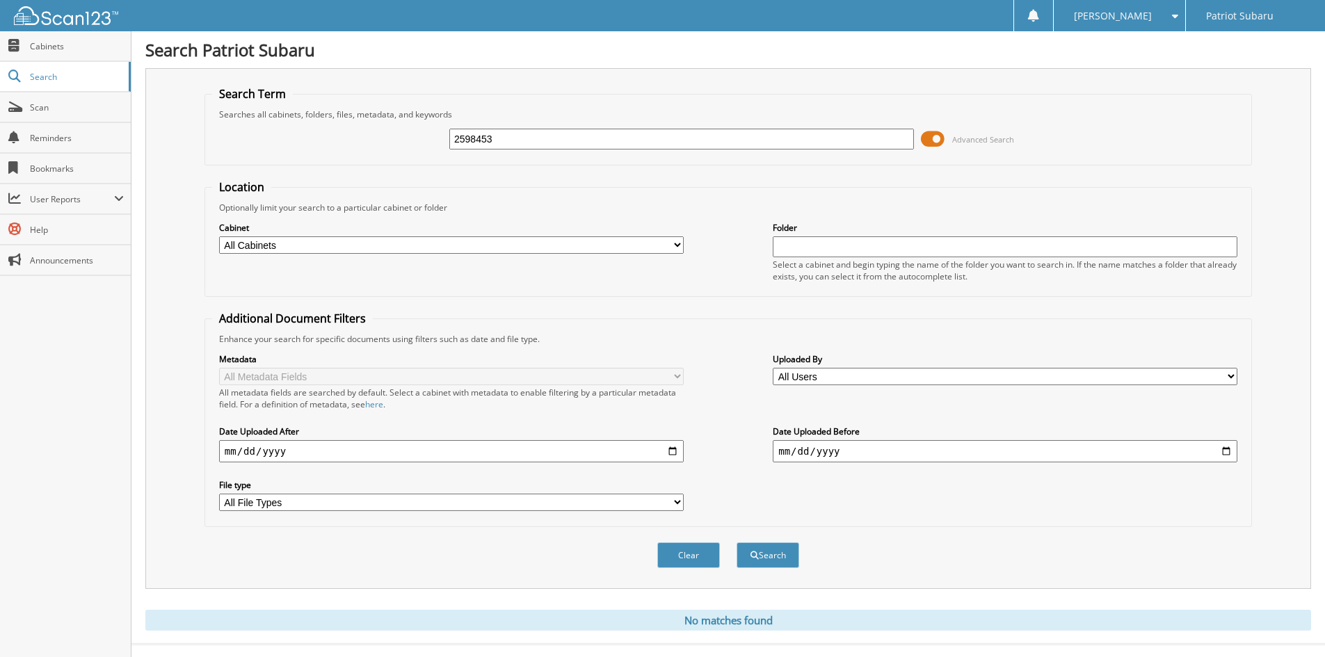
click at [737, 543] on button "Search" at bounding box center [768, 556] width 63 height 26
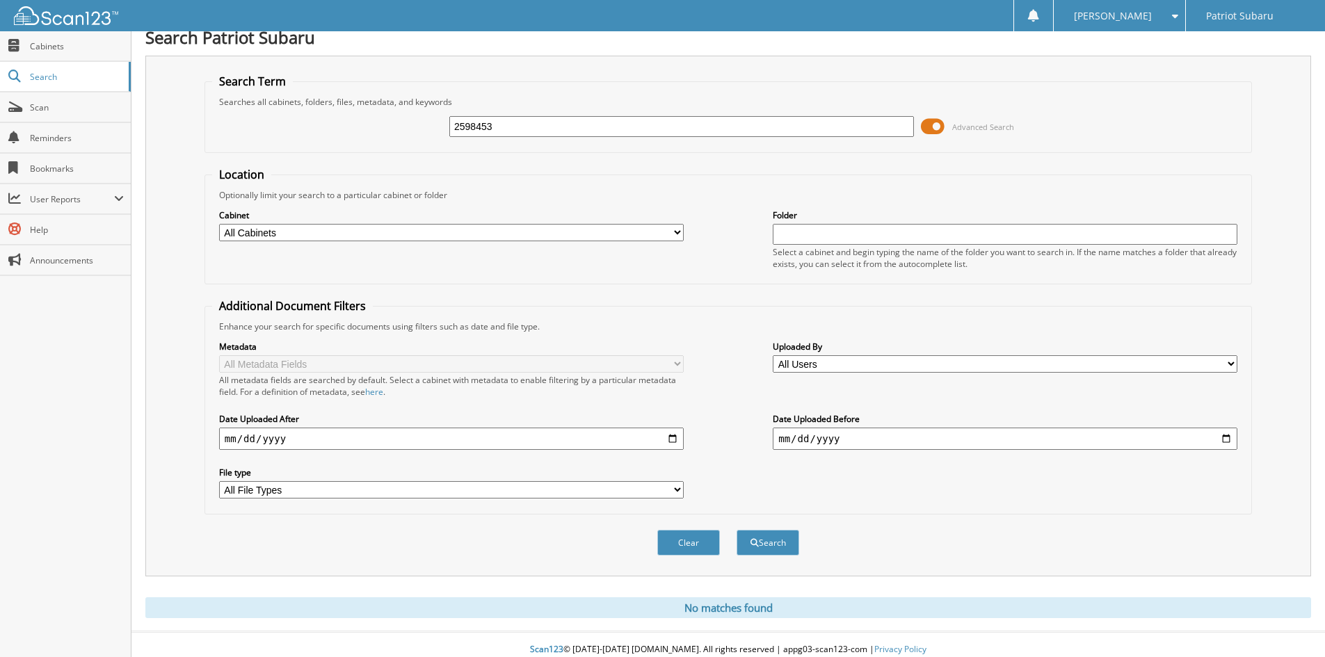
scroll to position [23, 0]
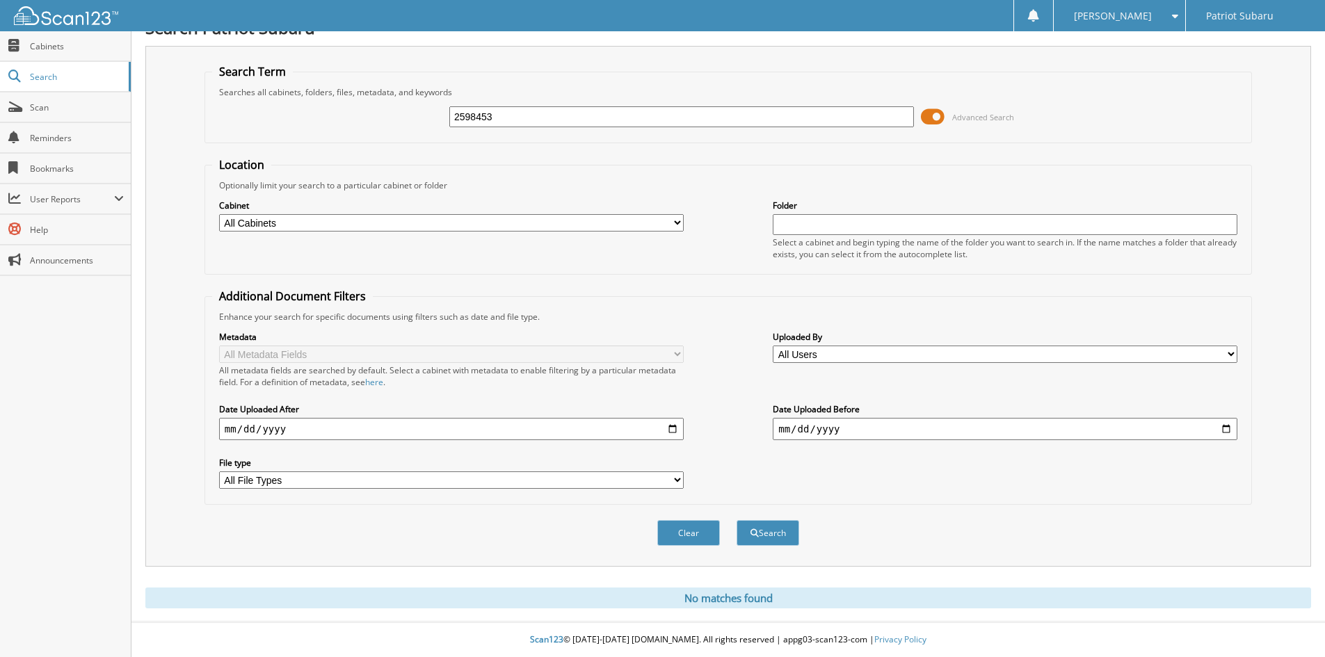
drag, startPoint x: 548, startPoint y: 118, endPoint x: 376, endPoint y: 111, distance: 171.3
click at [376, 111] on div "2598453 Advanced Search" at bounding box center [728, 117] width 1032 height 38
type input "2598459"
click at [737, 520] on button "Search" at bounding box center [768, 533] width 63 height 26
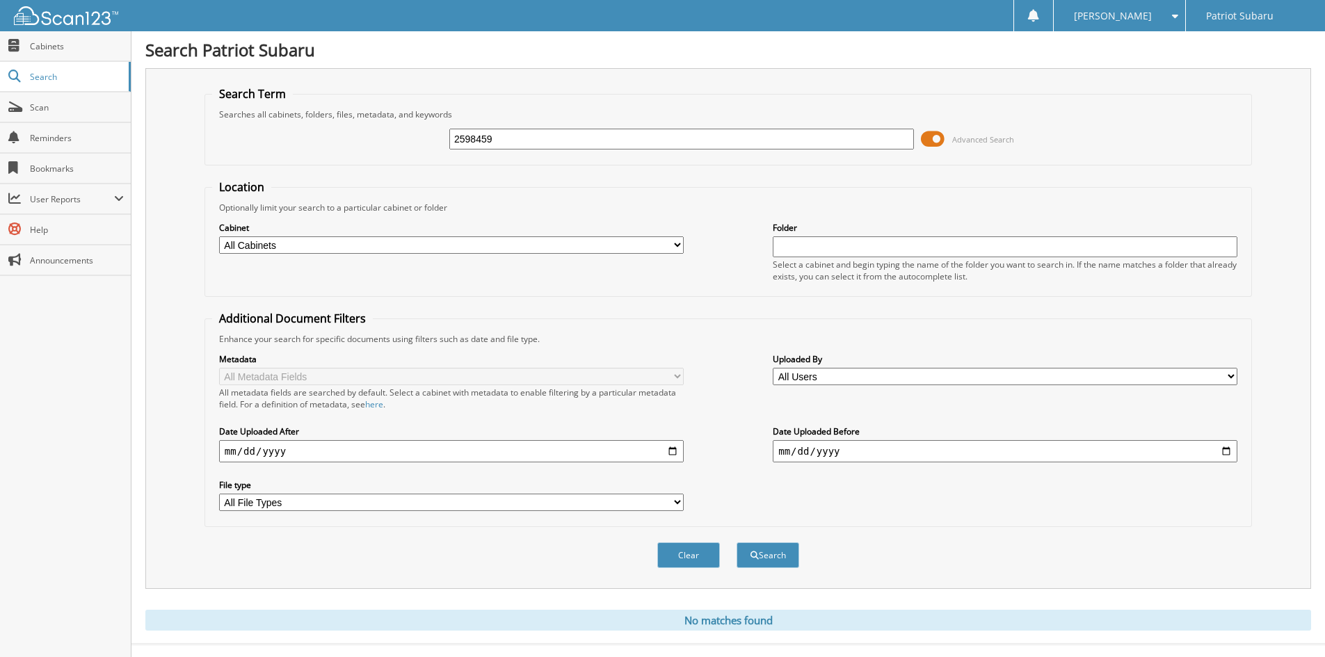
drag, startPoint x: 458, startPoint y: 145, endPoint x: 332, endPoint y: 145, distance: 125.9
click at [332, 145] on div "2598459 Advanced Search" at bounding box center [728, 139] width 1032 height 38
type input "2598347"
click at [737, 543] on button "Search" at bounding box center [768, 556] width 63 height 26
drag, startPoint x: 520, startPoint y: 149, endPoint x: 344, endPoint y: 147, distance: 176.0
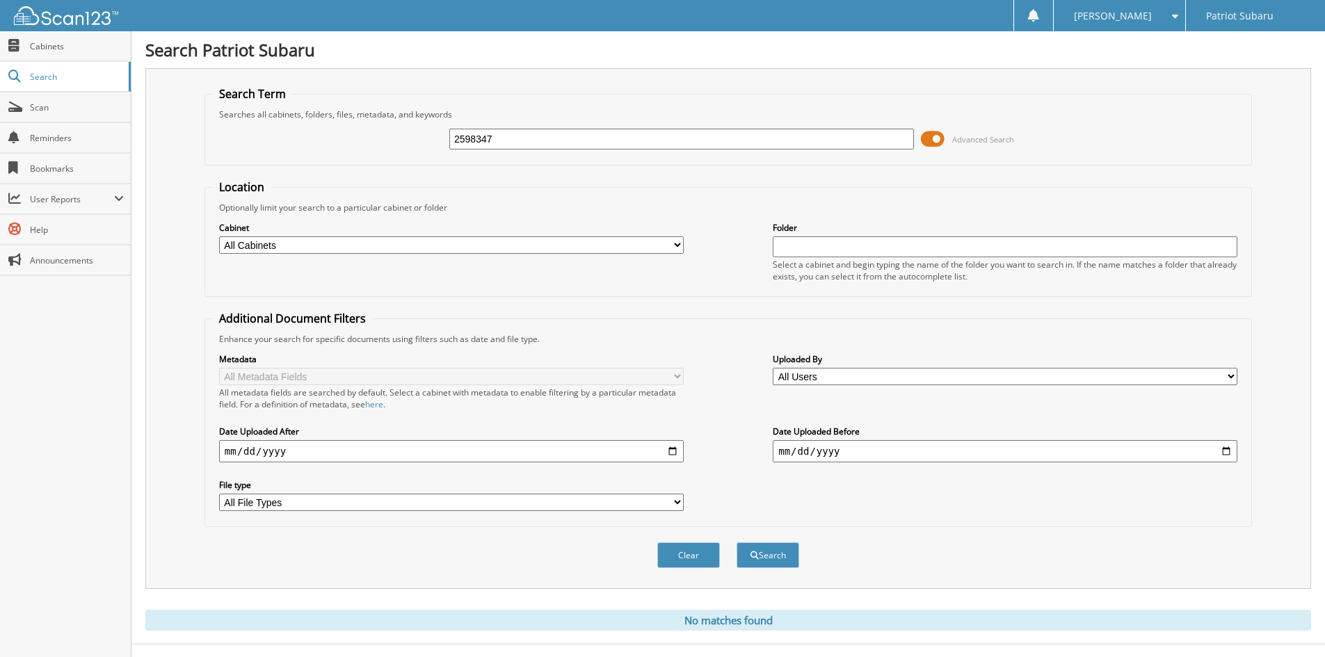
click at [344, 147] on div "2598347 Advanced Search" at bounding box center [728, 139] width 1032 height 38
type input "2597456"
click at [737, 543] on button "Search" at bounding box center [768, 556] width 63 height 26
drag, startPoint x: 530, startPoint y: 138, endPoint x: 335, endPoint y: 133, distance: 195.6
click at [335, 133] on div "2597456 Advanced Search" at bounding box center [728, 139] width 1032 height 38
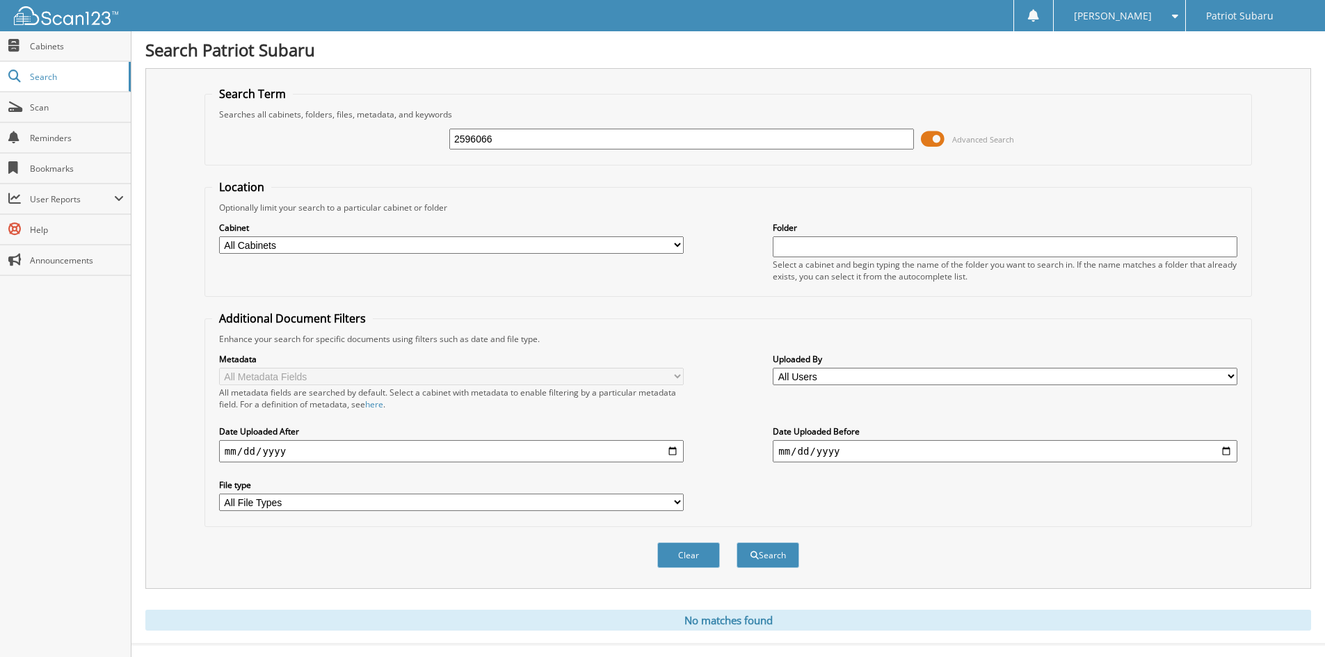
type input "2596066"
click at [737, 543] on button "Search" at bounding box center [768, 556] width 63 height 26
drag, startPoint x: 541, startPoint y: 131, endPoint x: 276, endPoint y: 136, distance: 264.4
click at [277, 136] on div "2596066 Advanced Search" at bounding box center [728, 139] width 1032 height 38
type input "2594754"
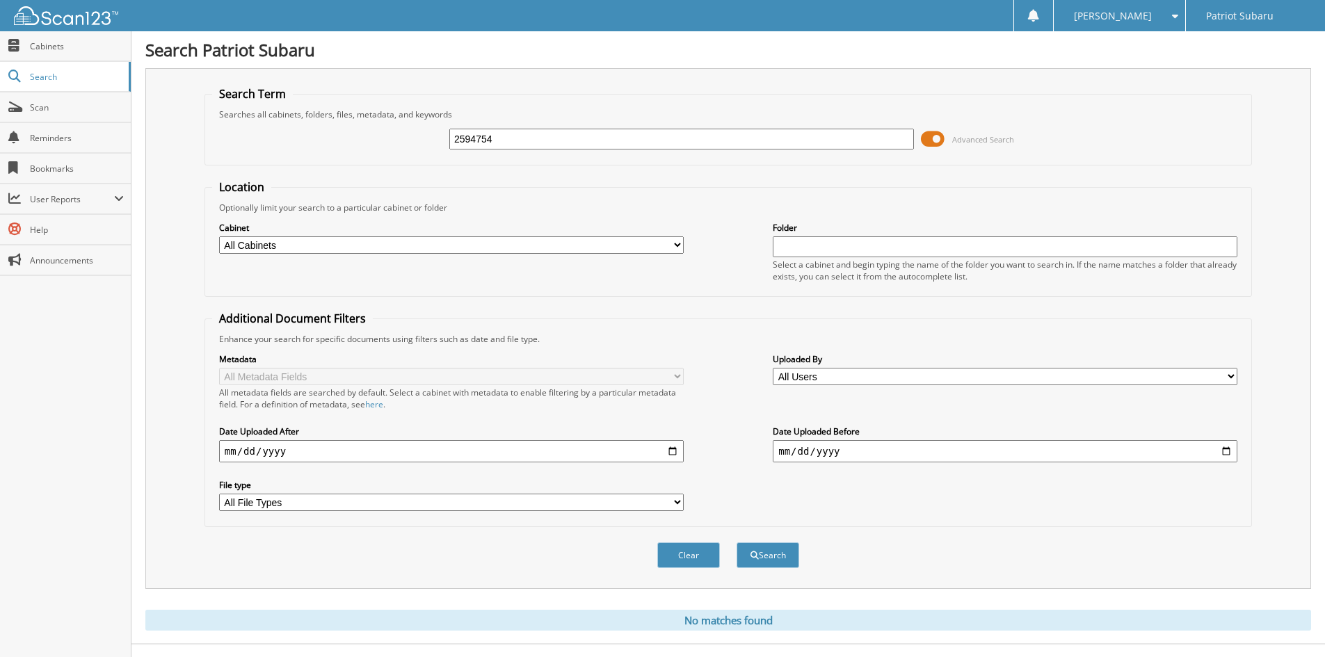
click at [737, 543] on button "Search" at bounding box center [768, 556] width 63 height 26
drag, startPoint x: 550, startPoint y: 143, endPoint x: 369, endPoint y: 146, distance: 181.6
click at [369, 146] on div "2594754 Advanced Search" at bounding box center [728, 139] width 1032 height 38
type input "2594072"
click at [737, 543] on button "Search" at bounding box center [768, 556] width 63 height 26
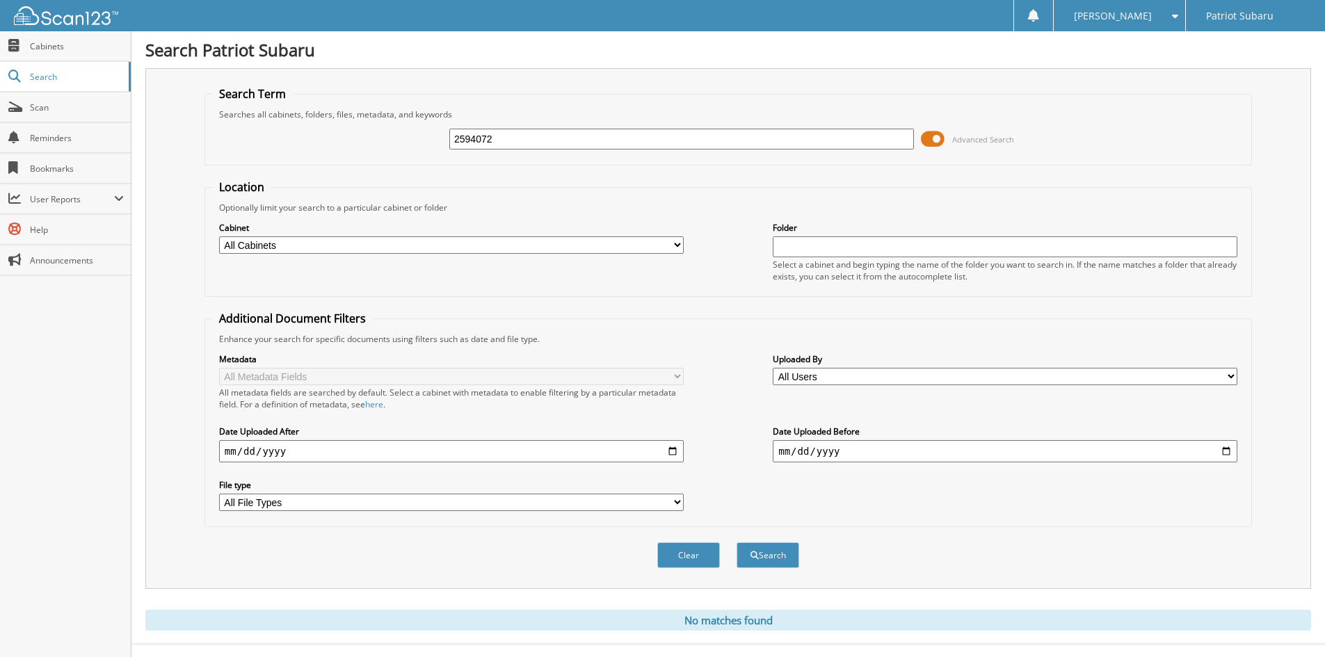
drag, startPoint x: 557, startPoint y: 141, endPoint x: 355, endPoint y: 143, distance: 202.5
click at [355, 143] on div "2594072 Advanced Search" at bounding box center [728, 139] width 1032 height 38
type input "2593890"
click at [737, 543] on button "Search" at bounding box center [768, 556] width 63 height 26
drag, startPoint x: 540, startPoint y: 141, endPoint x: 369, endPoint y: 139, distance: 171.2
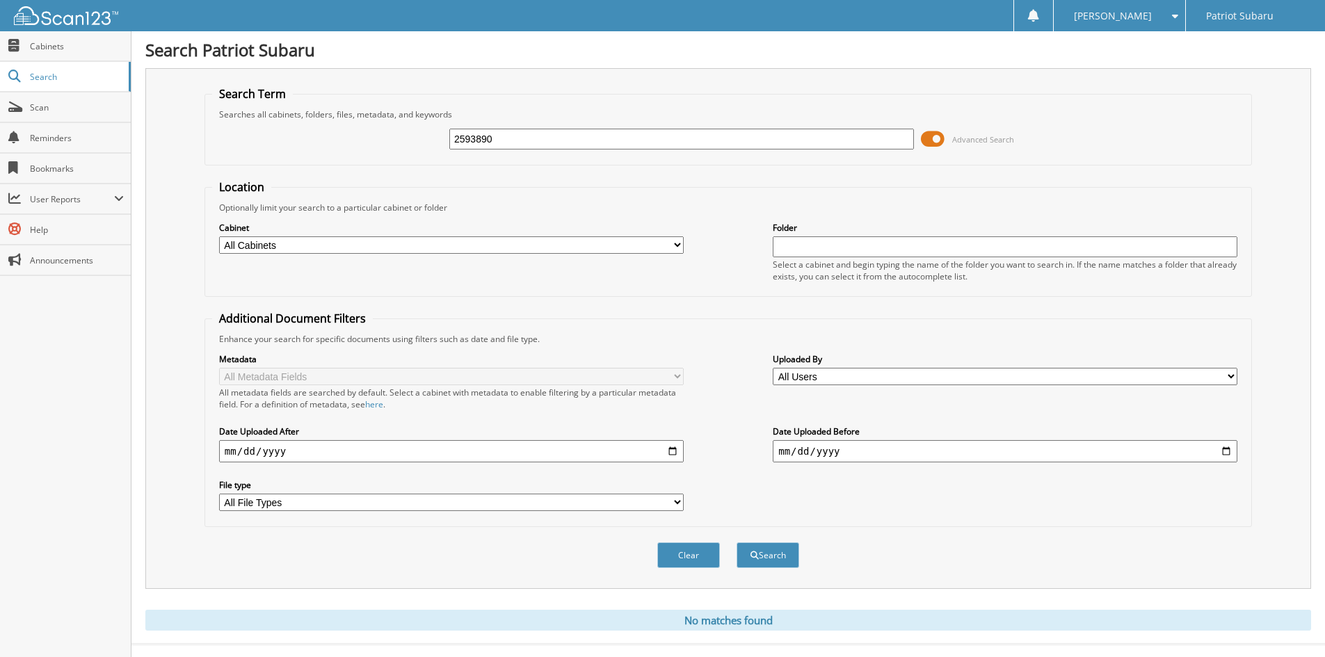
click at [369, 139] on div "2593890 Advanced Search" at bounding box center [728, 139] width 1032 height 38
type input "2592389"
click at [737, 543] on button "Search" at bounding box center [768, 556] width 63 height 26
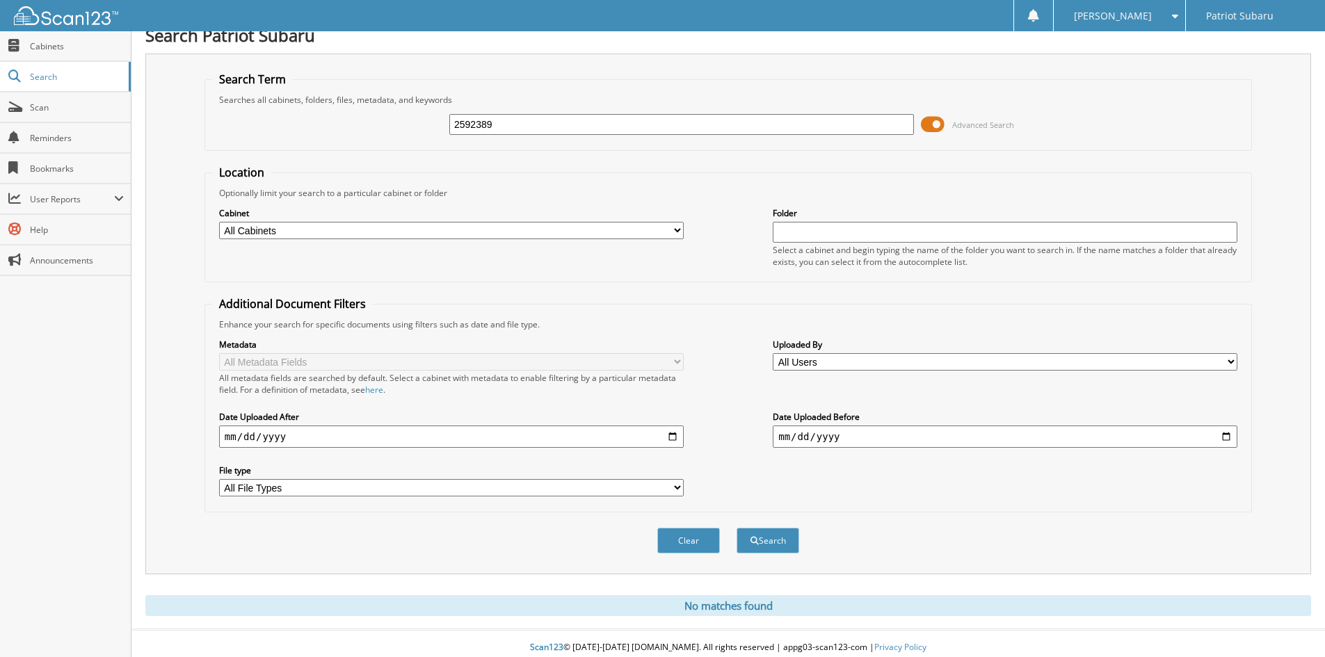
scroll to position [23, 0]
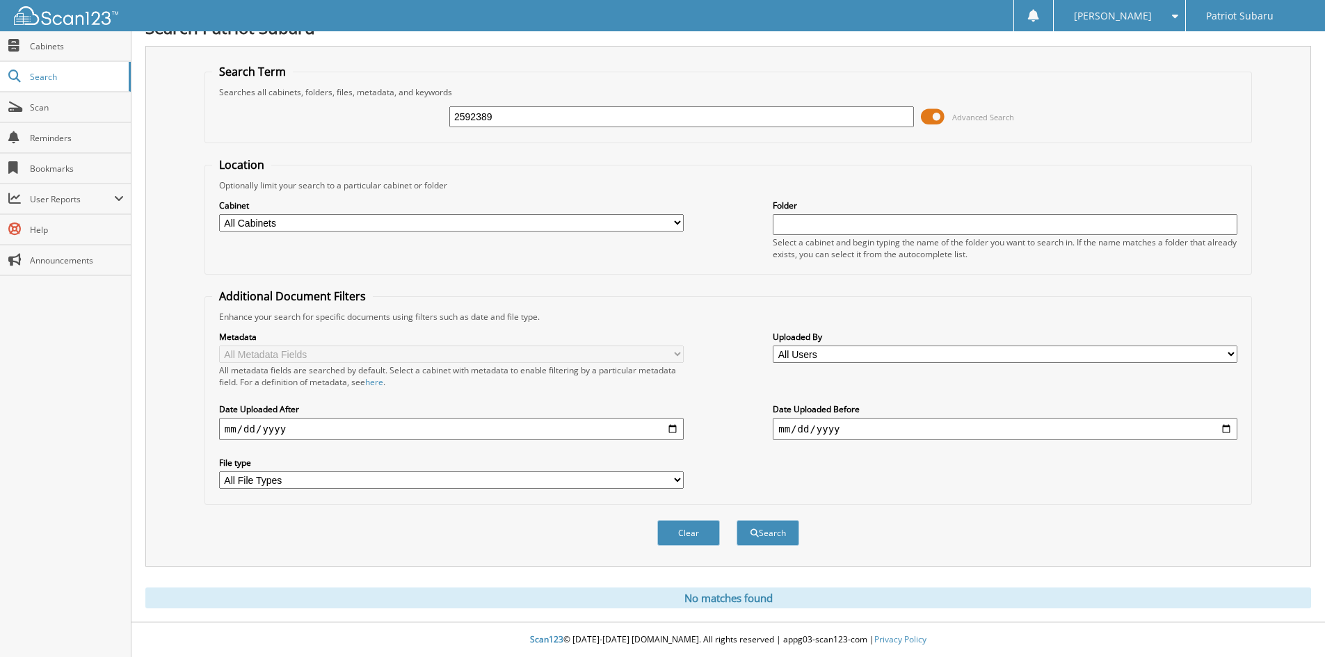
drag, startPoint x: 519, startPoint y: 113, endPoint x: 322, endPoint y: 124, distance: 197.2
click at [322, 124] on div "2592389 Advanced Search" at bounding box center [728, 117] width 1032 height 38
type input "2589205"
click at [737, 520] on button "Search" at bounding box center [768, 533] width 63 height 26
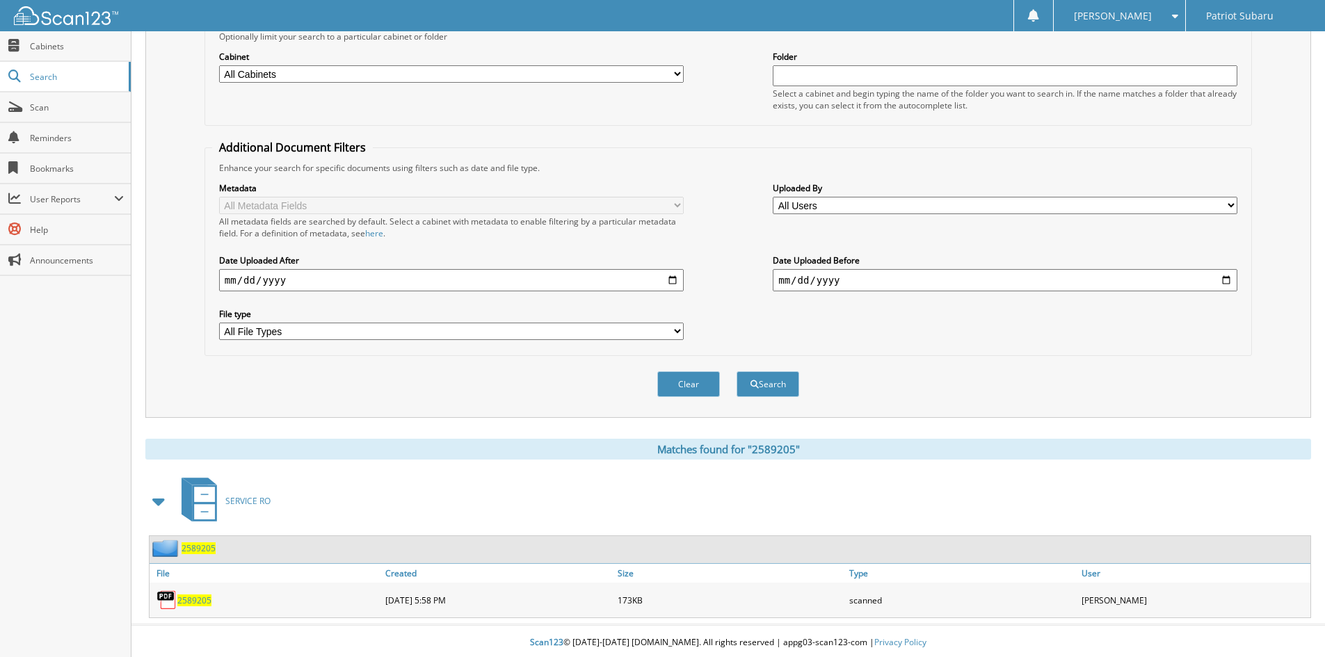
scroll to position [175, 0]
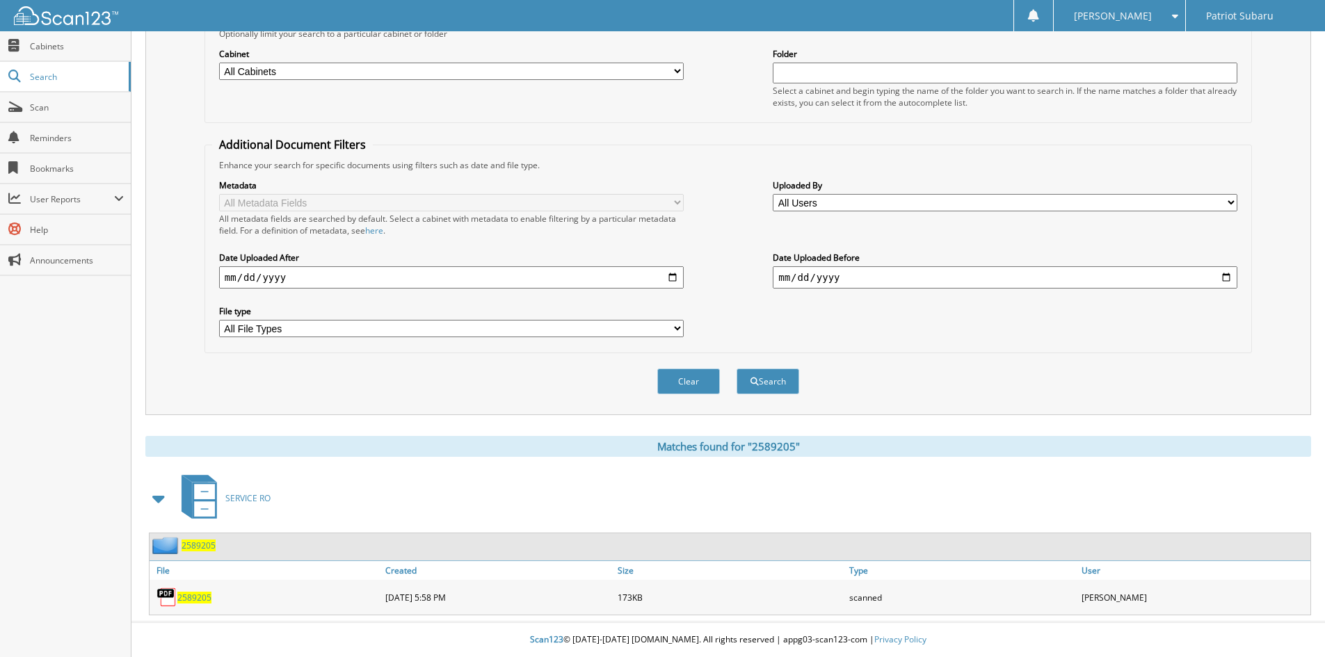
click at [198, 600] on span "2589205" at bounding box center [194, 598] width 34 height 12
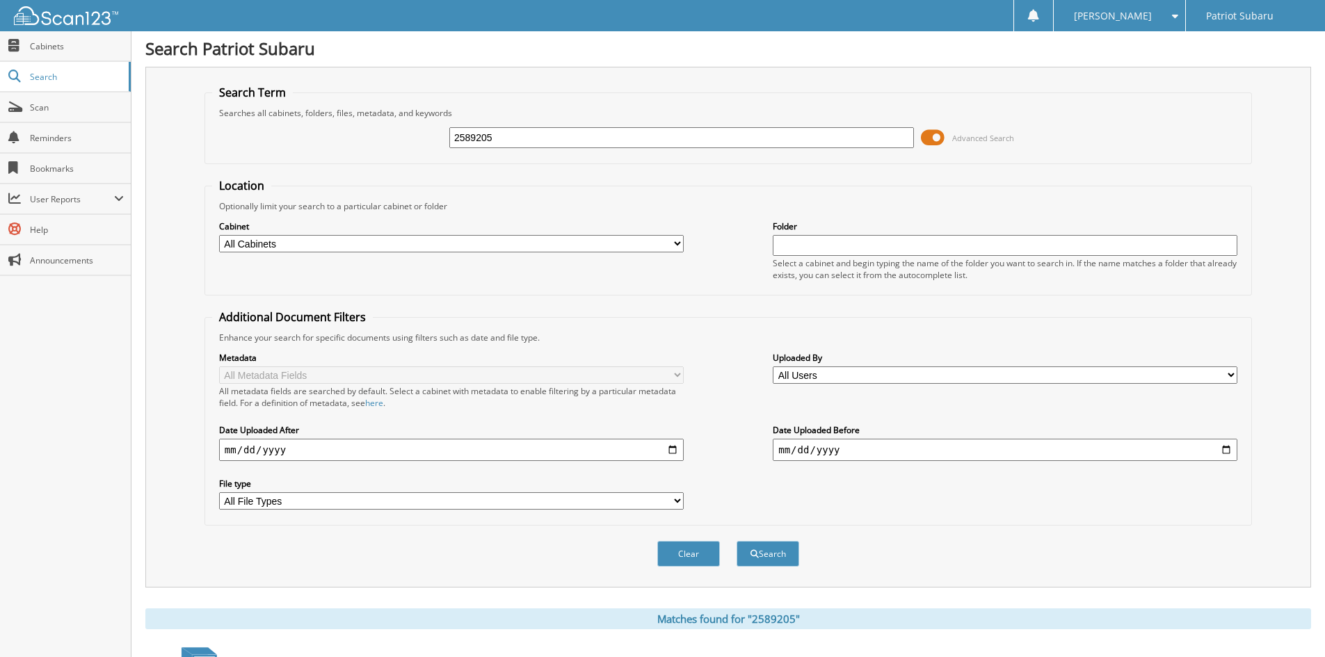
scroll to position [0, 0]
